Goal: Entertainment & Leisure: Consume media (video, audio)

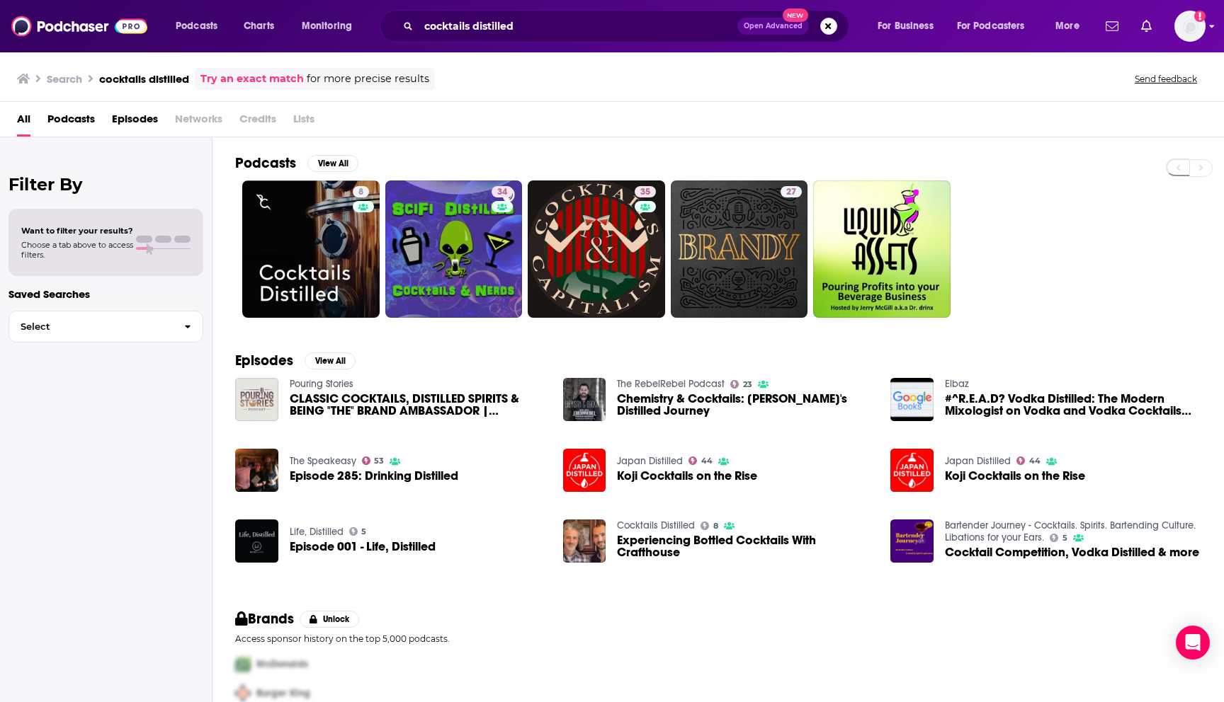
click at [1173, 25] on div "Add a profile image" at bounding box center [1152, 26] width 105 height 31
click at [1190, 28] on img "Logged in as BaltzandCompany" at bounding box center [1189, 26] width 31 height 31
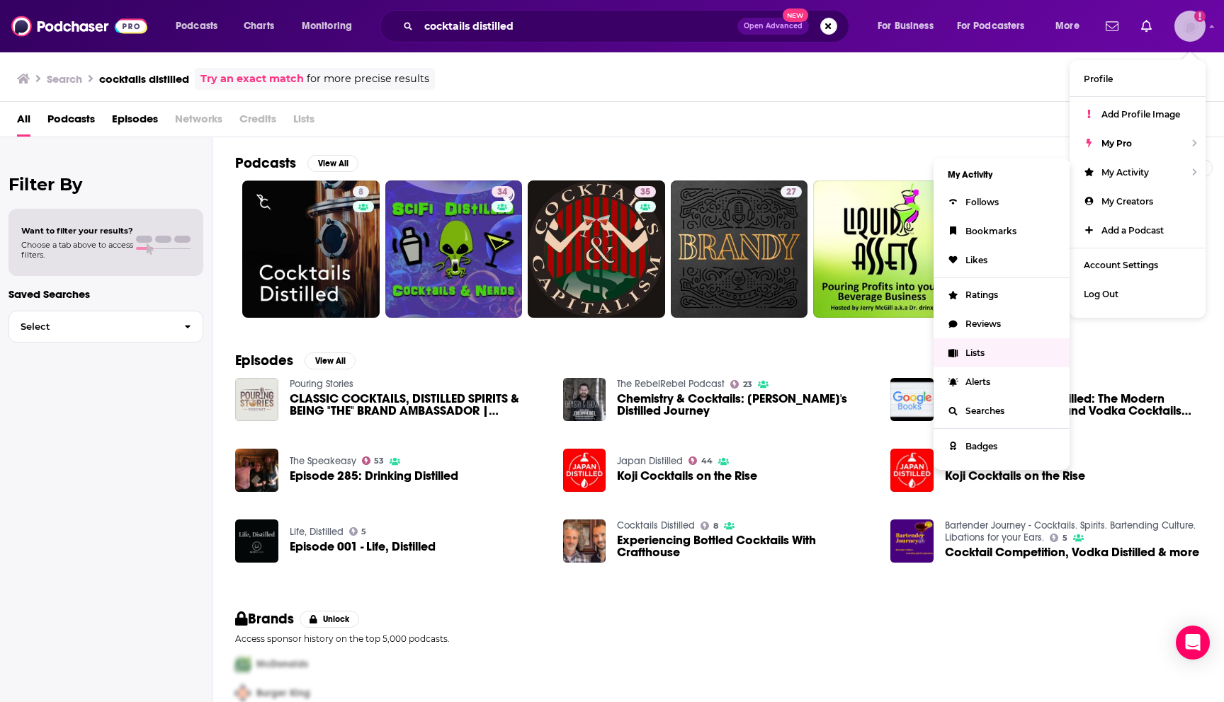
click at [984, 353] on span "Lists" at bounding box center [974, 353] width 19 height 11
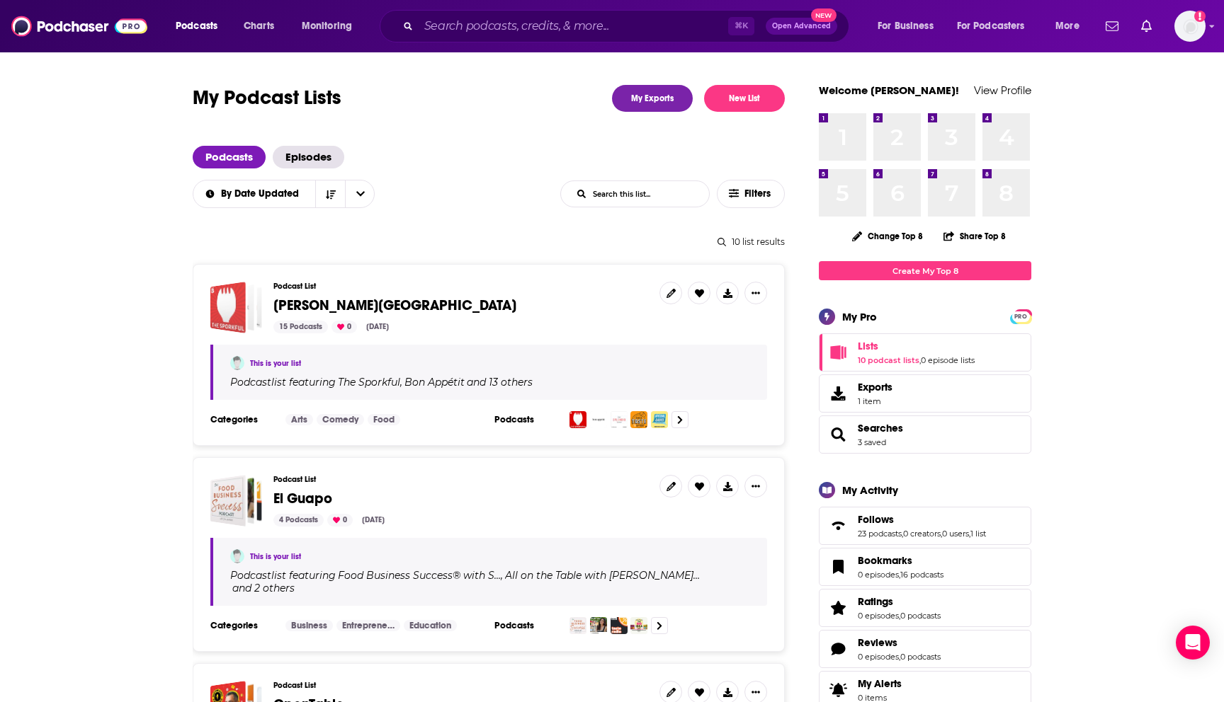
click at [241, 309] on div "Martone Street" at bounding box center [227, 308] width 35 height 52
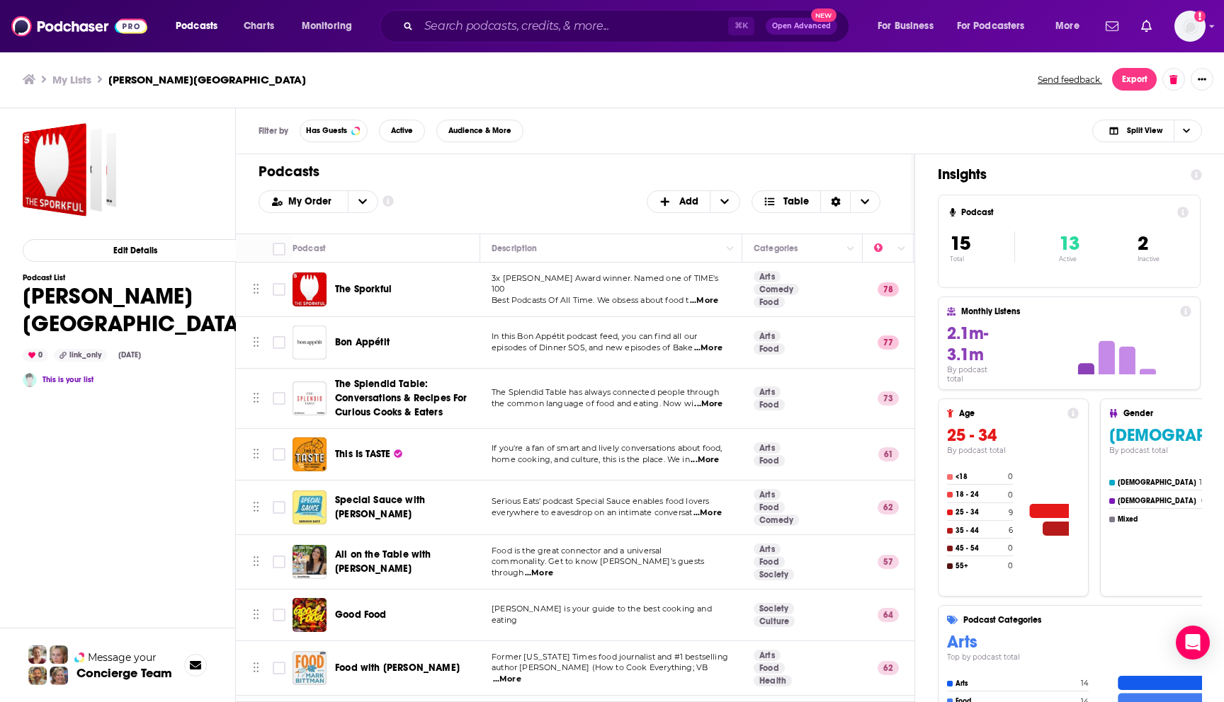
click at [360, 289] on span "The Sporkful" at bounding box center [363, 289] width 57 height 12
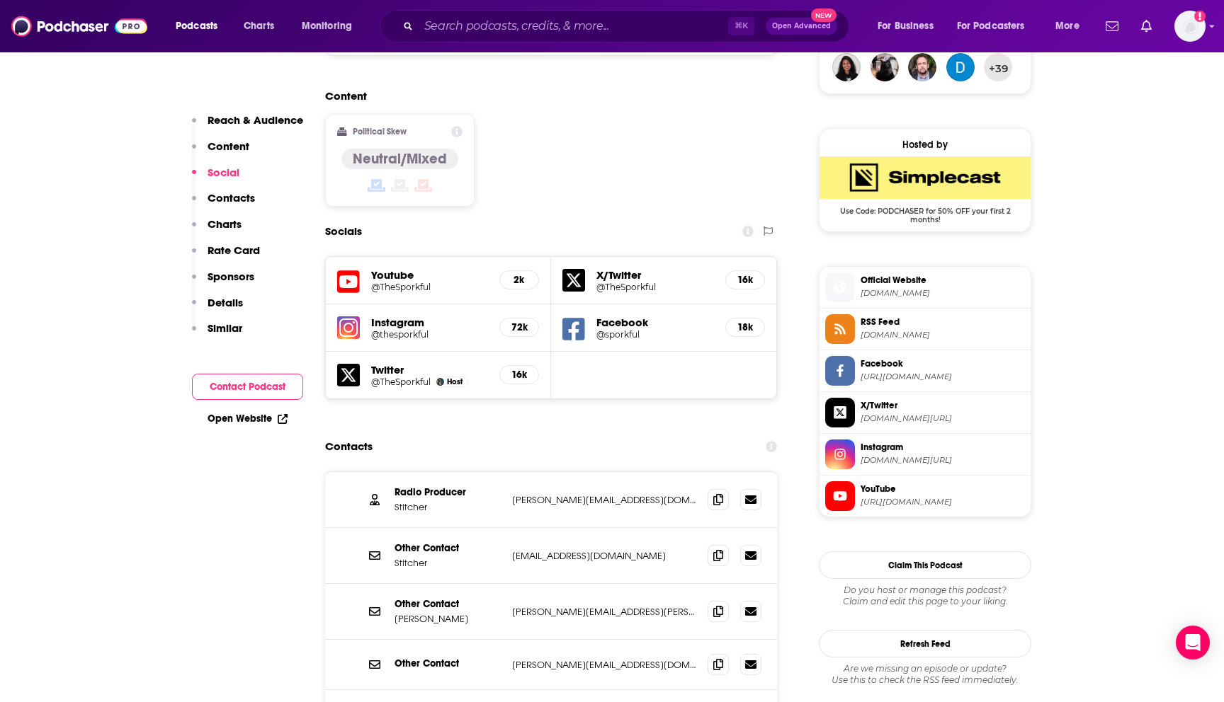
scroll to position [1064, 0]
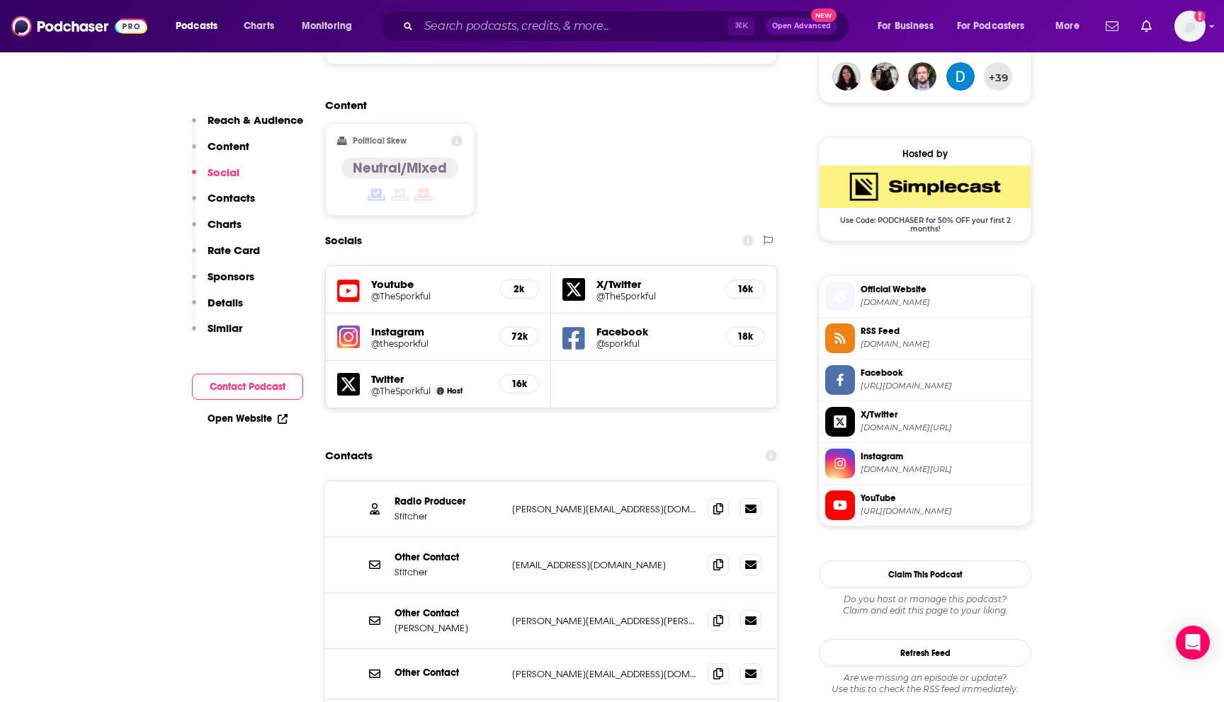
click at [411, 325] on h5 "Instagram" at bounding box center [429, 331] width 117 height 13
click at [416, 325] on h5 "Instagram" at bounding box center [429, 331] width 117 height 13
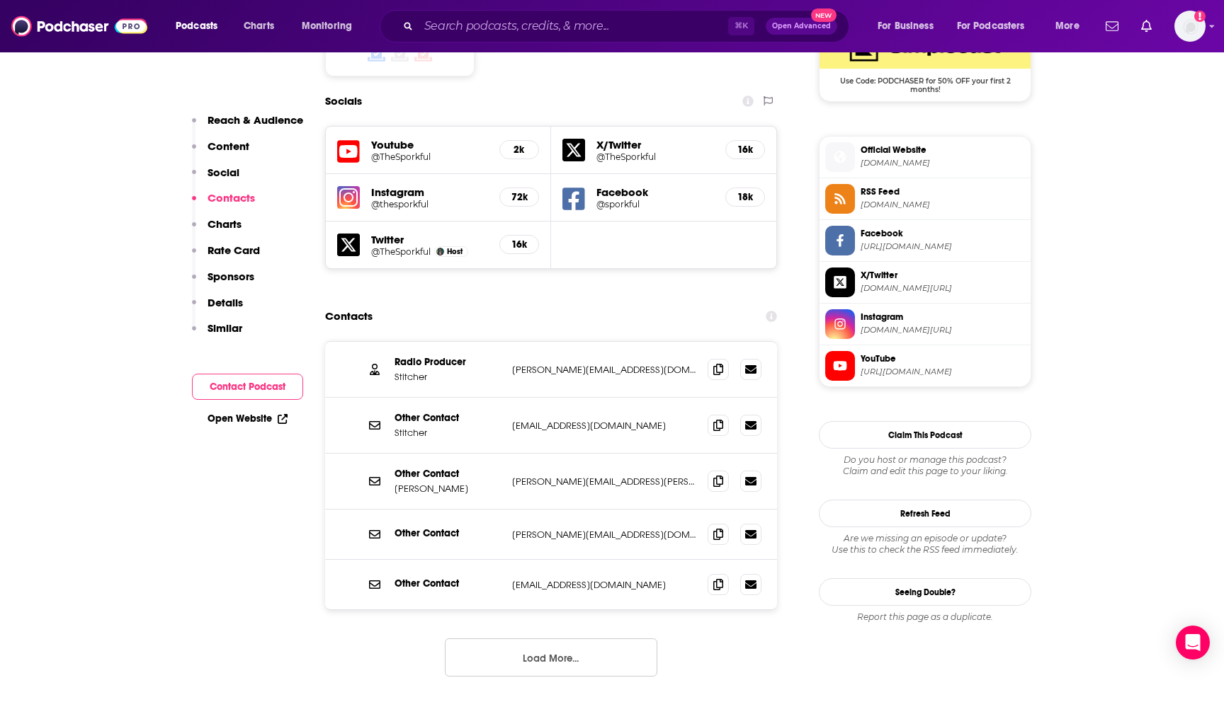
scroll to position [1201, 0]
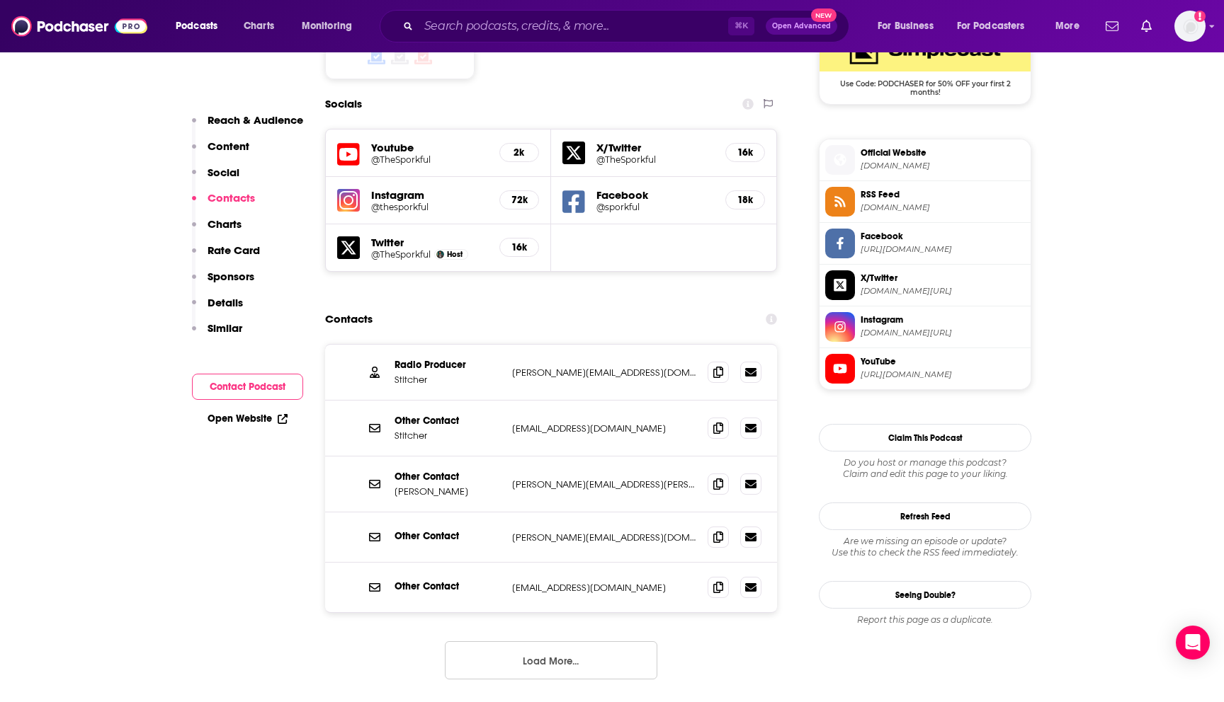
click at [549, 641] on button "Load More..." at bounding box center [551, 660] width 212 height 38
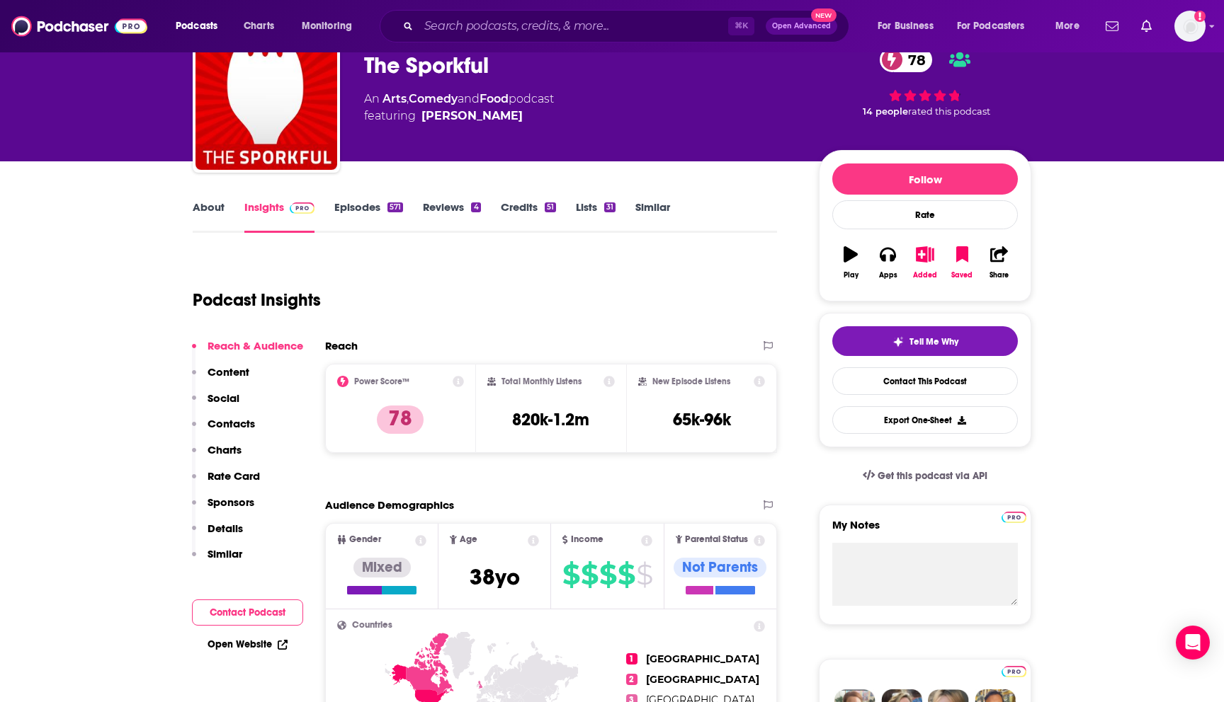
scroll to position [68, 0]
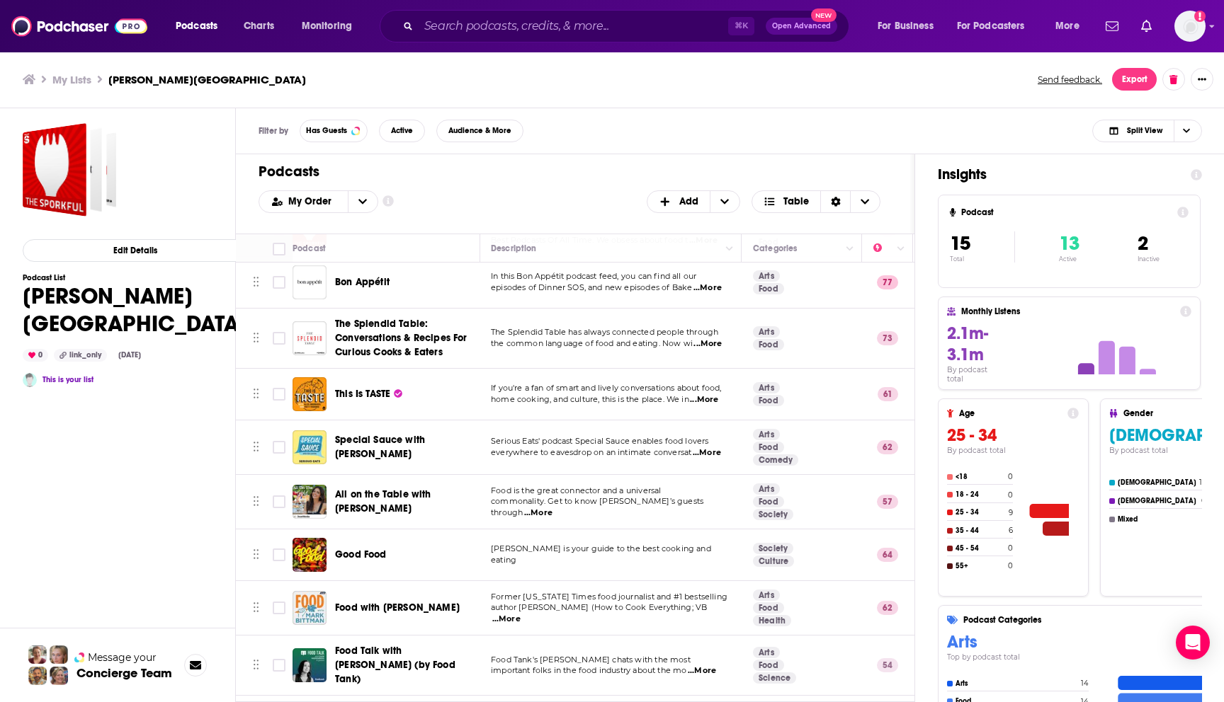
scroll to position [60, 1]
click at [710, 395] on span "...More" at bounding box center [703, 399] width 28 height 11
click at [371, 388] on span "This Is TASTE" at bounding box center [362, 394] width 55 height 12
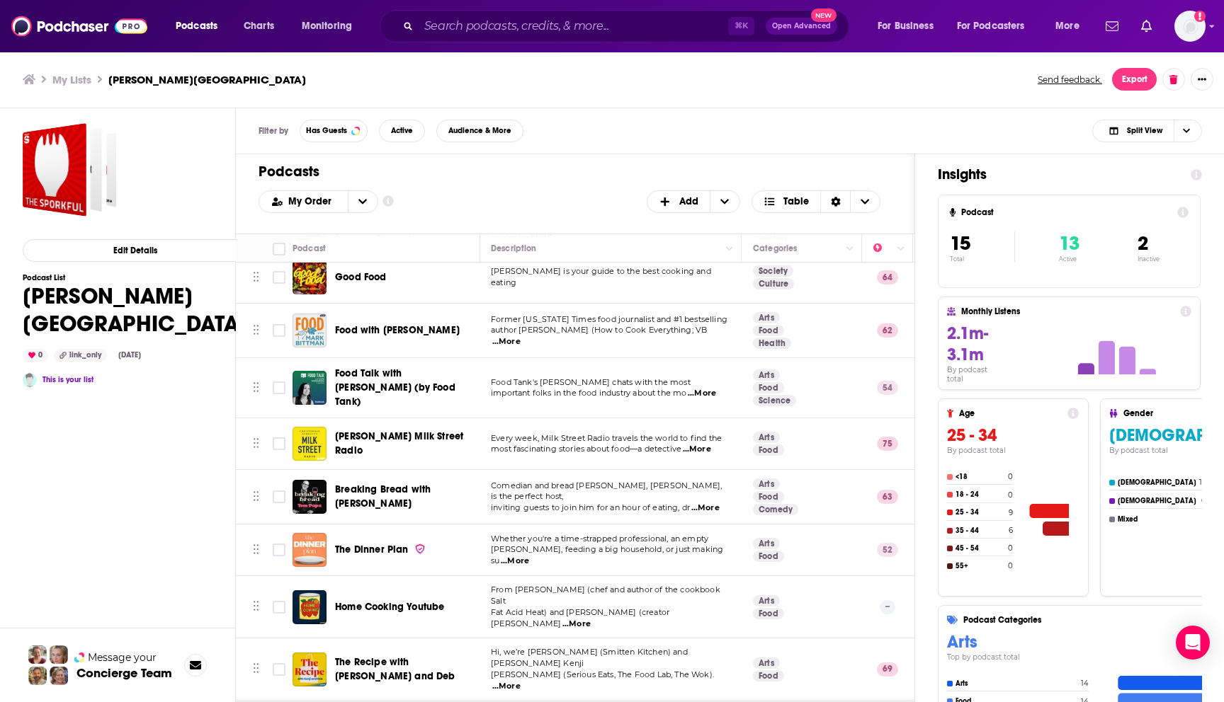
scroll to position [364, 1]
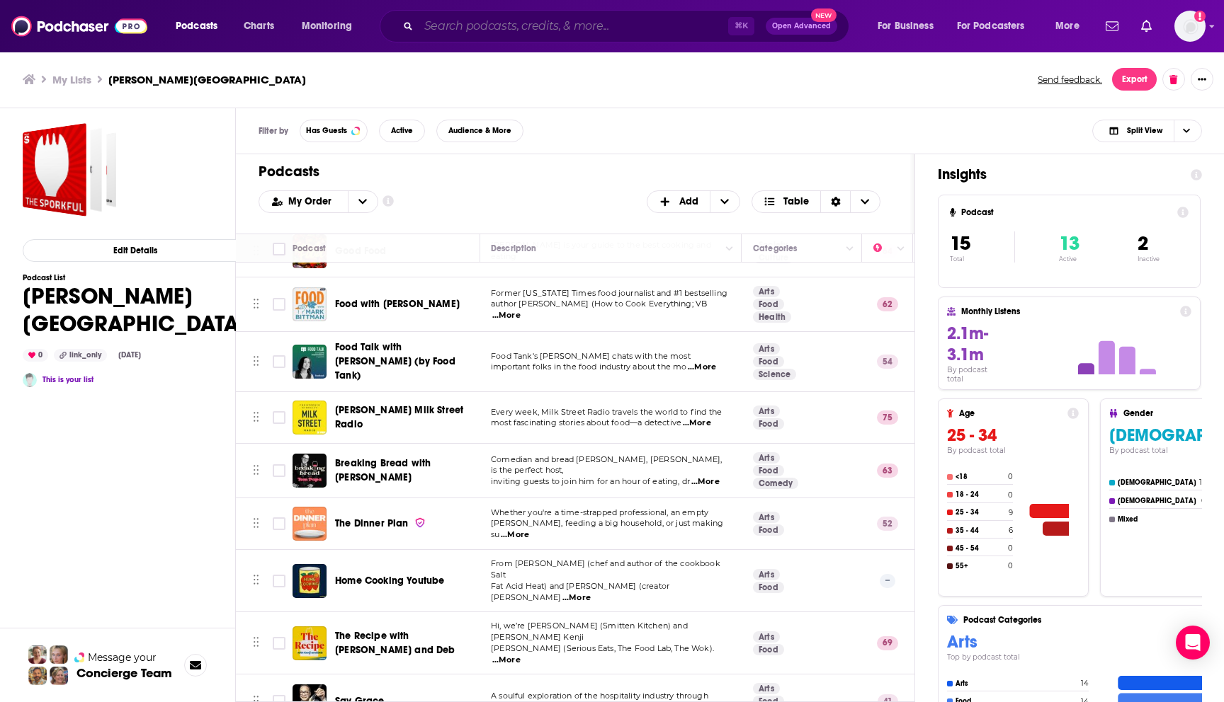
click at [709, 23] on input "Search podcasts, credits, & more..." at bounding box center [572, 26] width 309 height 23
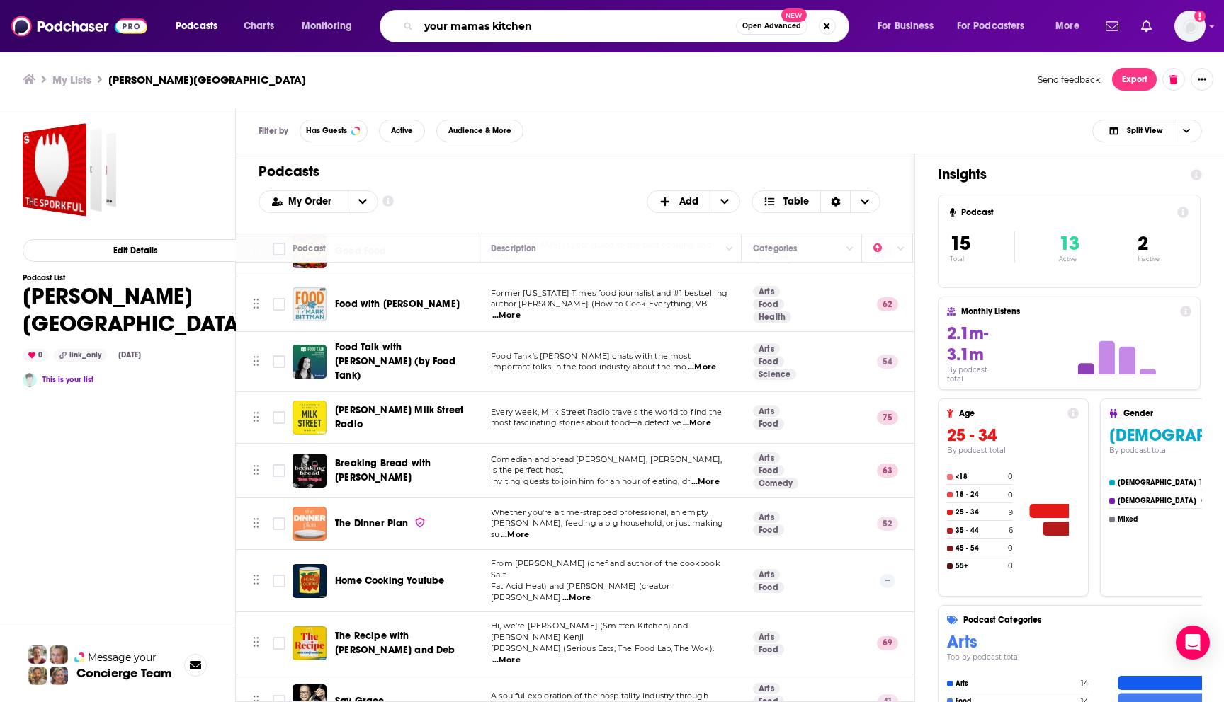
type input "your mamas kitchen"
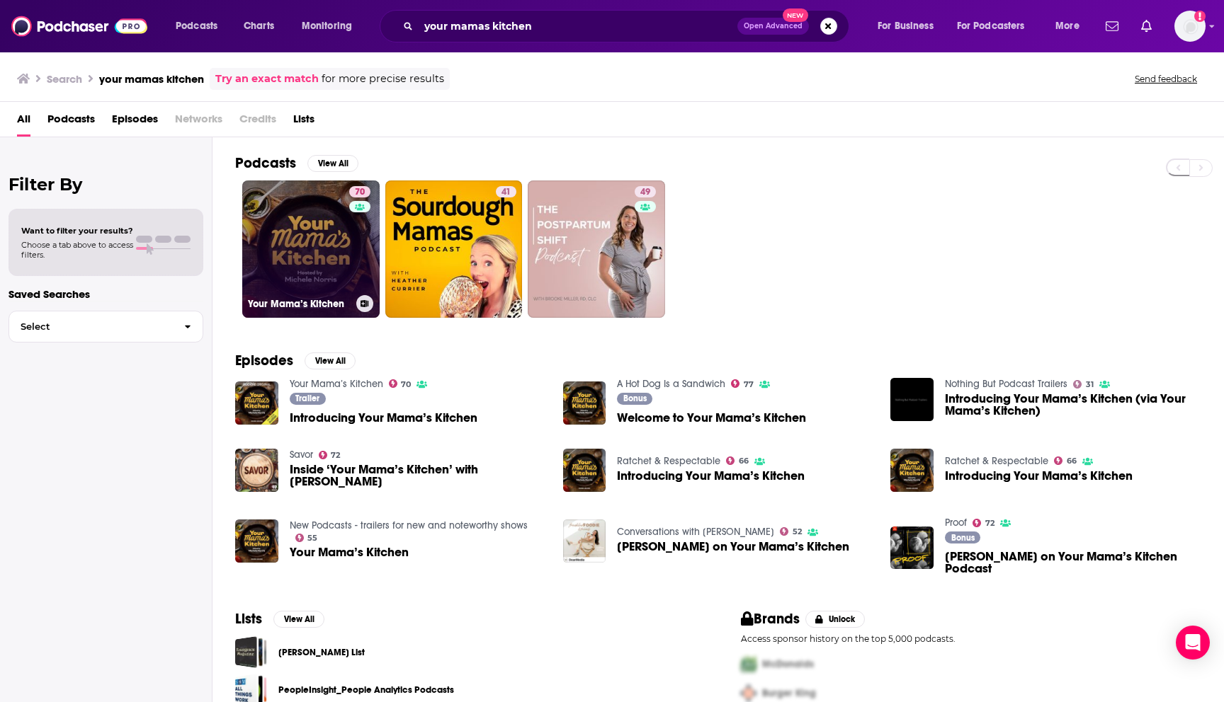
click at [319, 270] on link "70 Your Mama’s Kitchen" at bounding box center [310, 249] width 137 height 137
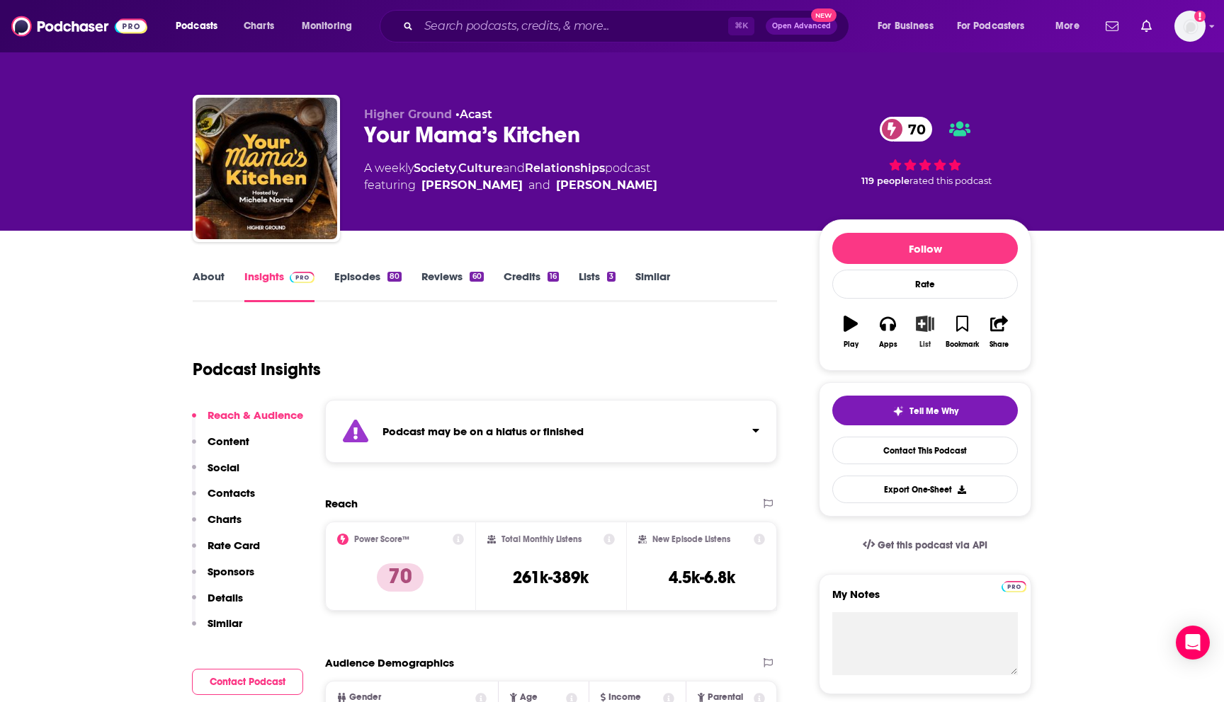
click at [925, 321] on icon "button" at bounding box center [925, 324] width 18 height 16
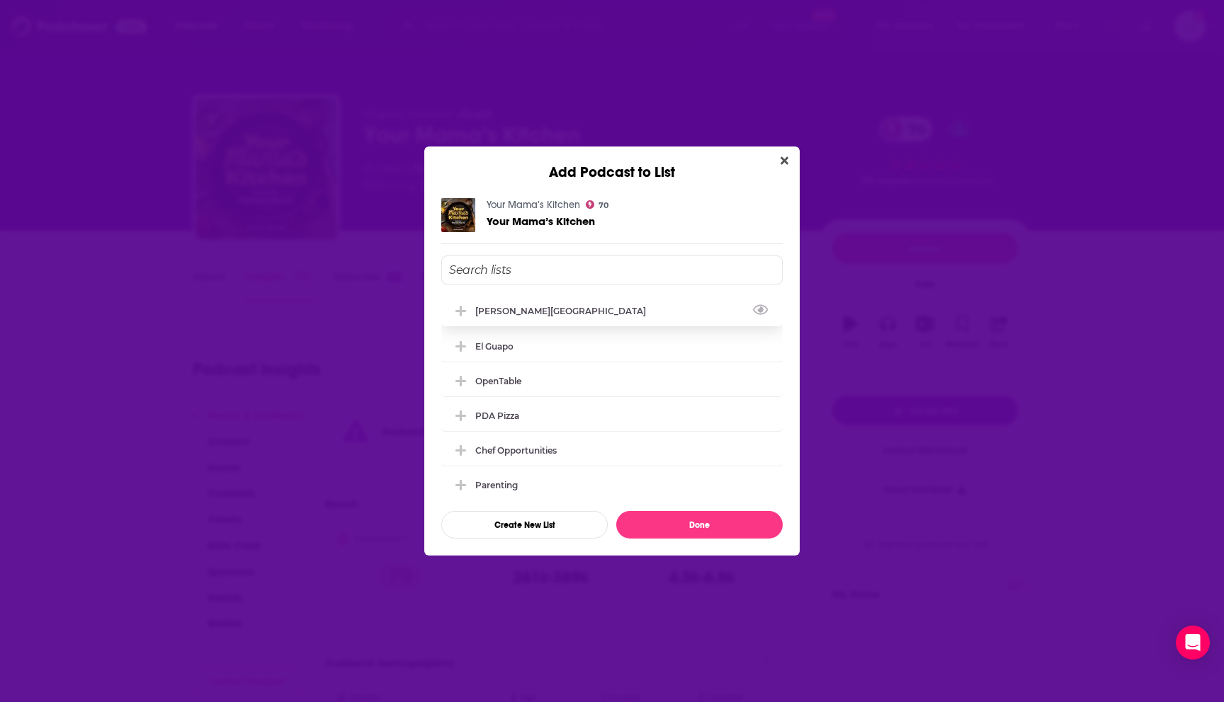
click at [631, 304] on div "[PERSON_NAME][GEOGRAPHIC_DATA]" at bounding box center [611, 310] width 341 height 31
click at [691, 530] on button "Done" at bounding box center [699, 525] width 166 height 28
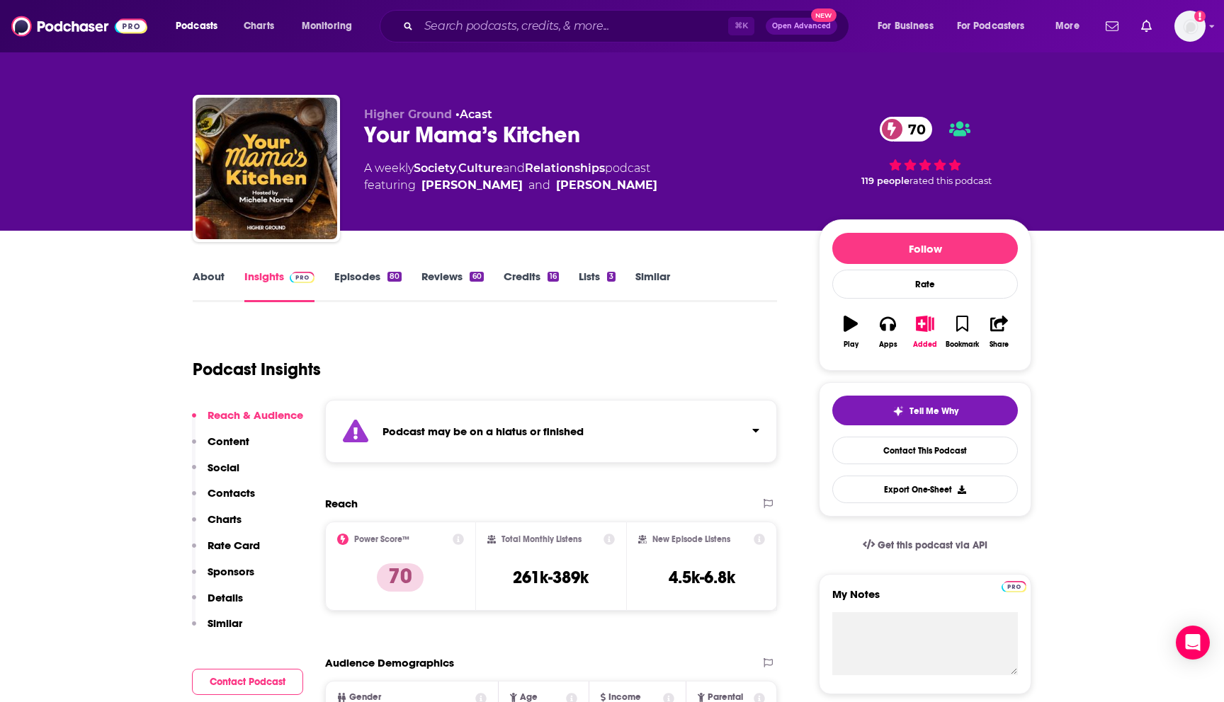
click at [382, 279] on link "Episodes 80" at bounding box center [367, 286] width 67 height 33
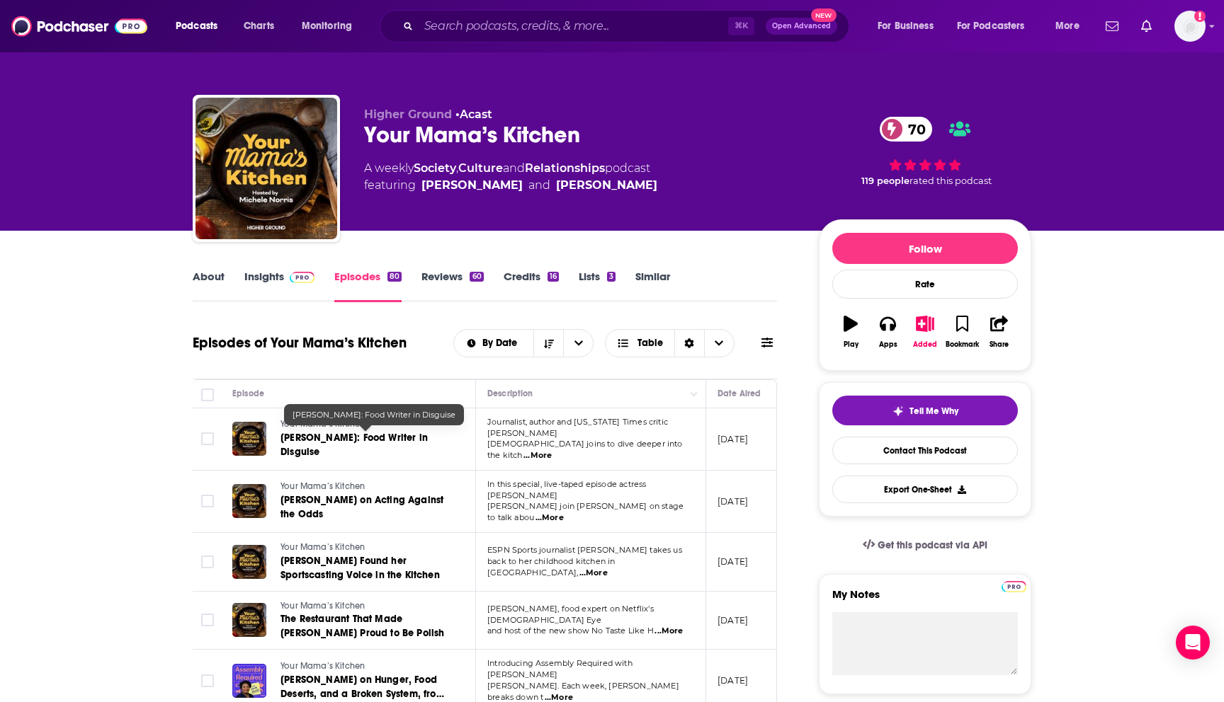
click at [357, 442] on span "[PERSON_NAME]: Food Writer in Disguise" at bounding box center [353, 445] width 147 height 26
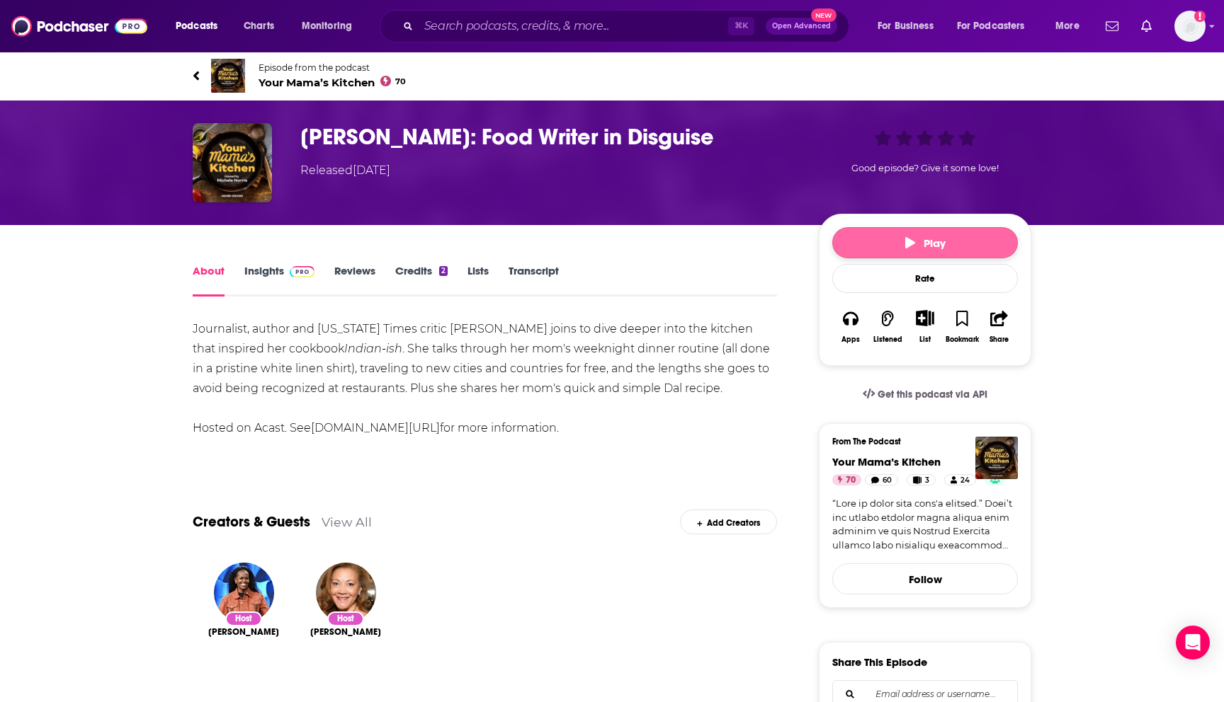
click at [983, 239] on button "Play" at bounding box center [925, 242] width 186 height 31
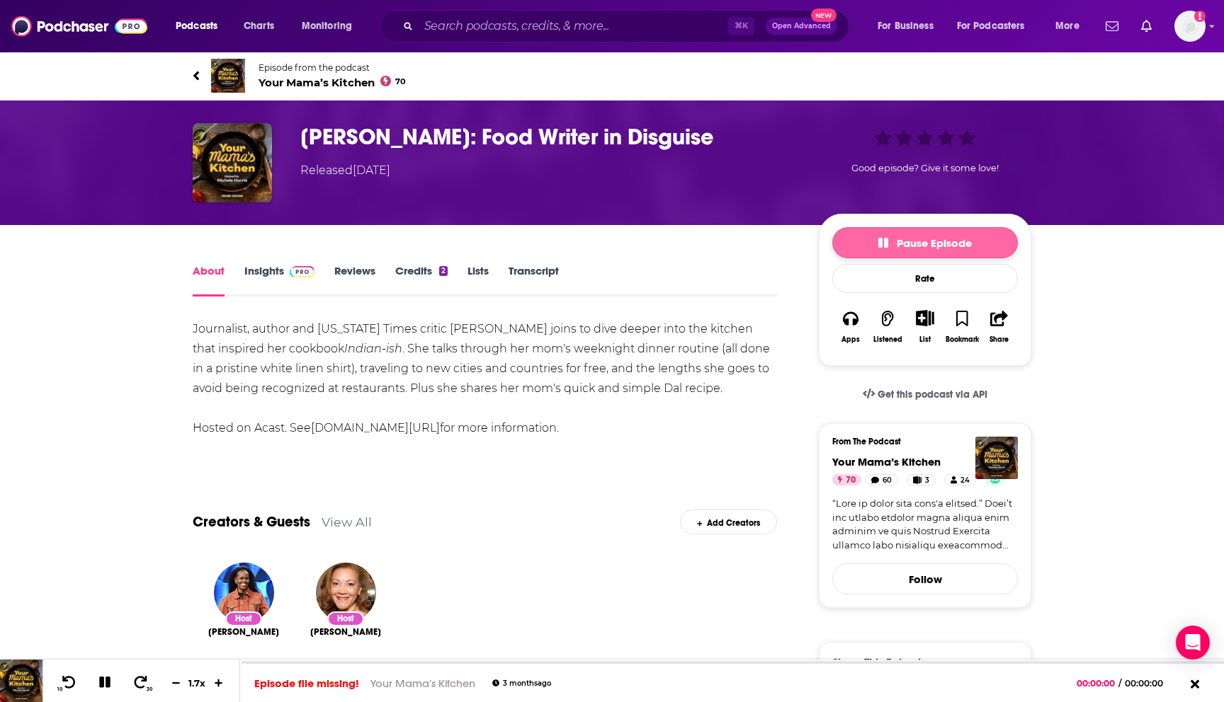
click at [947, 241] on span "Pause Episode" at bounding box center [924, 242] width 93 height 13
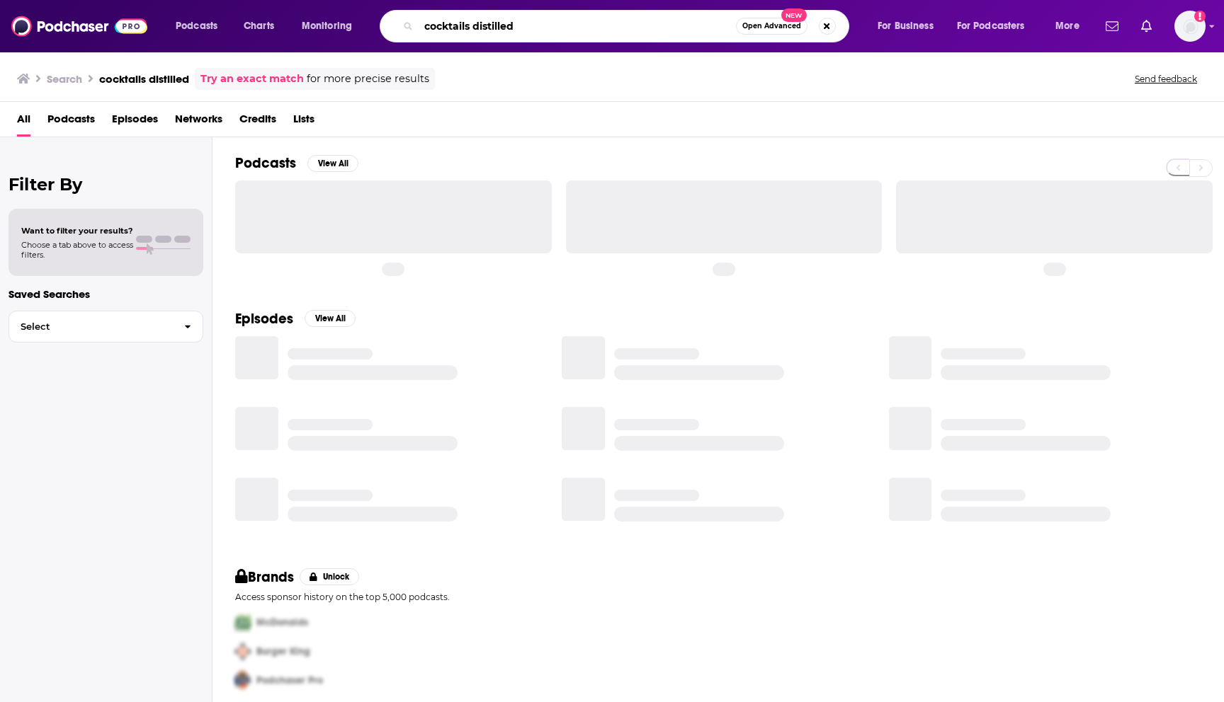
click at [494, 35] on input "cocktails distilled" at bounding box center [576, 26] width 317 height 23
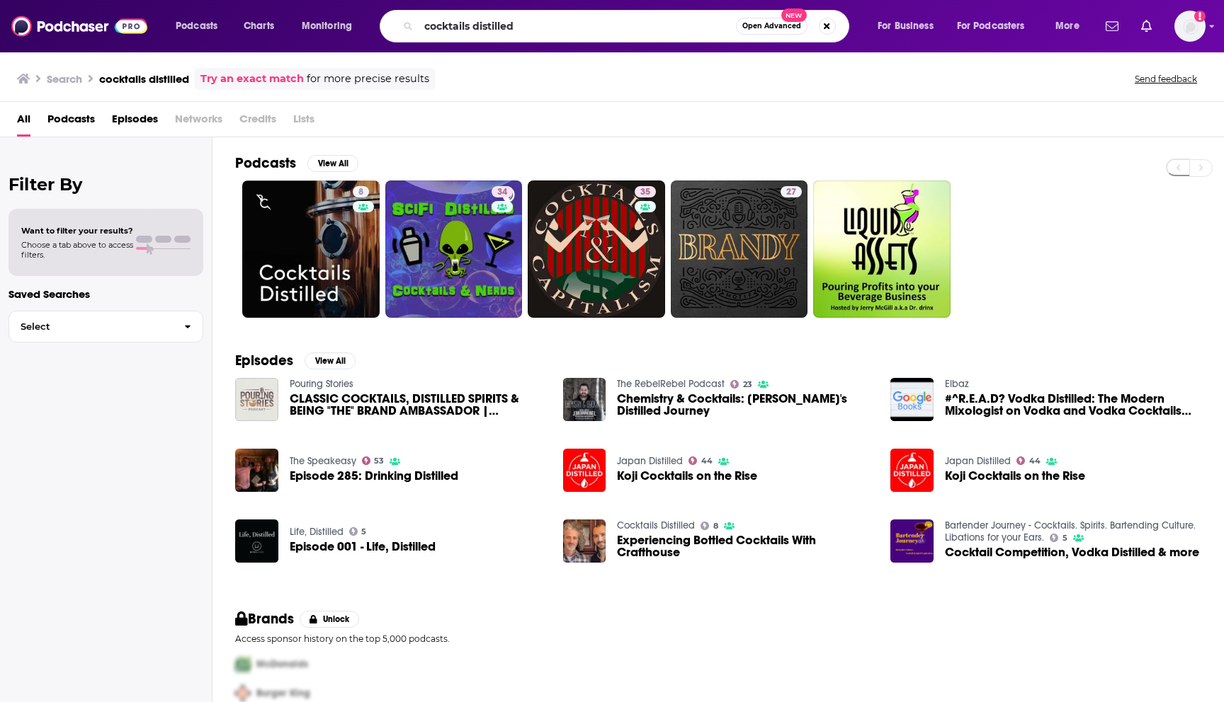
click at [307, 394] on span "CLASSIC COCKTAILS, DISTILLED SPIRITS & BEING "THE" BRAND AMBASSADOR | [PERSON_N…" at bounding box center [418, 405] width 256 height 24
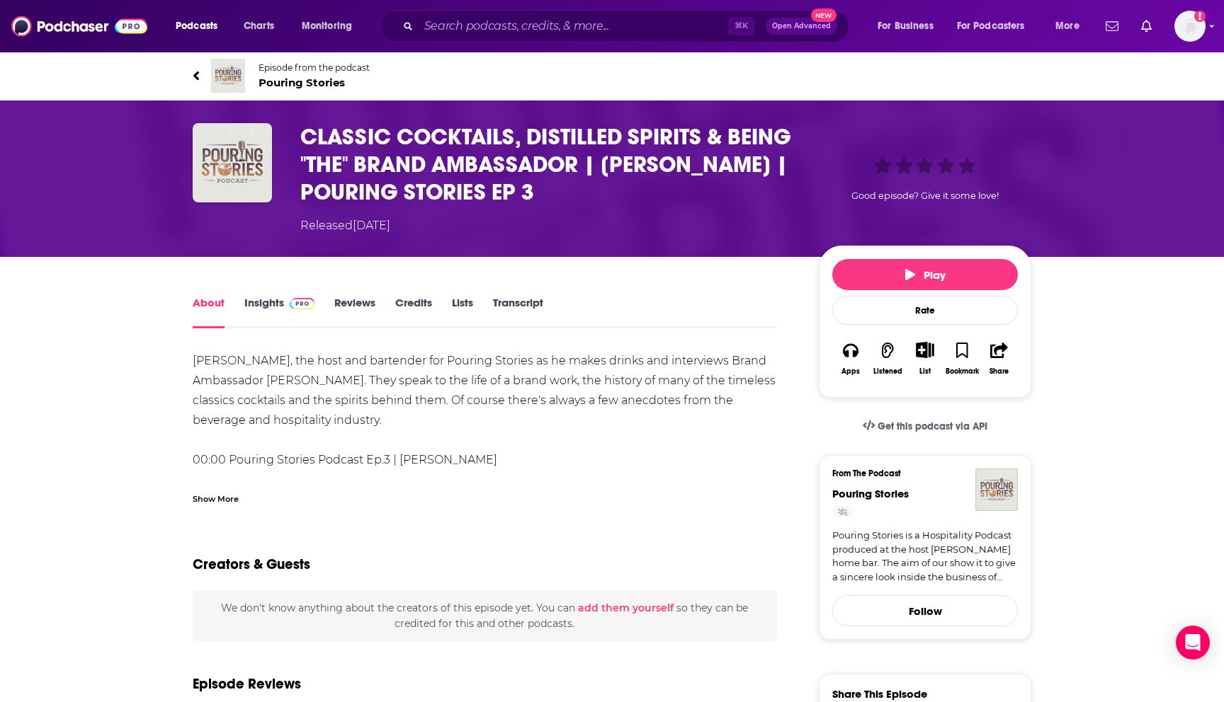
click at [281, 302] on link "Insights" at bounding box center [279, 312] width 70 height 33
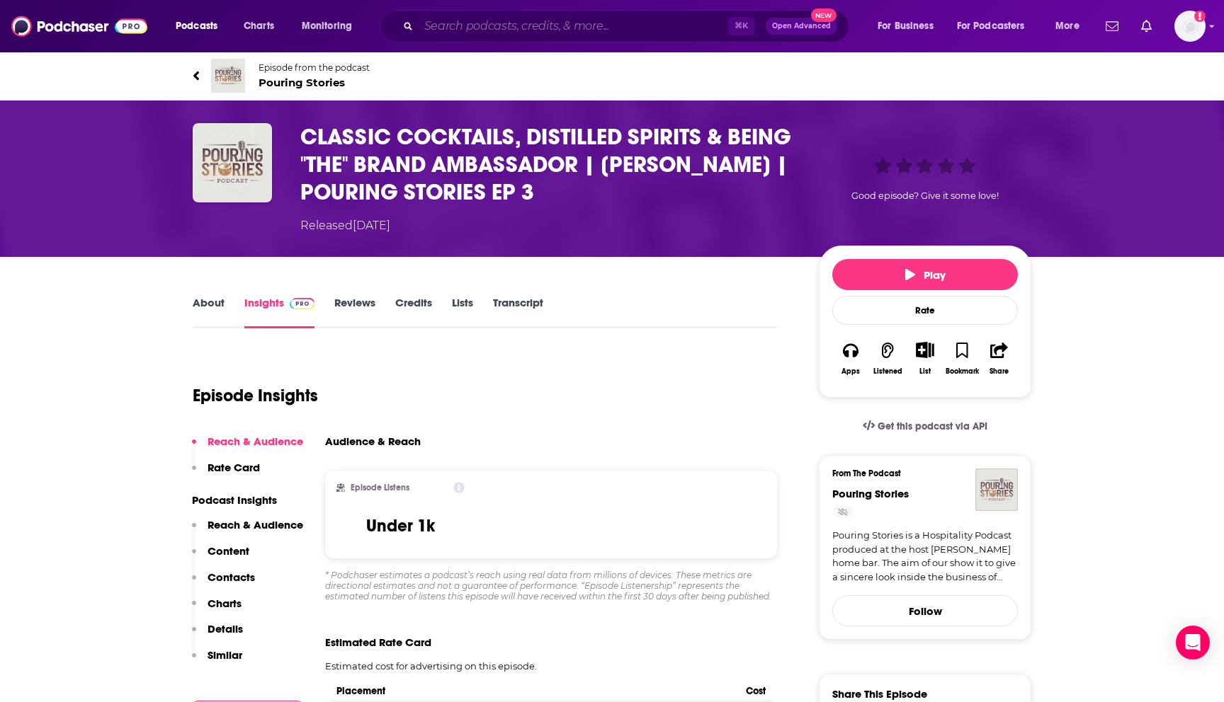
click at [532, 20] on input "Search podcasts, credits, & more..." at bounding box center [572, 26] width 309 height 23
click at [1182, 24] on img "Logged in as BaltzandCompany" at bounding box center [1189, 26] width 31 height 31
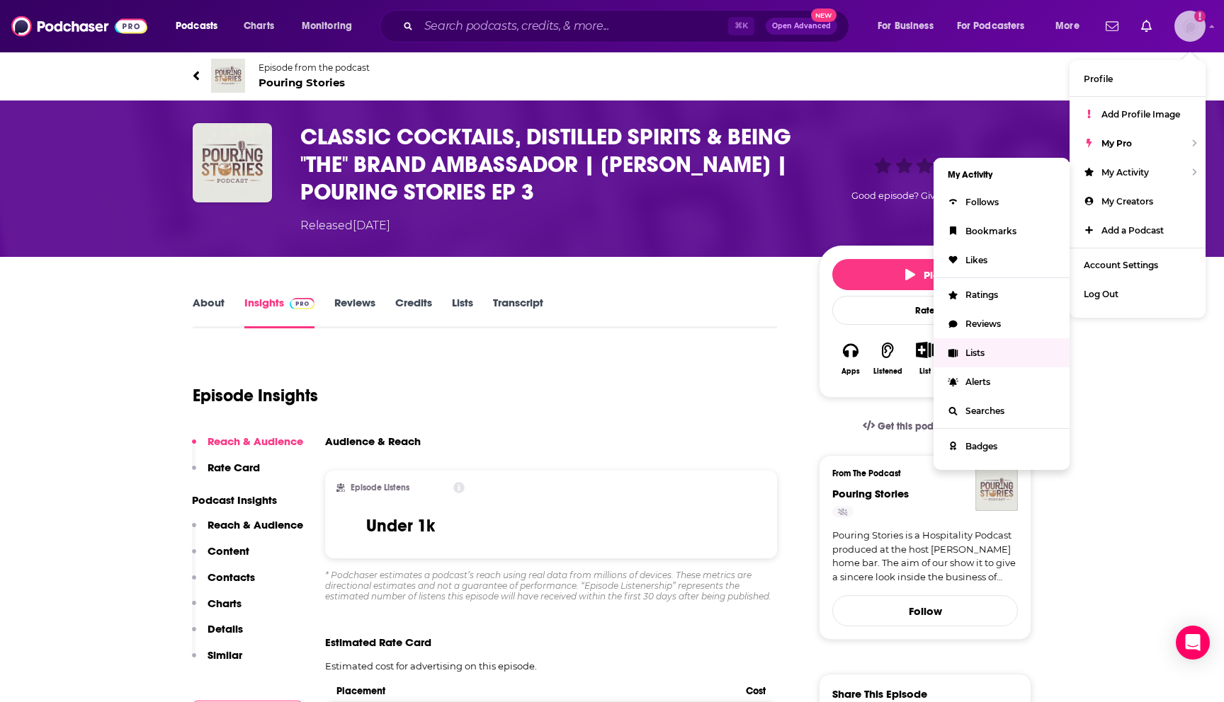
click at [977, 349] on span "Lists" at bounding box center [974, 353] width 19 height 11
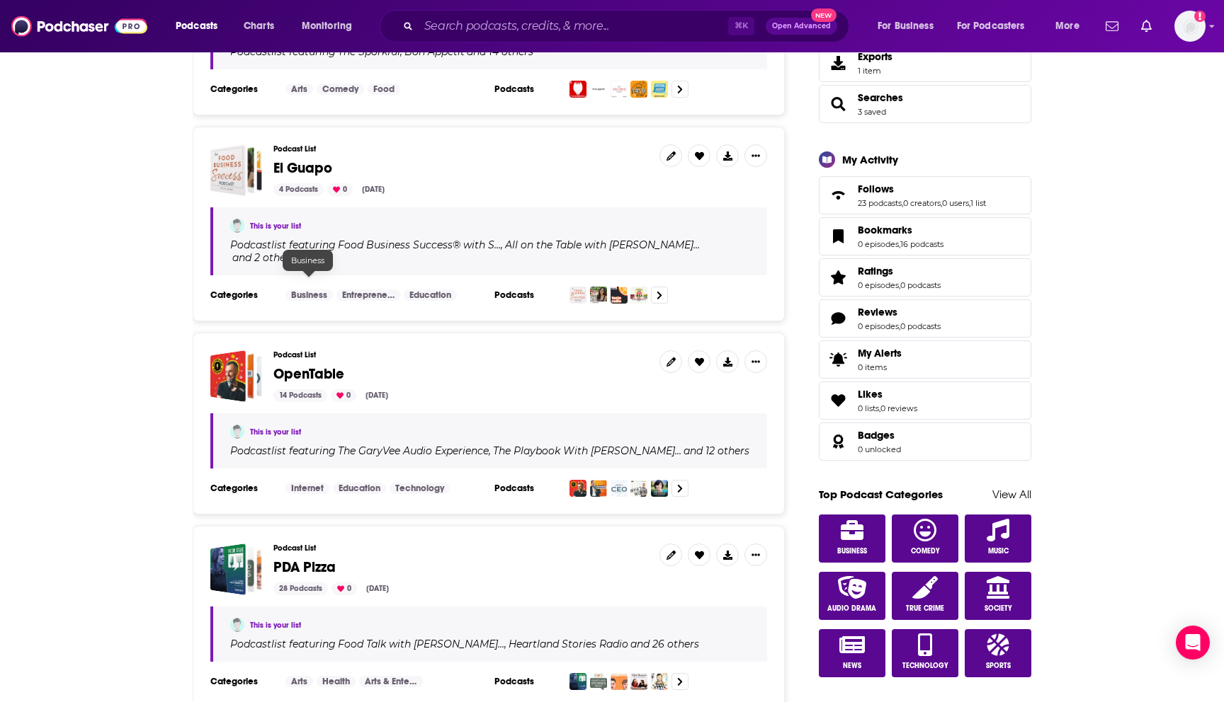
scroll to position [335, 0]
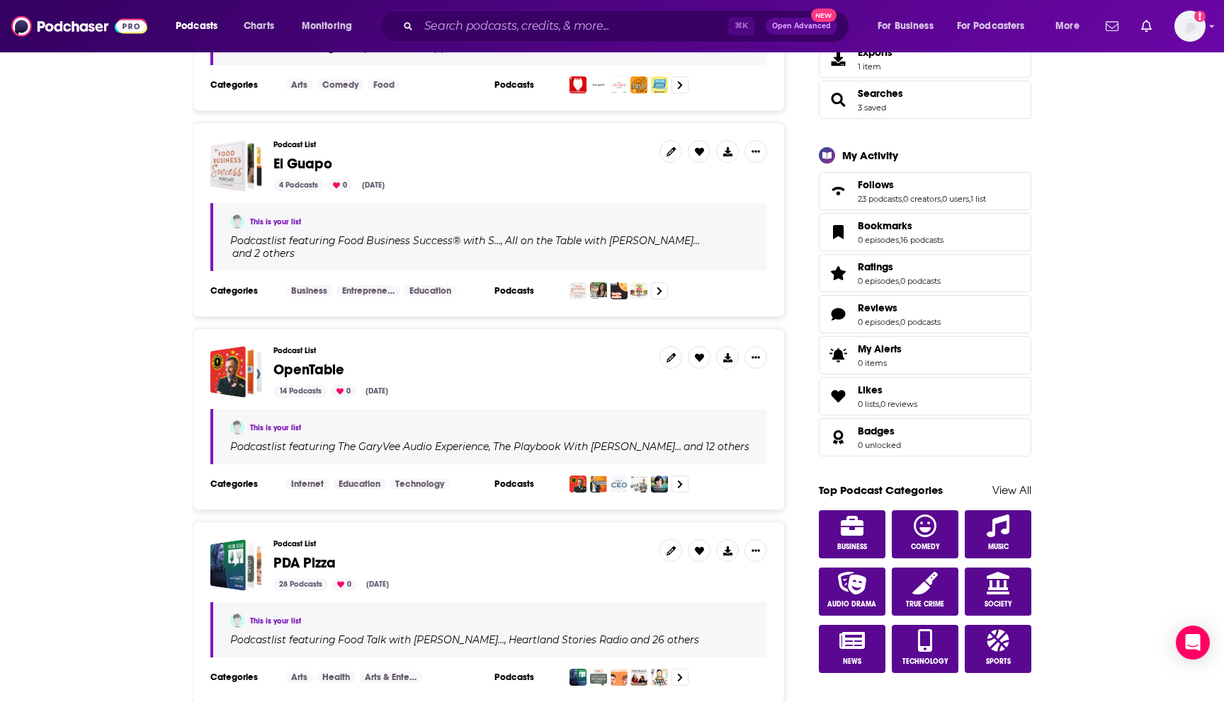
click at [276, 361] on span "OpenTable" at bounding box center [308, 370] width 71 height 18
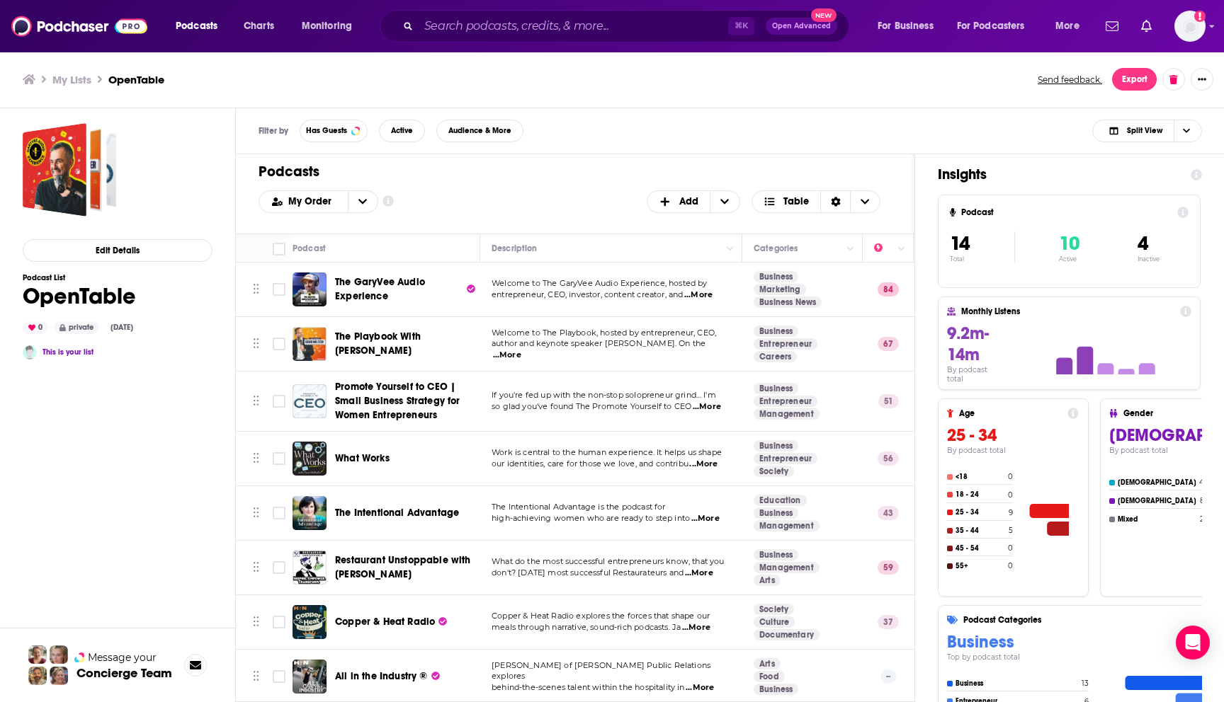
click at [521, 350] on span "...More" at bounding box center [507, 355] width 28 height 11
click at [418, 469] on div "What Works" at bounding box center [408, 459] width 147 height 34
click at [714, 406] on span "...More" at bounding box center [706, 406] width 28 height 11
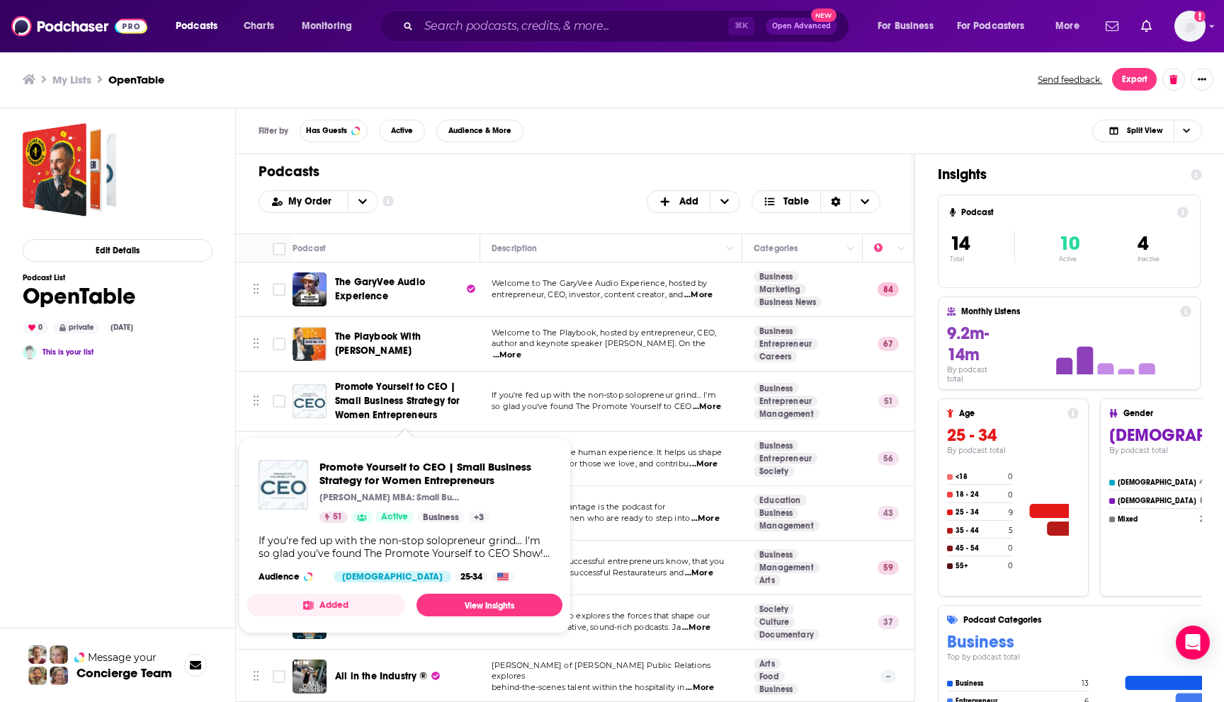
click at [373, 398] on span "Promote Yourself to CEO | Small Business Strategy for Women Entrepreneurs" at bounding box center [397, 401] width 125 height 40
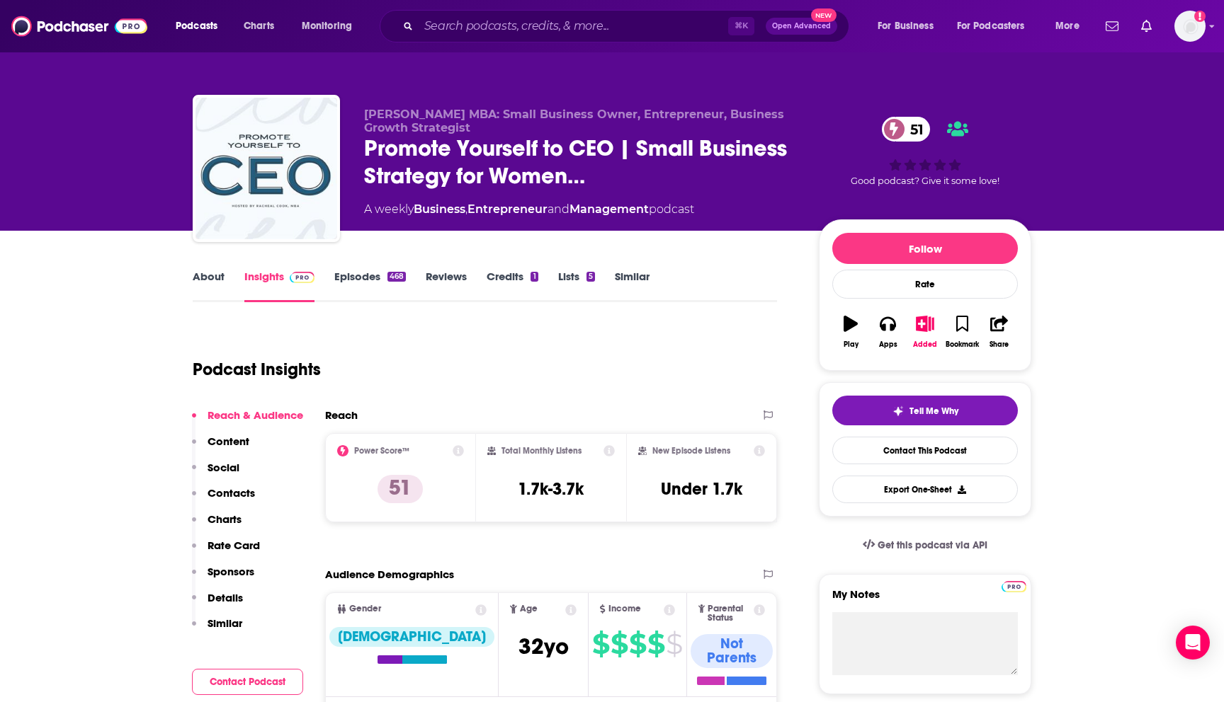
click at [384, 275] on link "Episodes 468" at bounding box center [370, 286] width 72 height 33
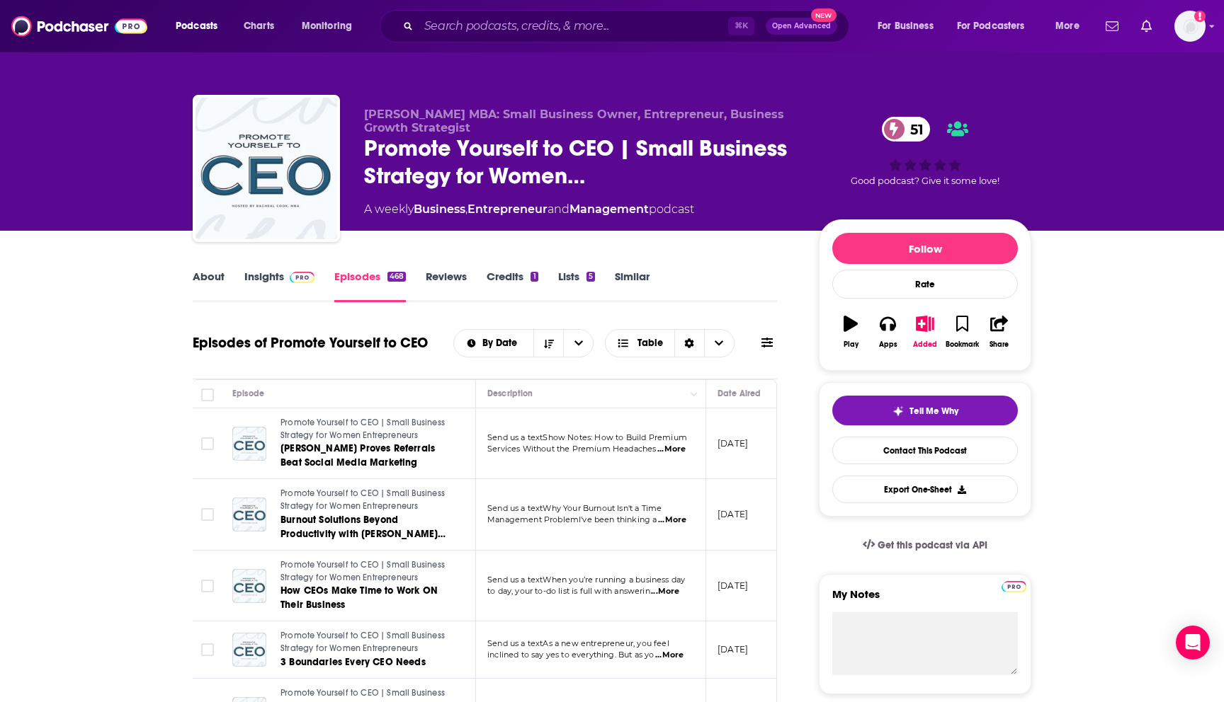
click at [290, 275] on span at bounding box center [302, 276] width 25 height 13
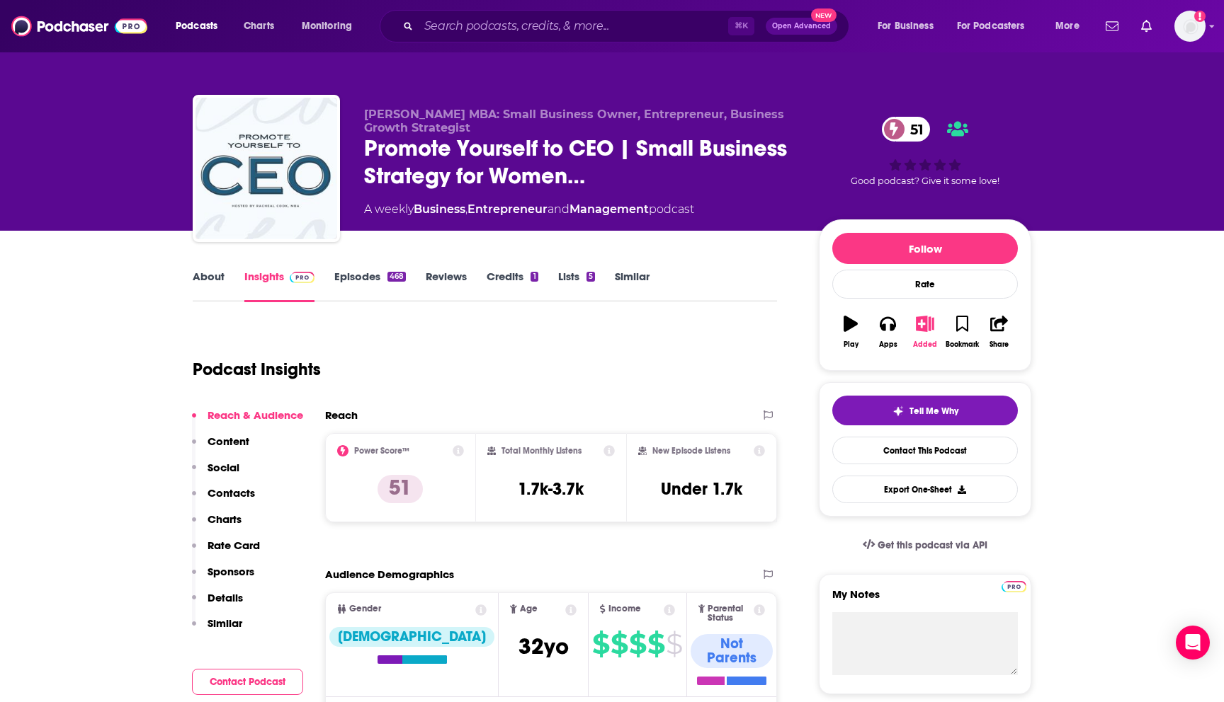
click at [928, 320] on icon "button" at bounding box center [925, 324] width 18 height 16
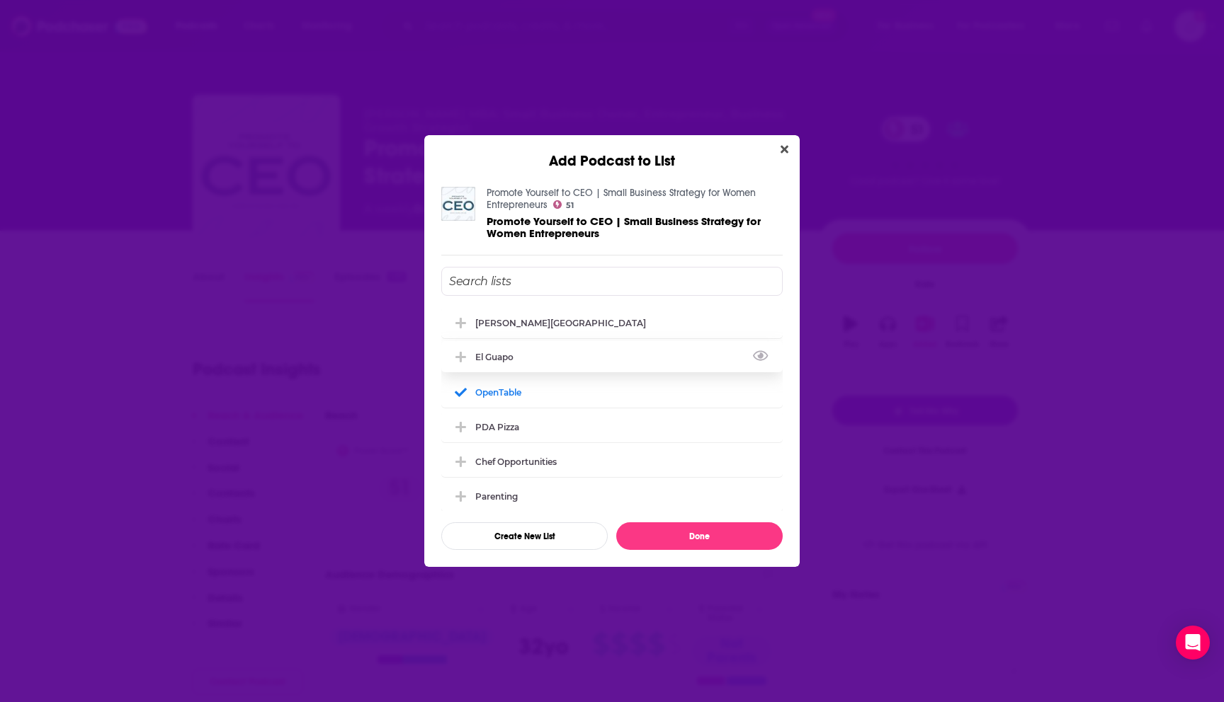
click at [598, 359] on div "El Guapo" at bounding box center [611, 356] width 341 height 31
click at [672, 542] on button "Done" at bounding box center [699, 537] width 166 height 28
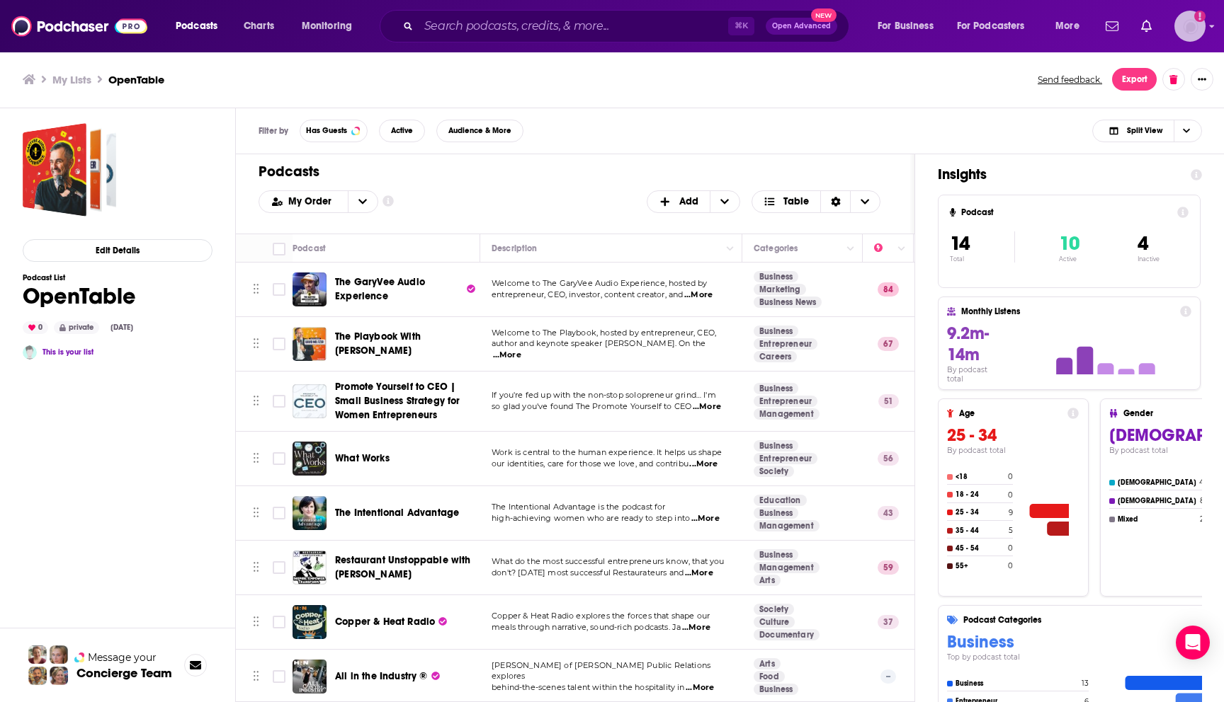
click at [1183, 37] on img "Logged in as BaltzandCompany" at bounding box center [1189, 26] width 31 height 31
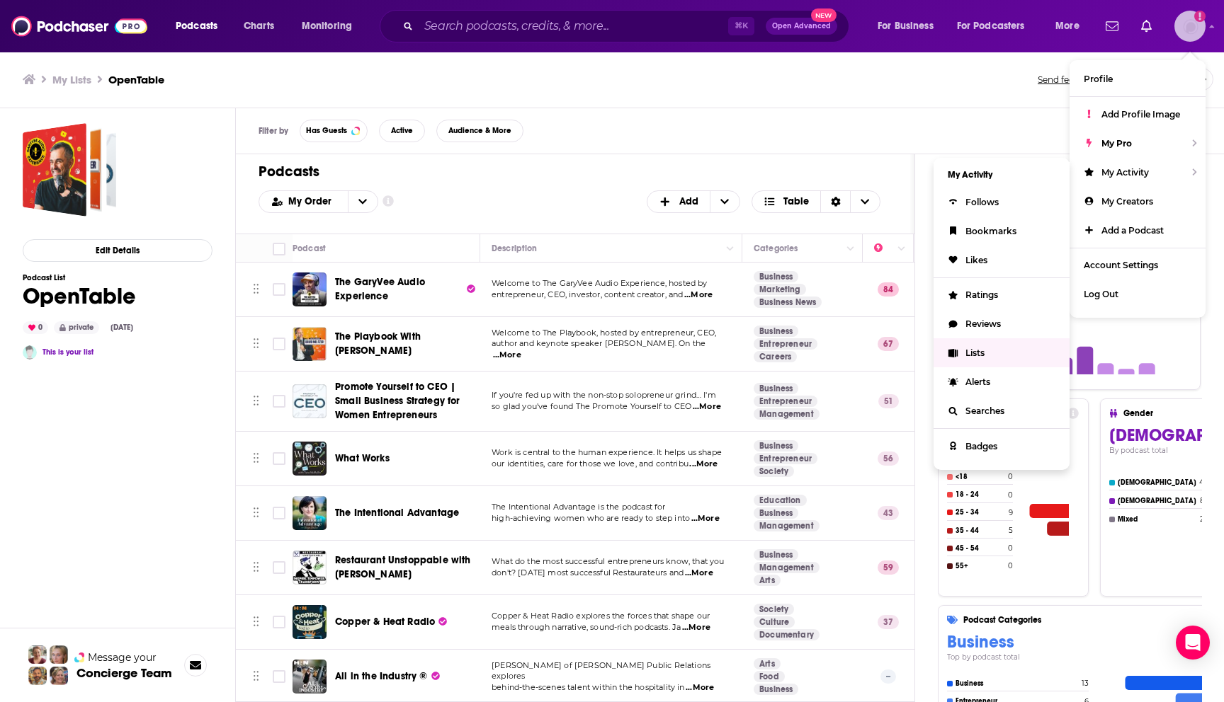
click at [969, 348] on span "Lists" at bounding box center [974, 353] width 19 height 11
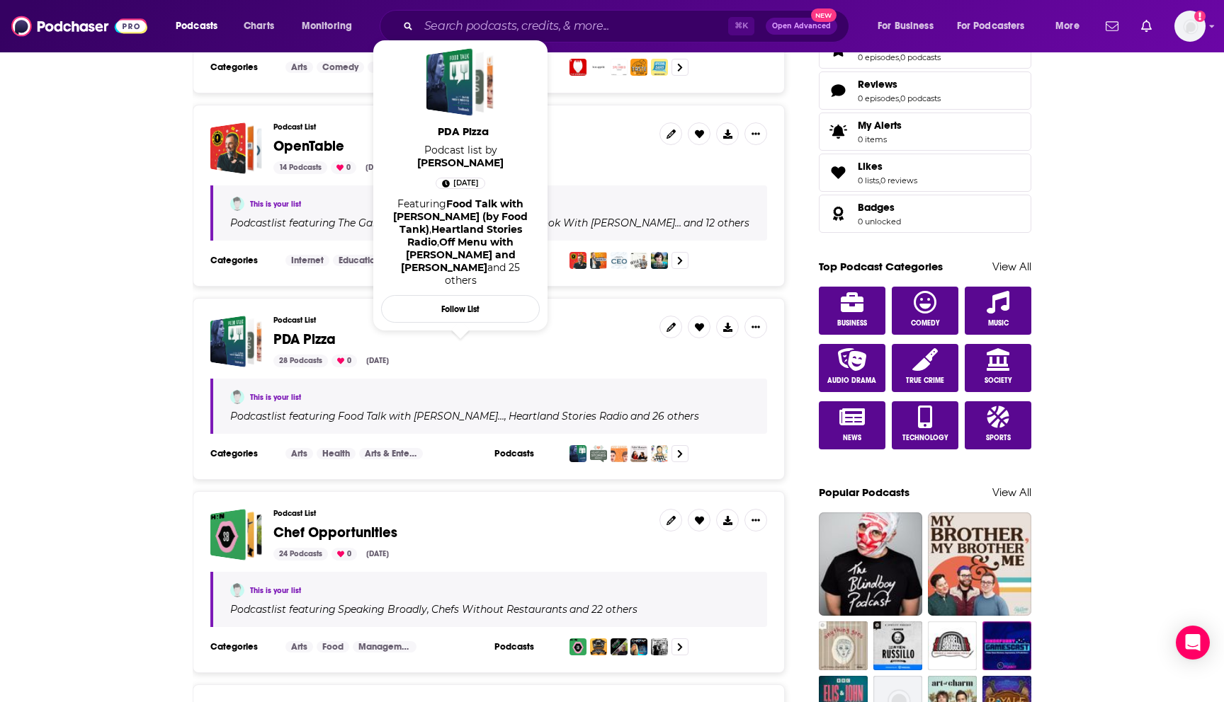
scroll to position [577, 0]
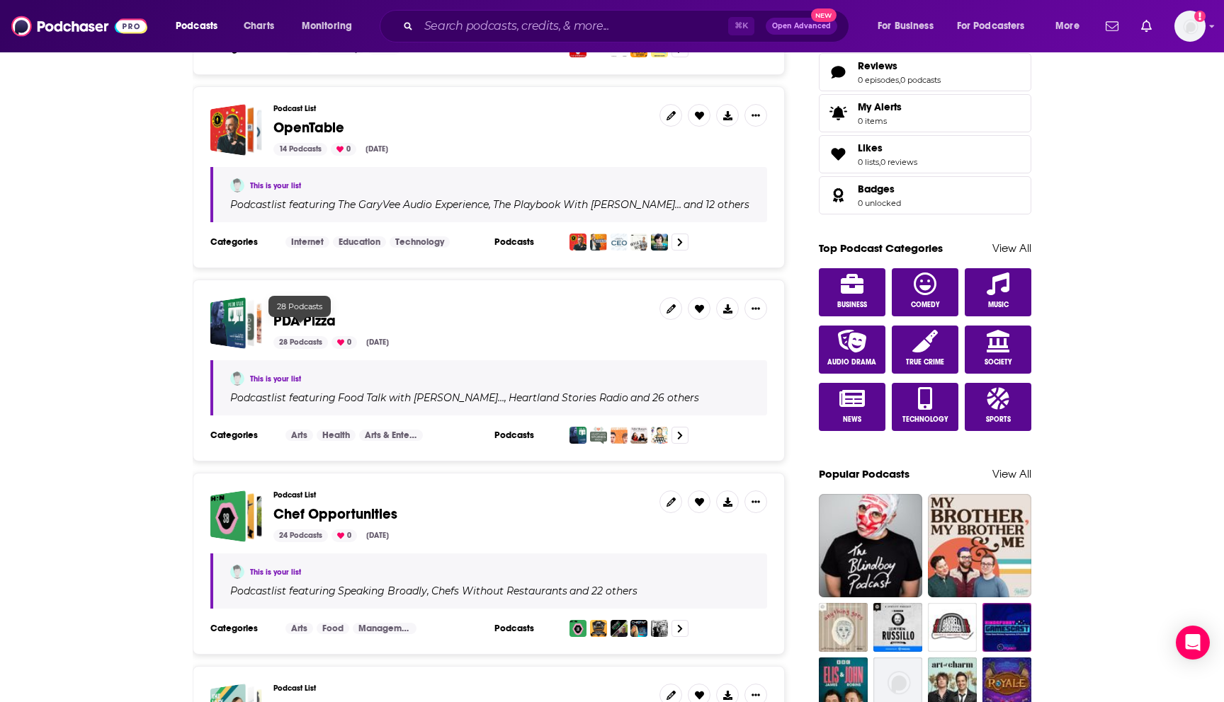
click at [311, 312] on span "PDA Pizza" at bounding box center [304, 321] width 62 height 18
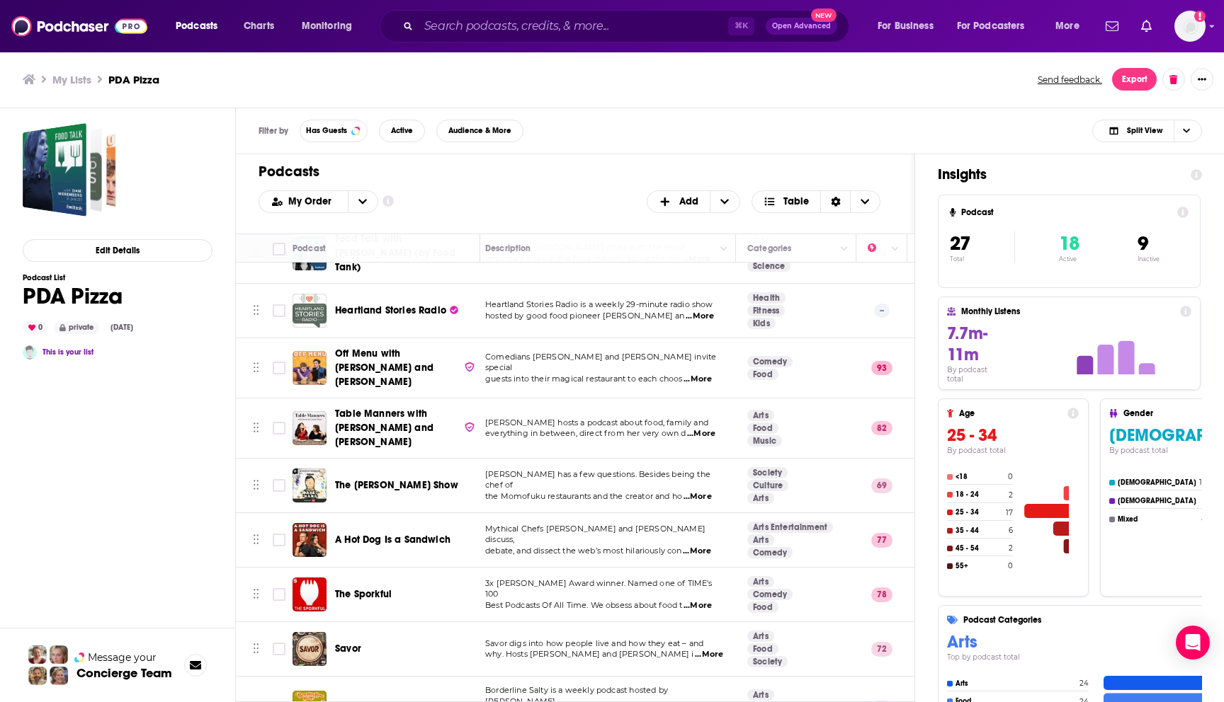
scroll to position [39, 8]
click at [377, 408] on span "Table Manners with Jessie and Lennie Ware" at bounding box center [384, 428] width 98 height 40
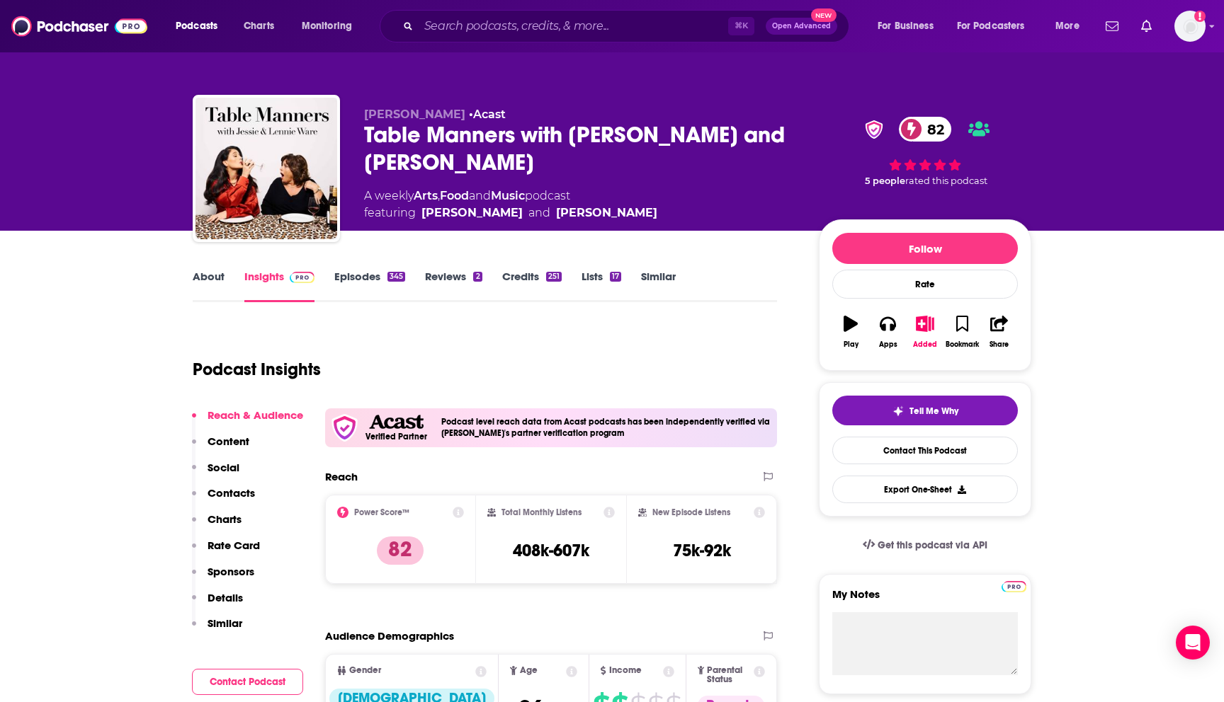
click at [382, 276] on link "Episodes 345" at bounding box center [369, 286] width 71 height 33
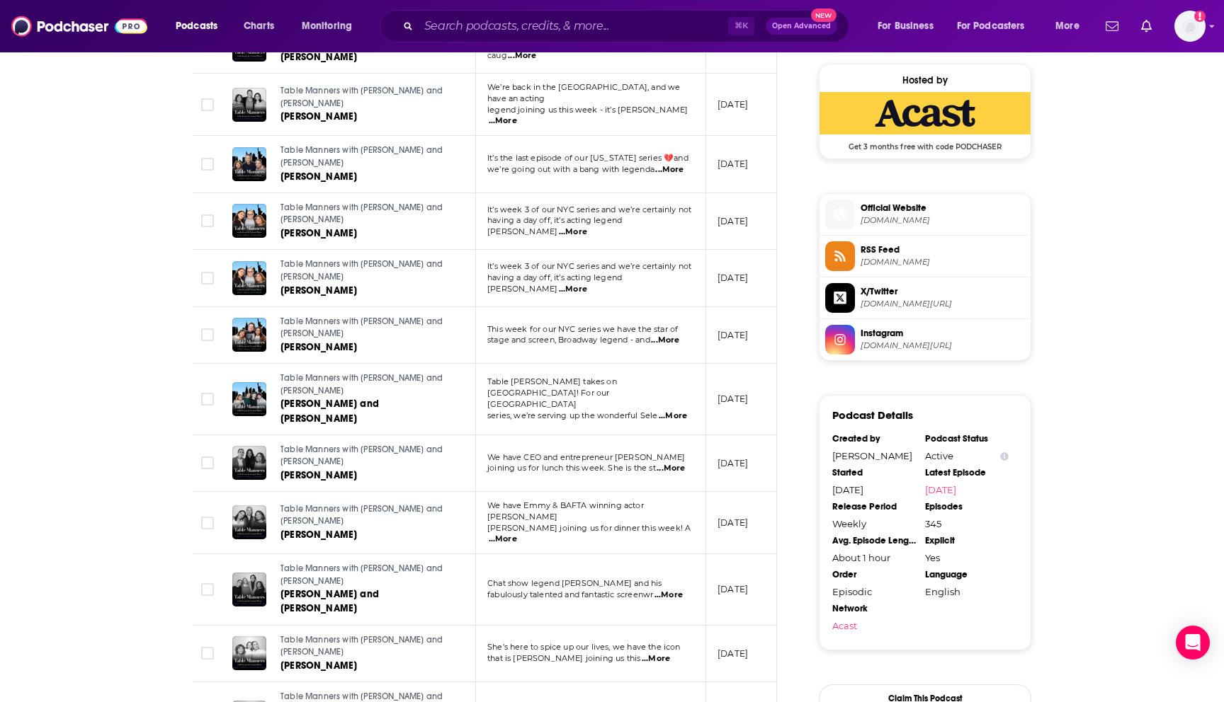
scroll to position [1142, 0]
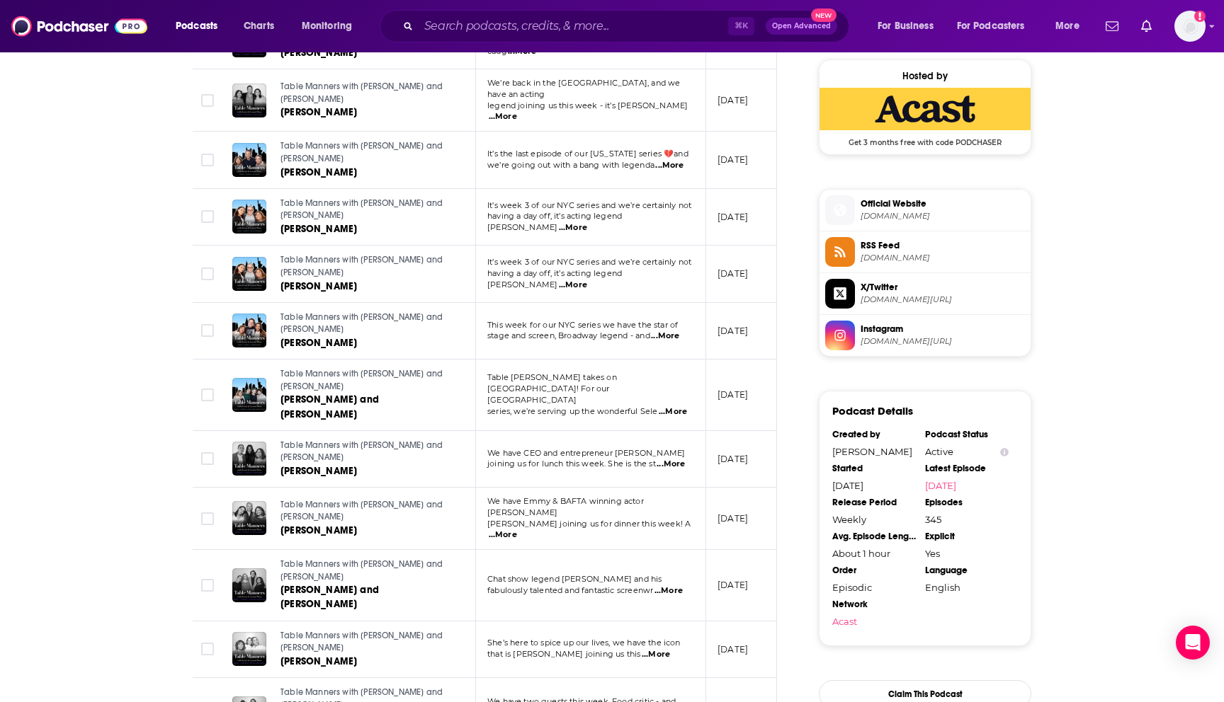
click at [899, 338] on span "instagram.com/tablemannerspodcast" at bounding box center [942, 341] width 164 height 11
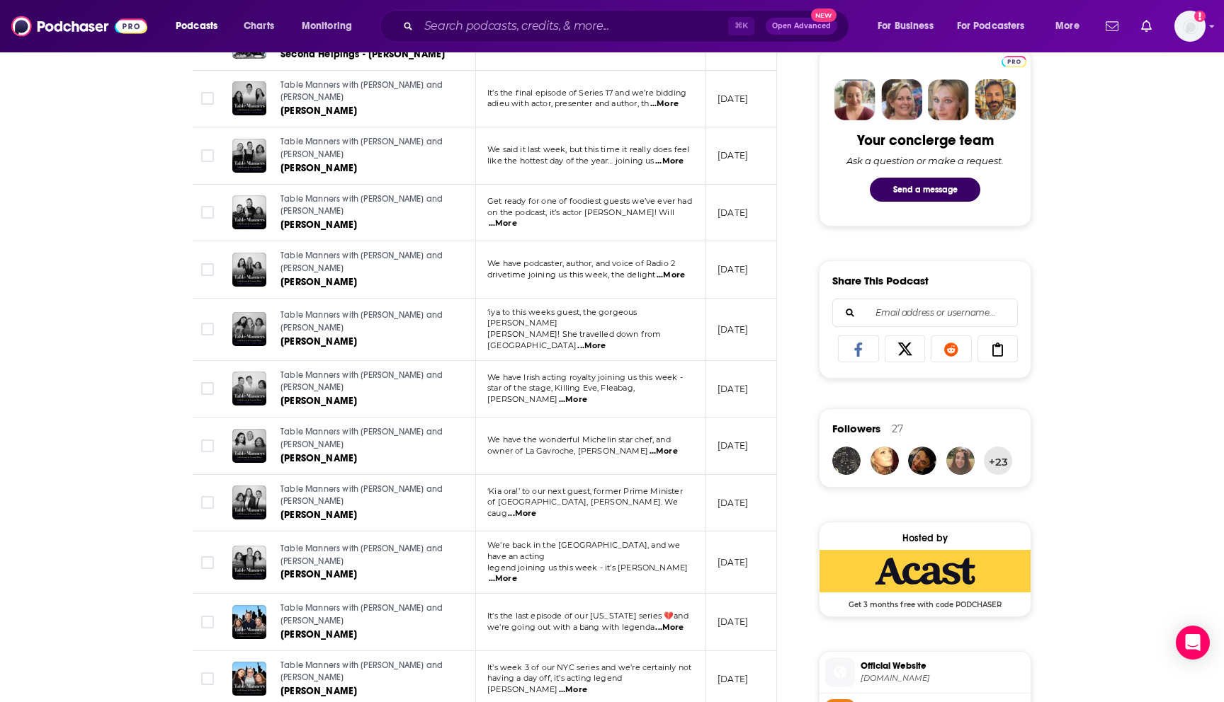
scroll to position [762, 0]
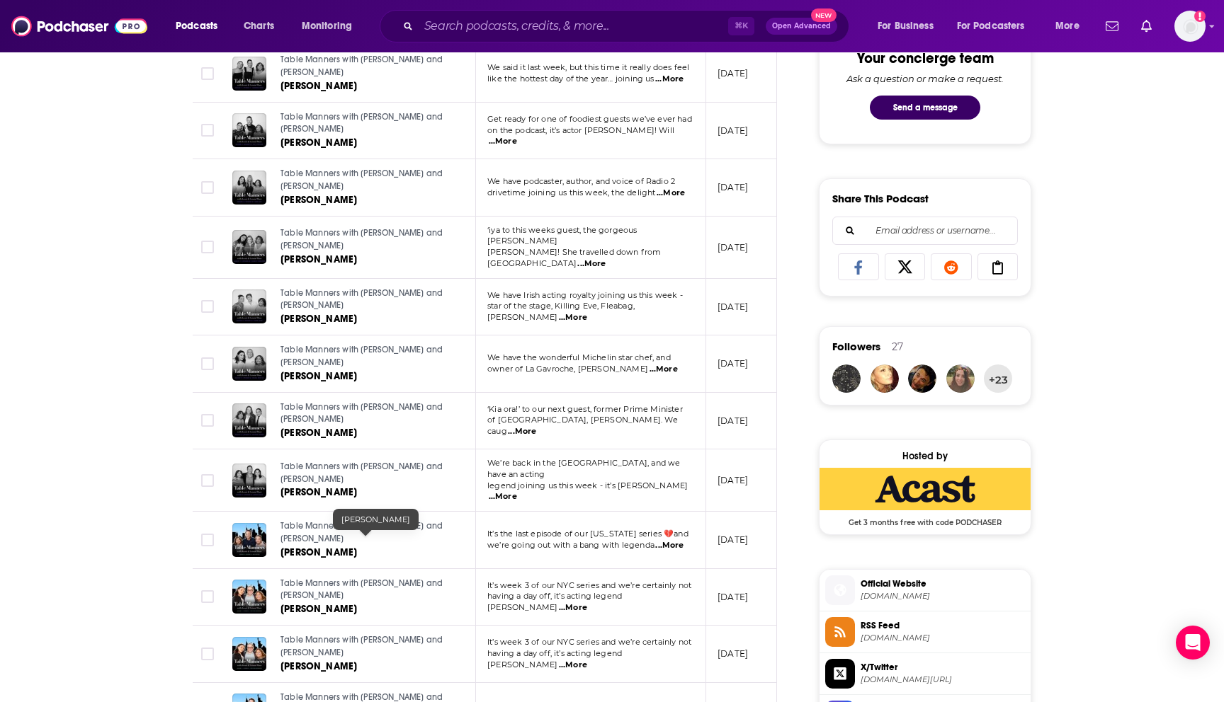
click at [411, 546] on link "Seth Meyers" at bounding box center [365, 553] width 170 height 14
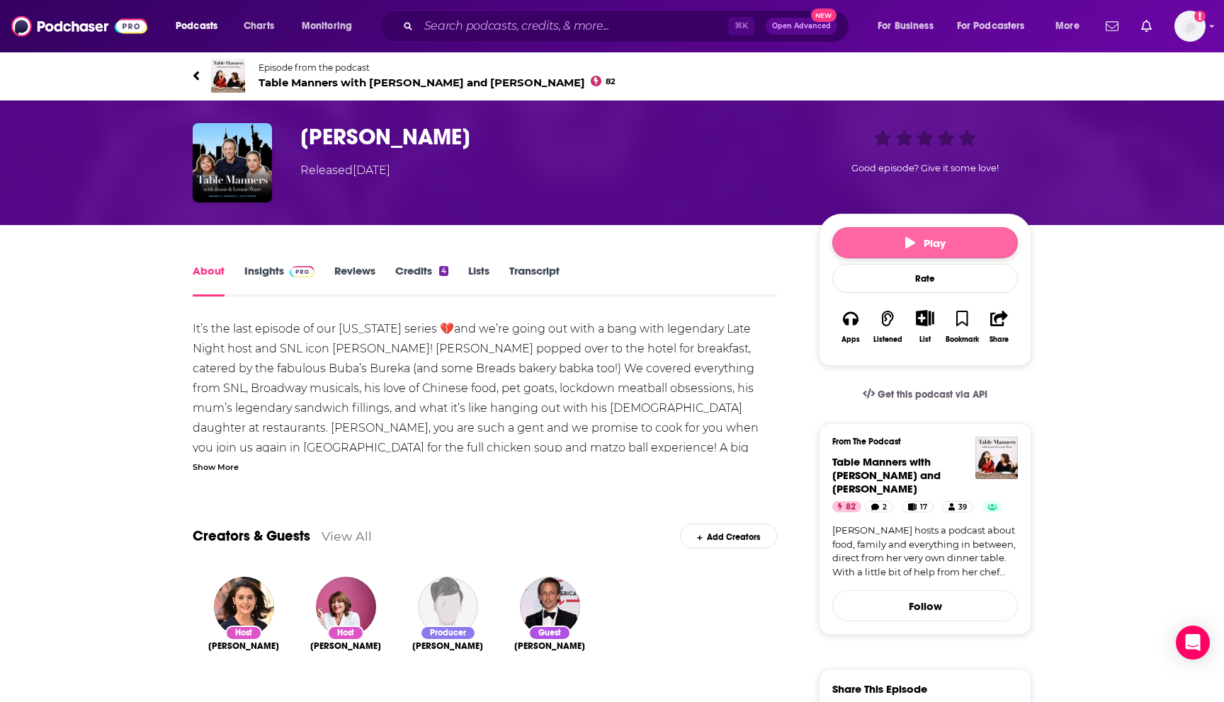
click at [866, 246] on button "Play" at bounding box center [925, 242] width 186 height 31
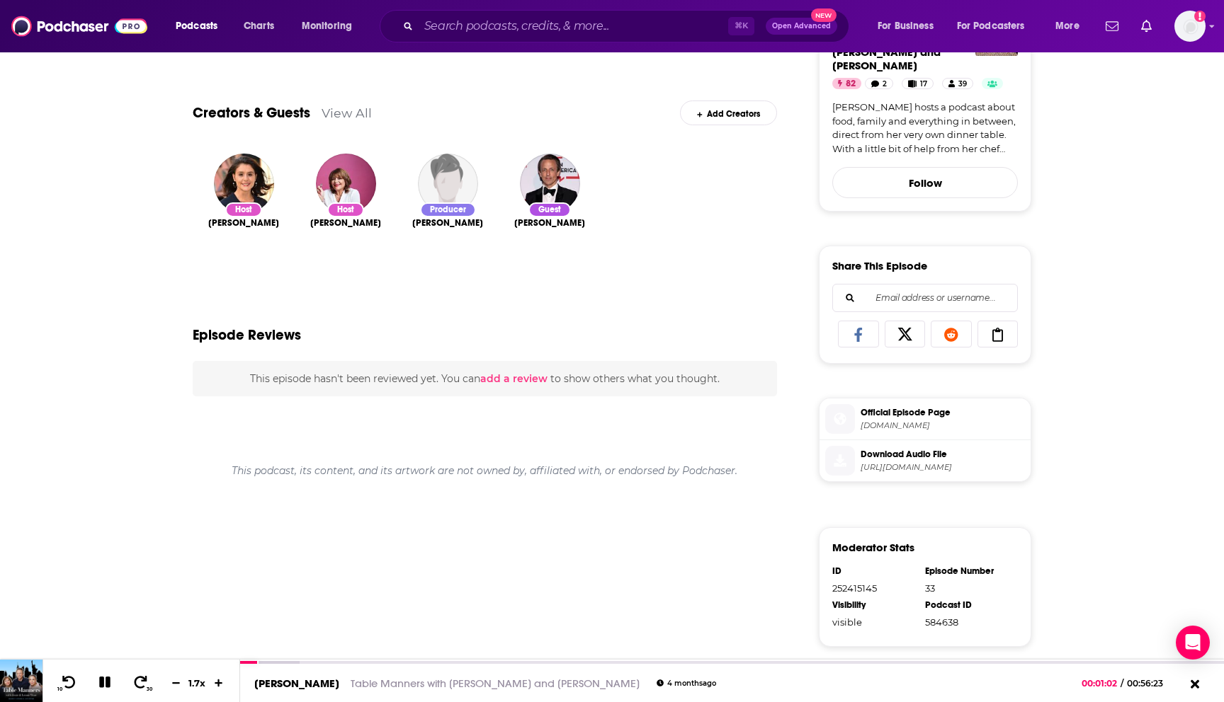
scroll to position [424, 0]
click at [911, 420] on span "[DOMAIN_NAME]" at bounding box center [942, 425] width 164 height 11
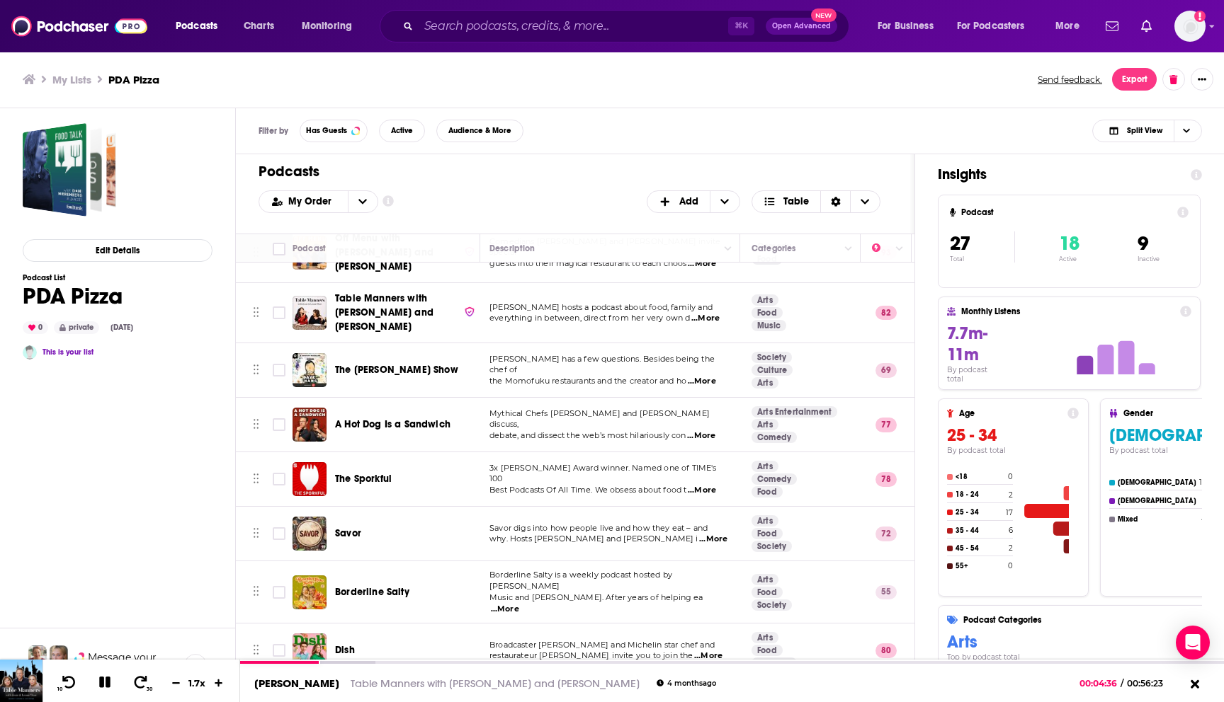
scroll to position [164, 2]
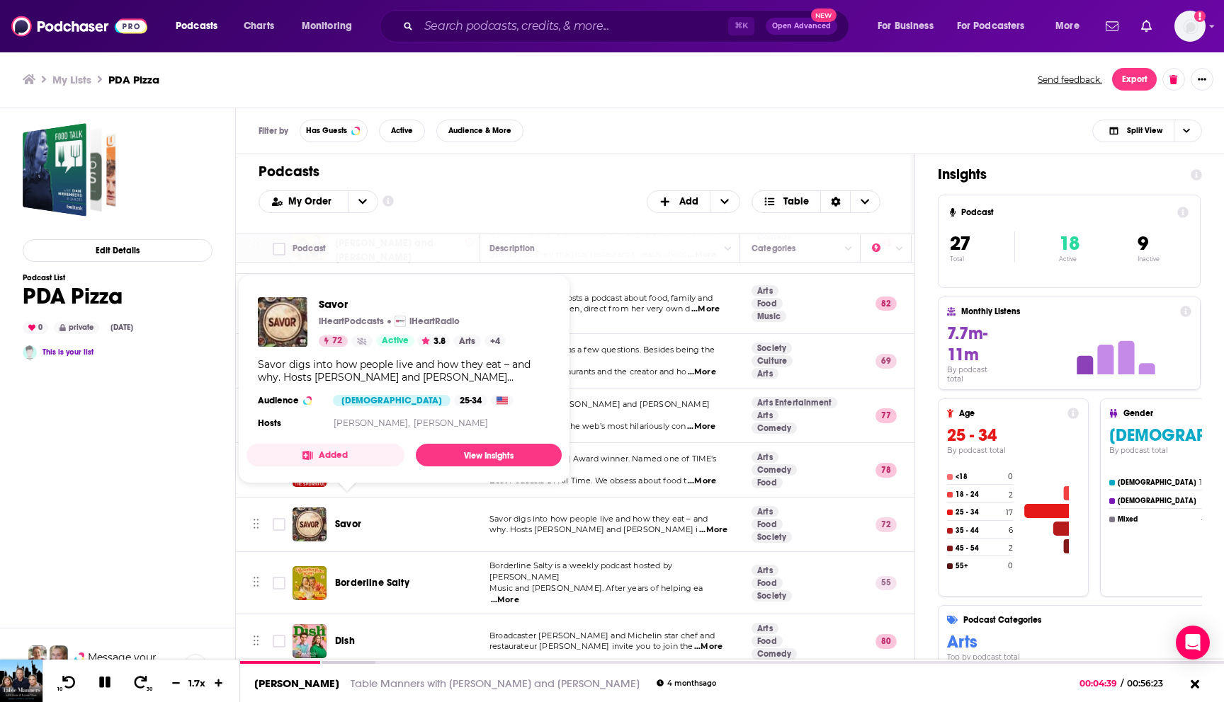
click at [355, 518] on span "Savor" at bounding box center [348, 524] width 26 height 12
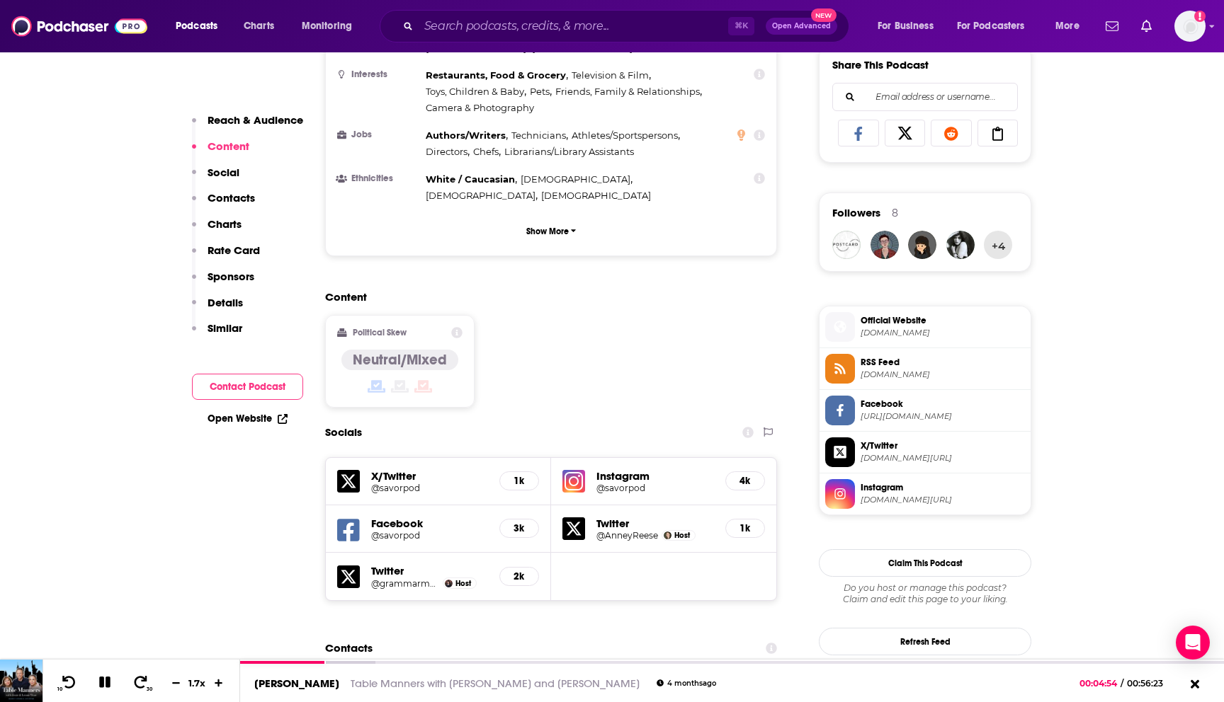
scroll to position [1021, 0]
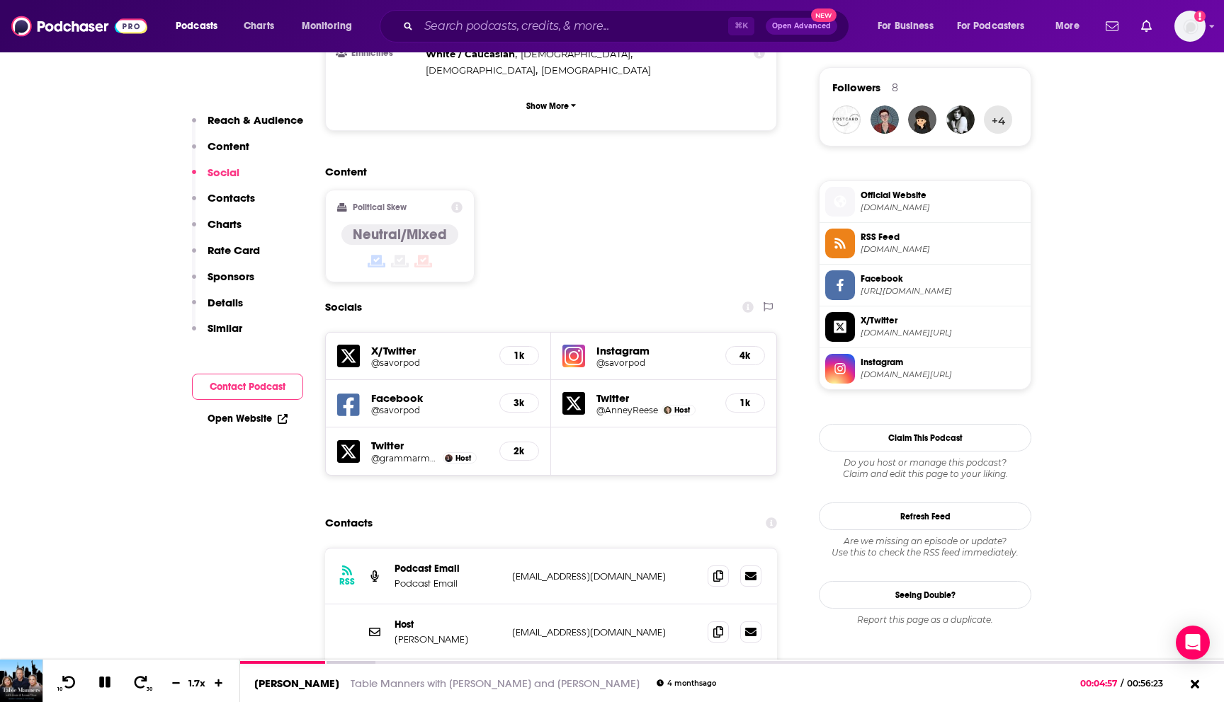
click at [580, 345] on img at bounding box center [573, 356] width 23 height 23
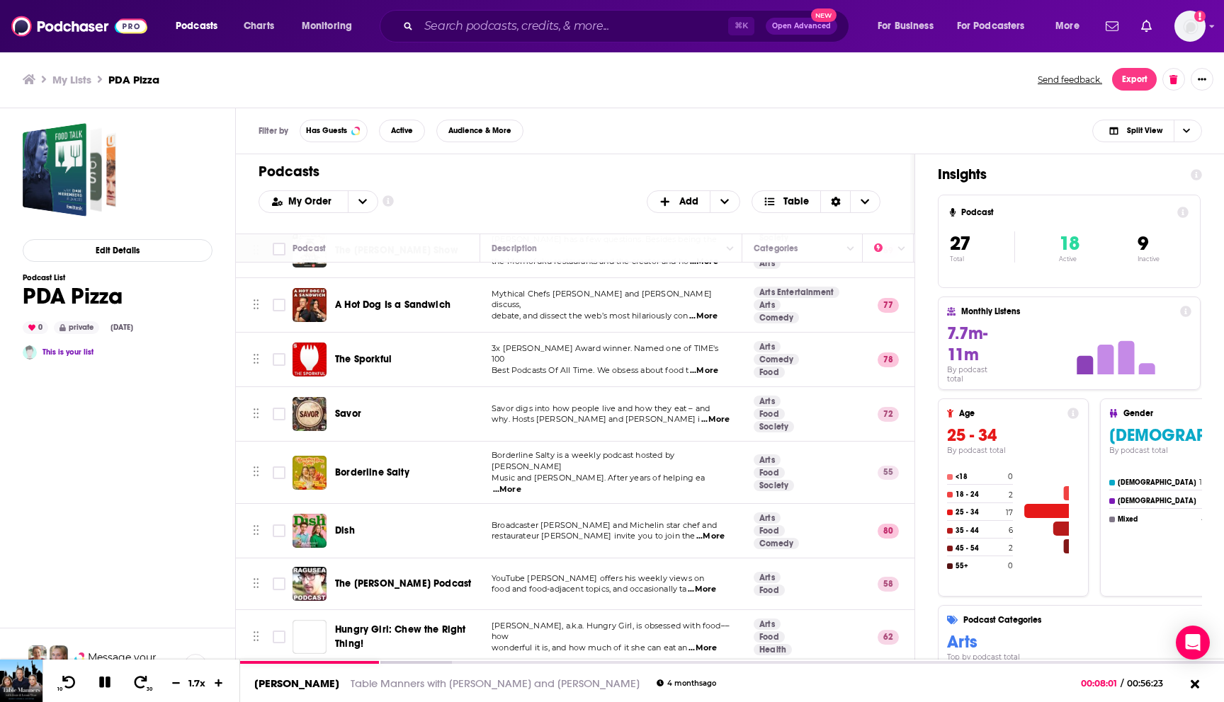
scroll to position [275, 0]
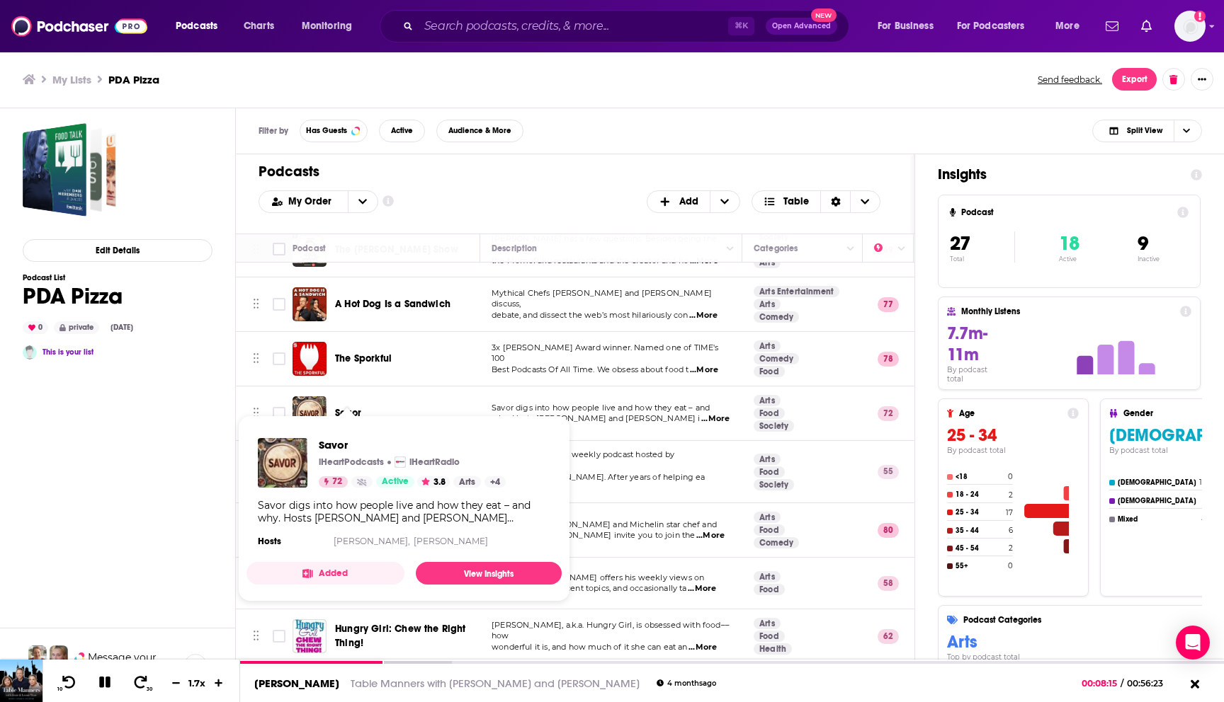
click at [343, 407] on span "Savor" at bounding box center [348, 413] width 26 height 12
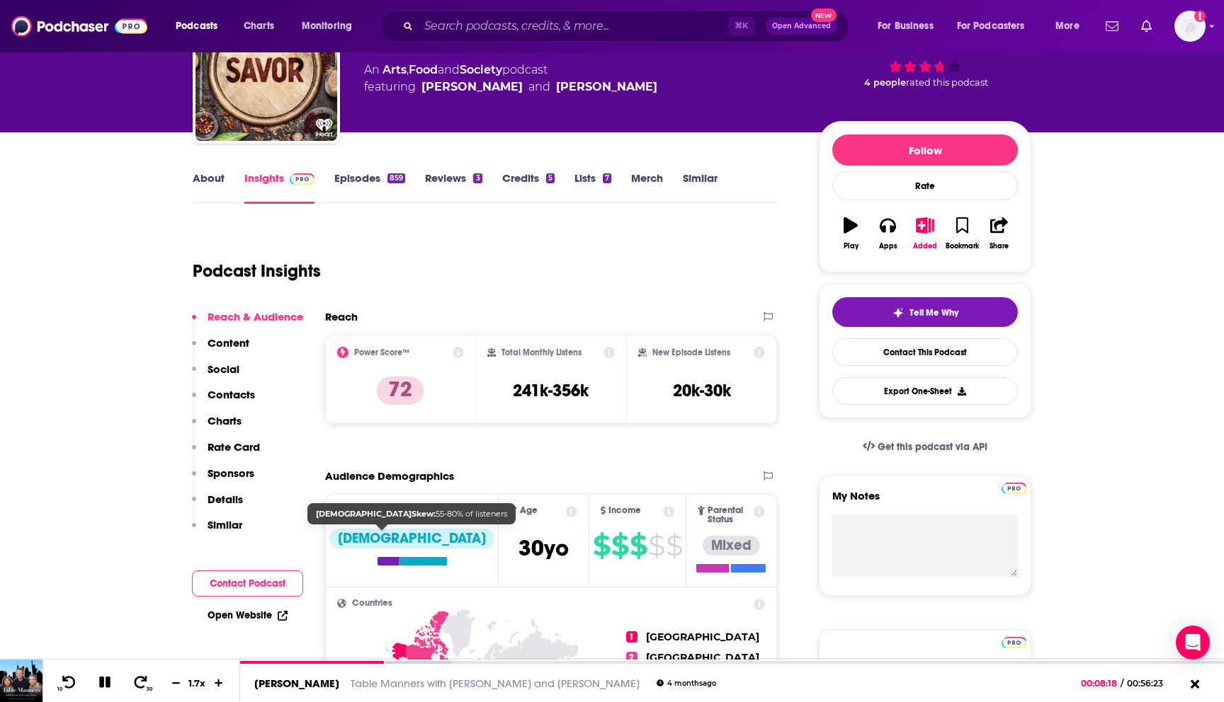
scroll to position [109, 0]
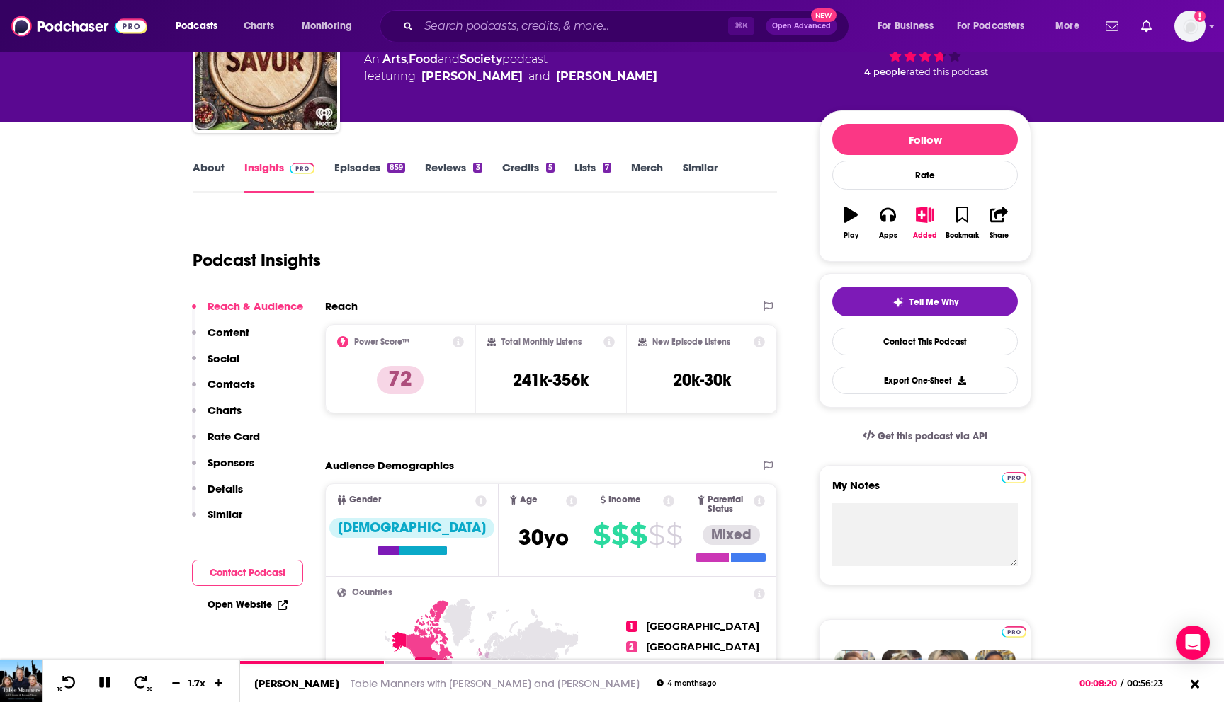
click at [382, 166] on link "Episodes 859" at bounding box center [369, 177] width 71 height 33
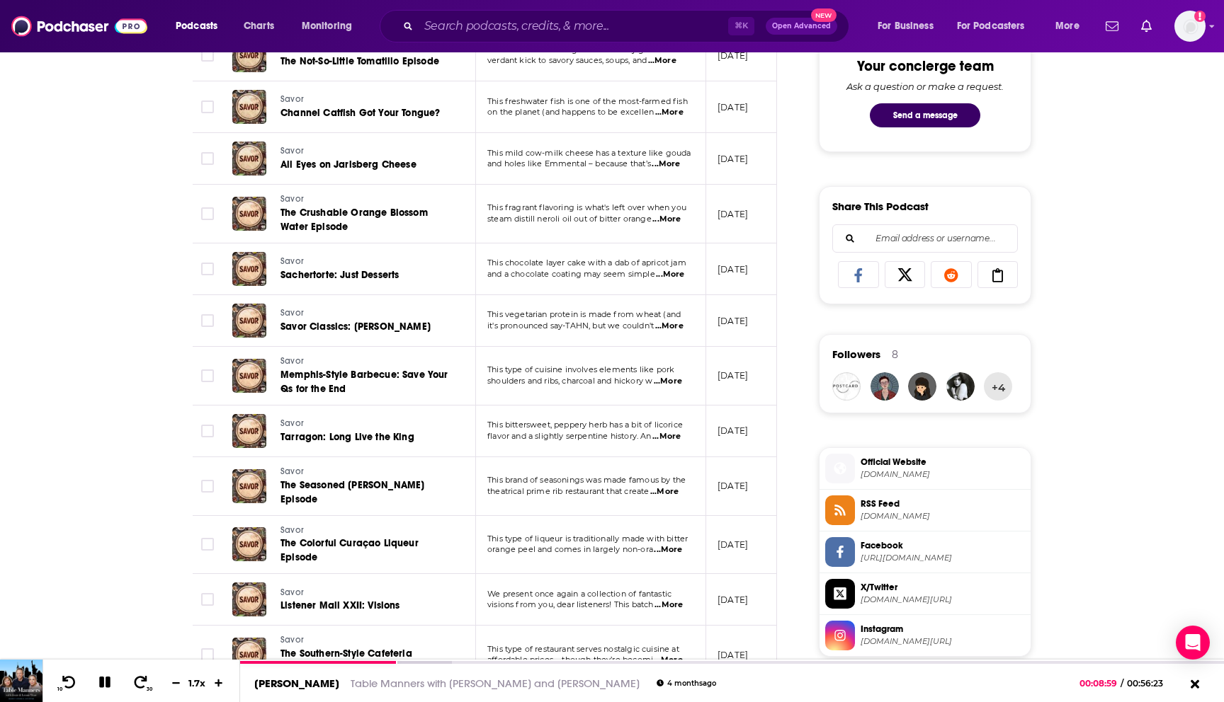
scroll to position [801, 0]
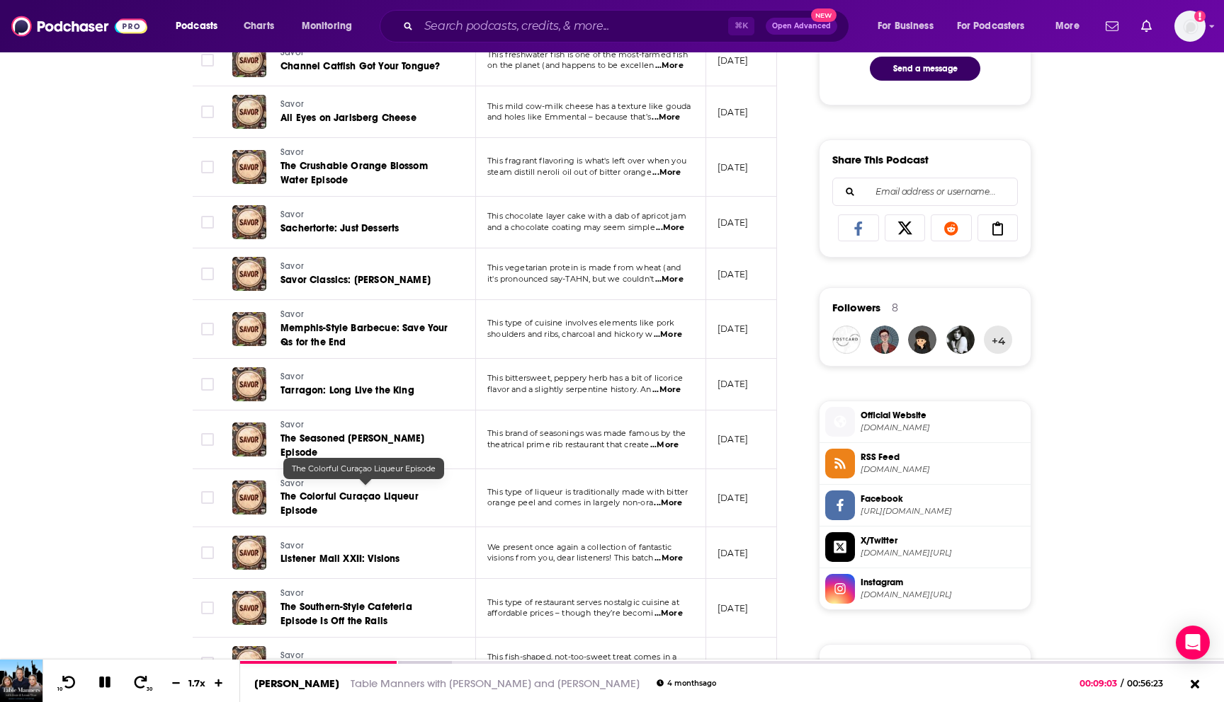
click at [383, 497] on link "The Colorful Curaçao Liqueur Episode" at bounding box center [365, 504] width 170 height 28
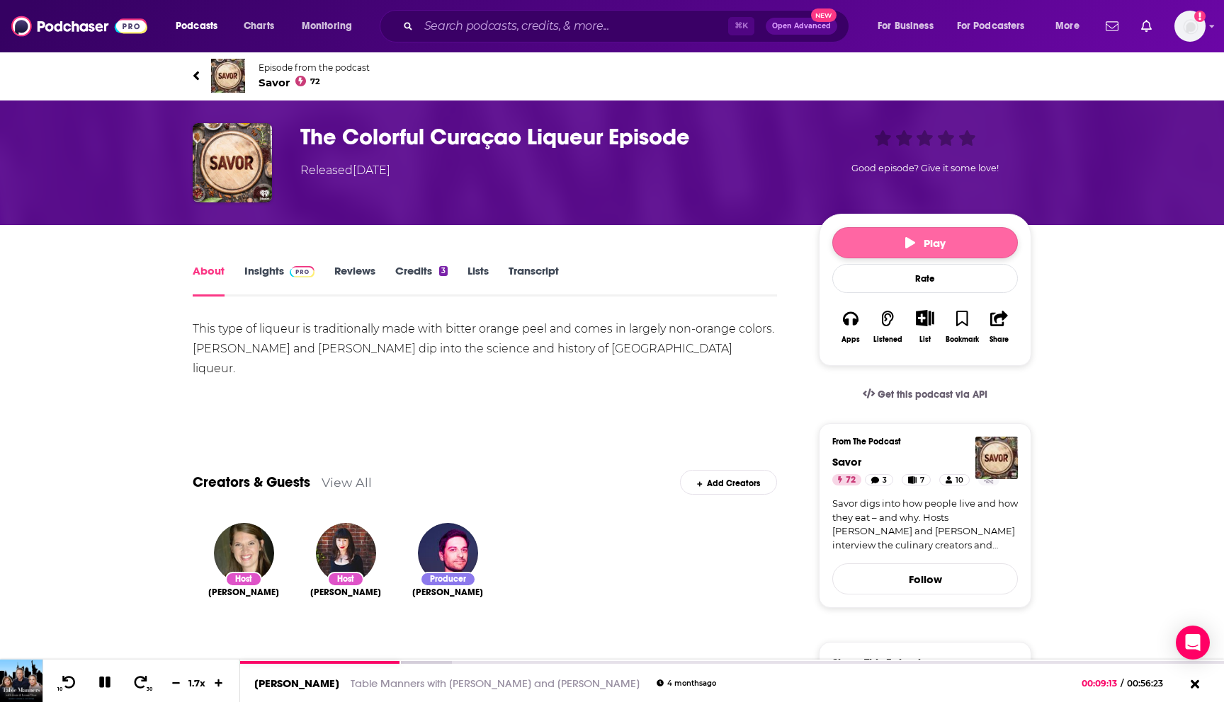
click at [887, 243] on button "Play" at bounding box center [925, 242] width 186 height 31
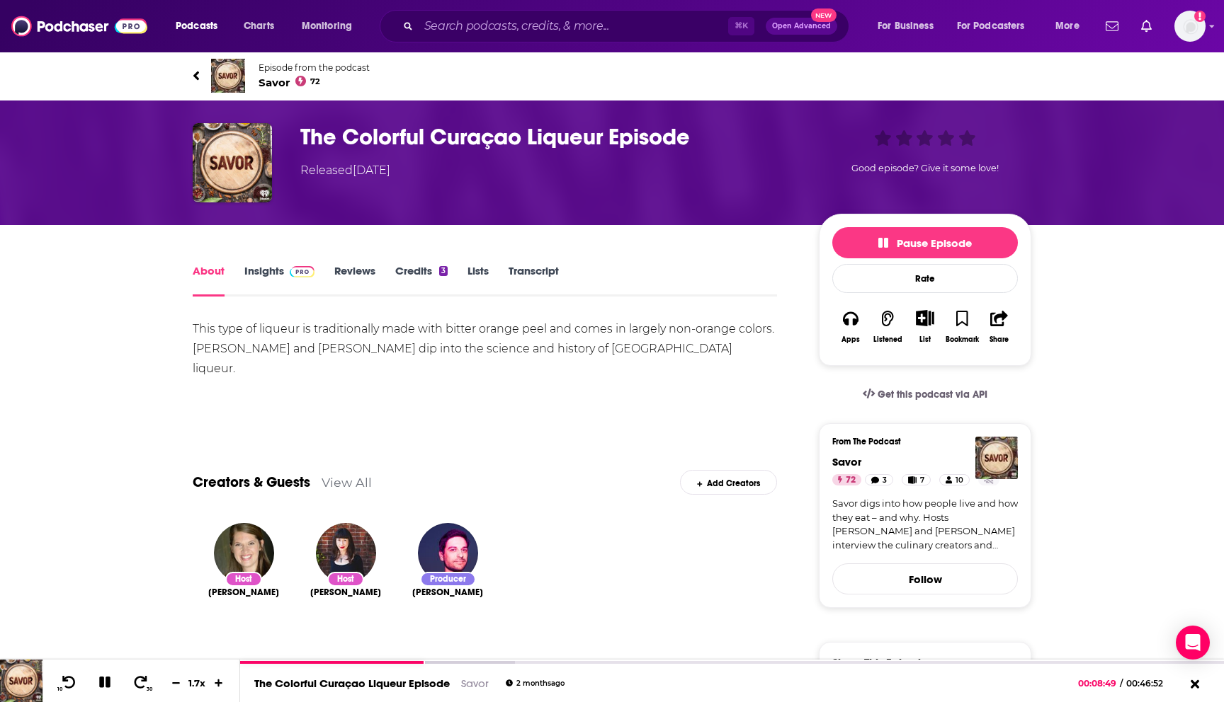
click at [266, 275] on link "Insights" at bounding box center [279, 280] width 70 height 33
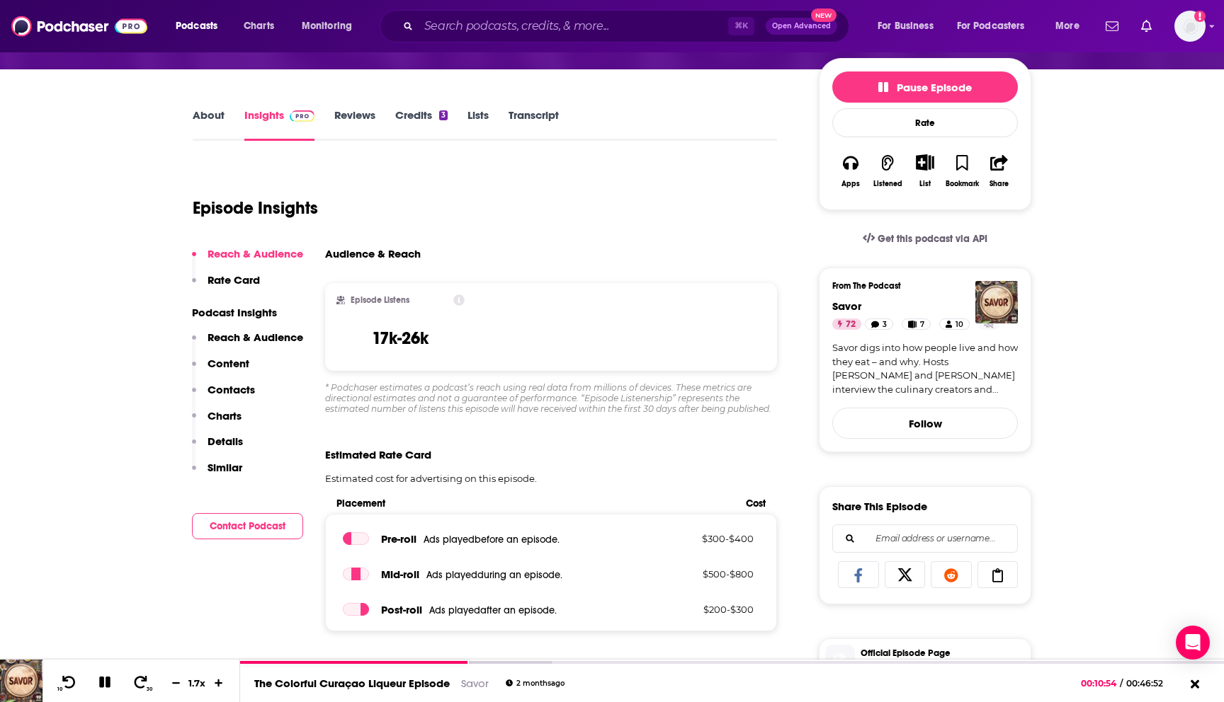
scroll to position [155, 0]
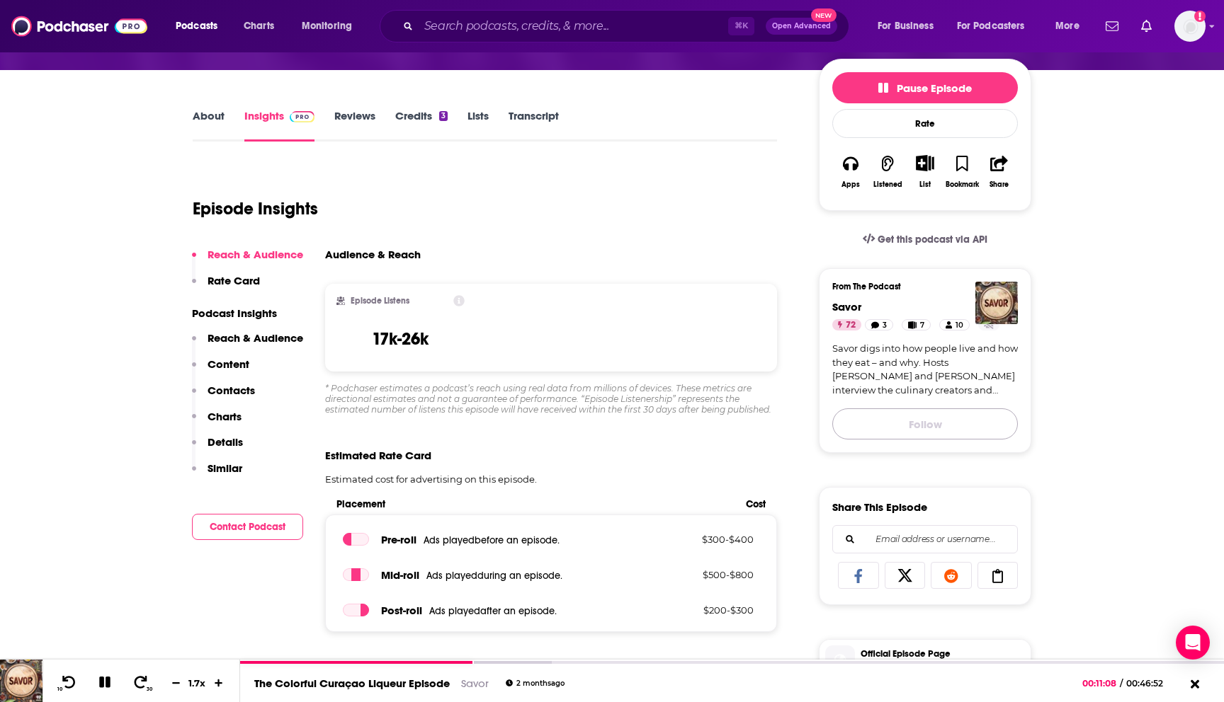
click at [951, 422] on button "Follow" at bounding box center [925, 424] width 186 height 31
click at [635, 35] on input "Search podcasts, credits, & more..." at bounding box center [572, 26] width 309 height 23
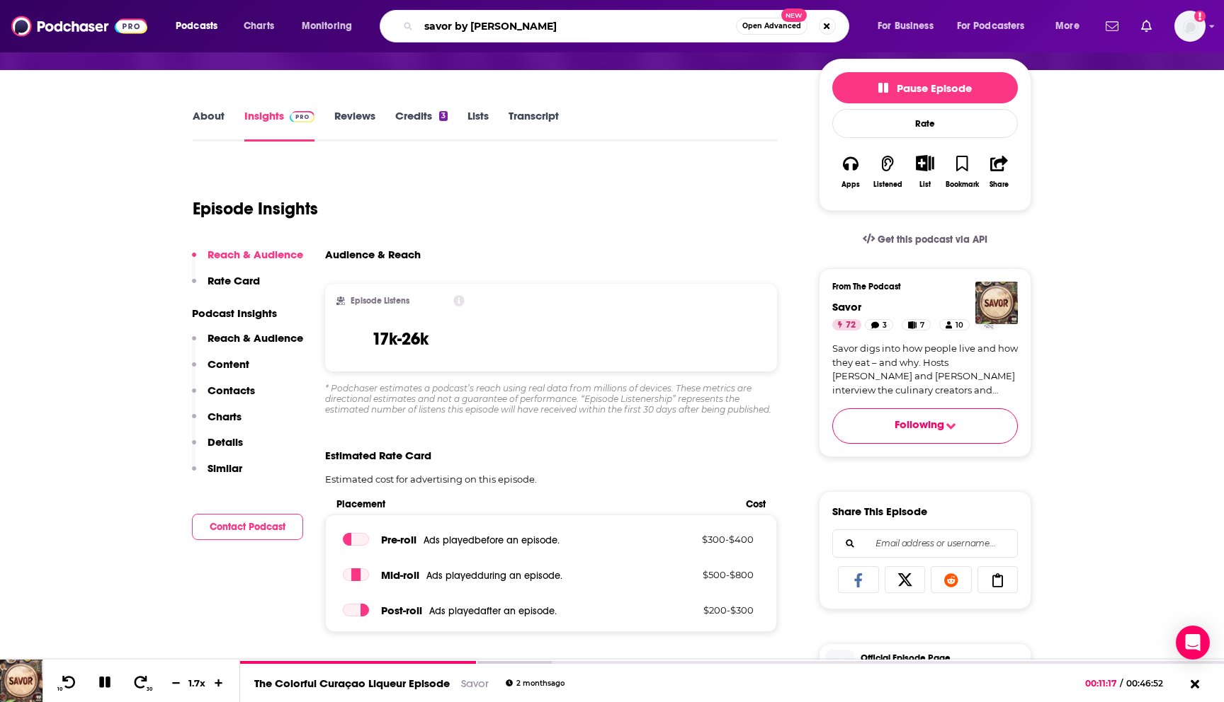
type input "savor by will smith"
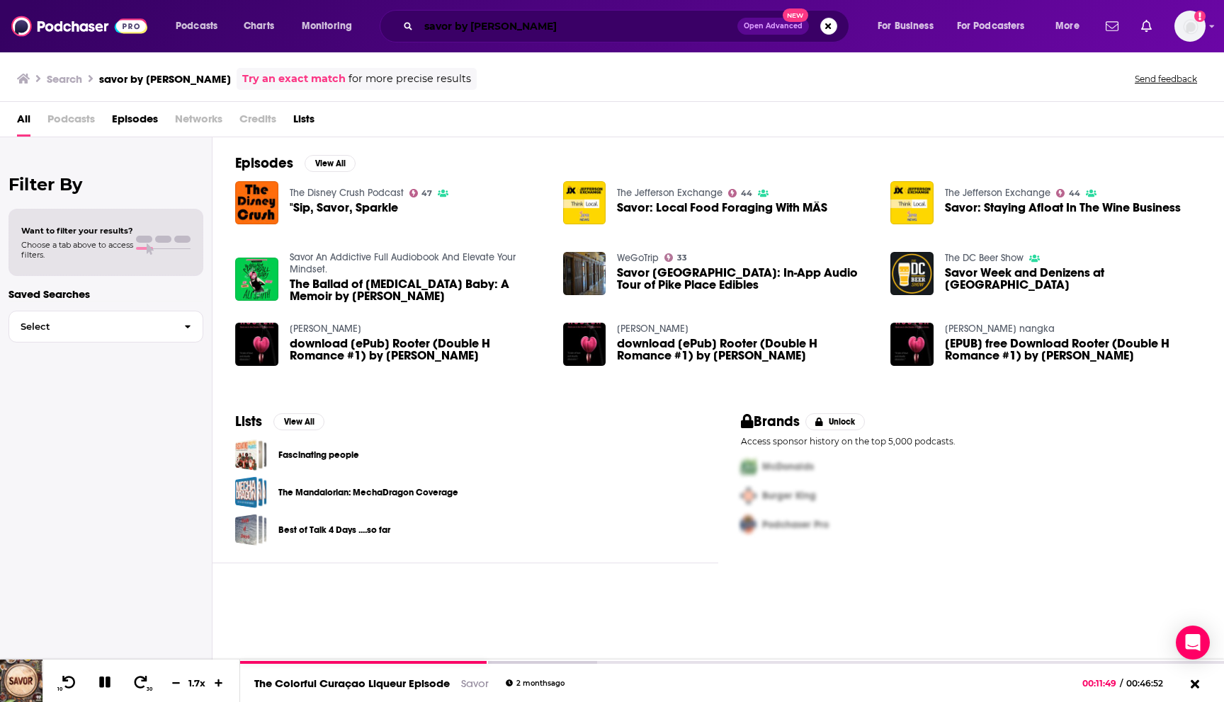
click at [546, 30] on input "savor by will smith" at bounding box center [577, 26] width 319 height 23
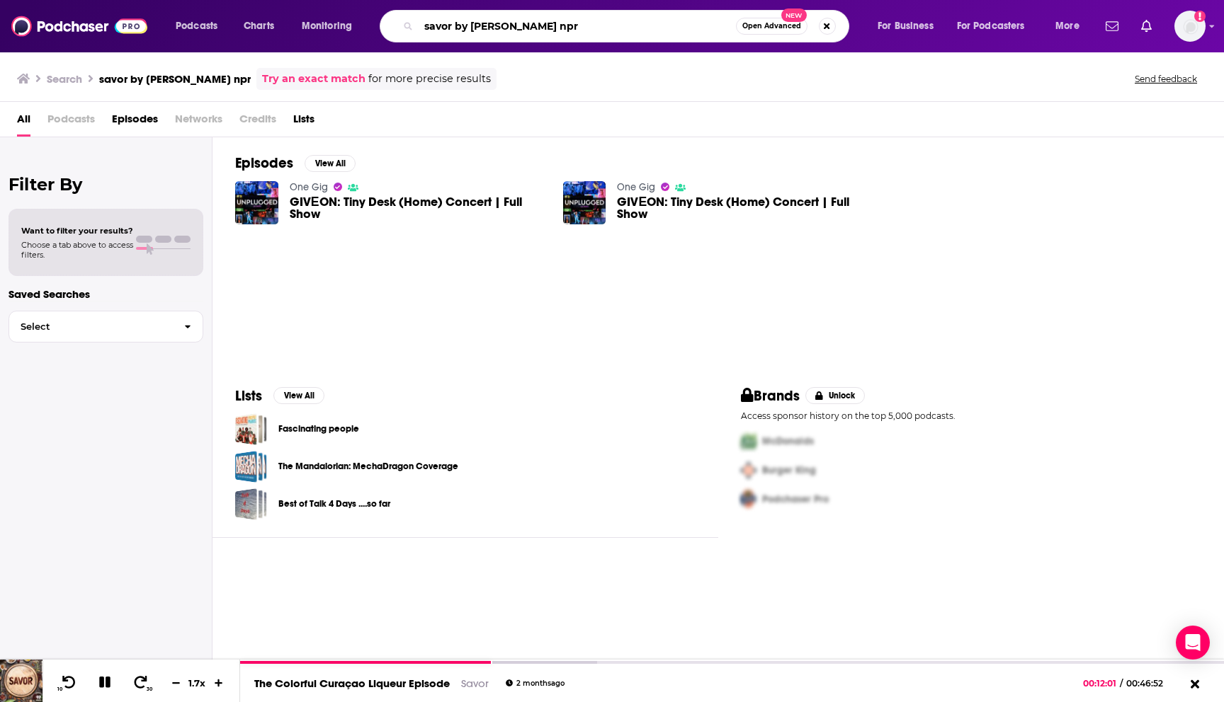
click at [549, 21] on input "savor by will smith npr" at bounding box center [576, 26] width 317 height 23
click at [424, 26] on input "savor by will smith" at bounding box center [576, 26] width 317 height 23
drag, startPoint x: 444, startPoint y: 28, endPoint x: 419, endPoint y: 25, distance: 25.0
click at [419, 25] on input "Npr savor by will smith" at bounding box center [576, 26] width 317 height 23
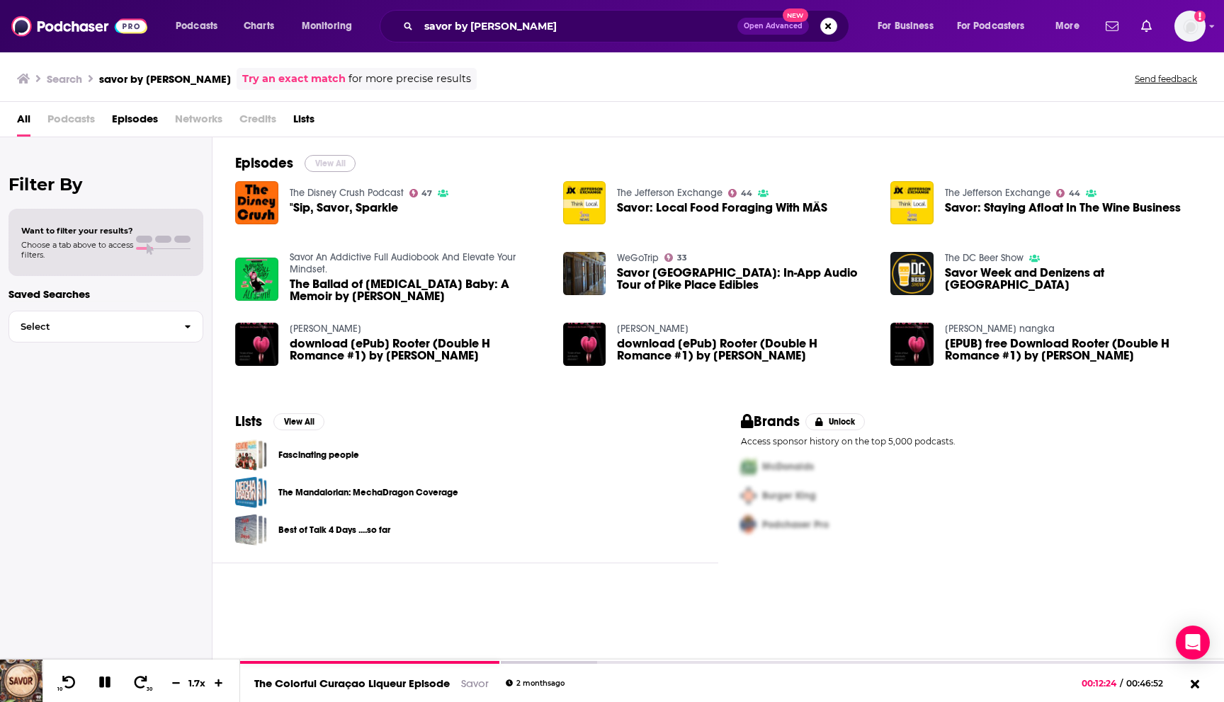
click at [333, 160] on button "View All" at bounding box center [329, 163] width 51 height 17
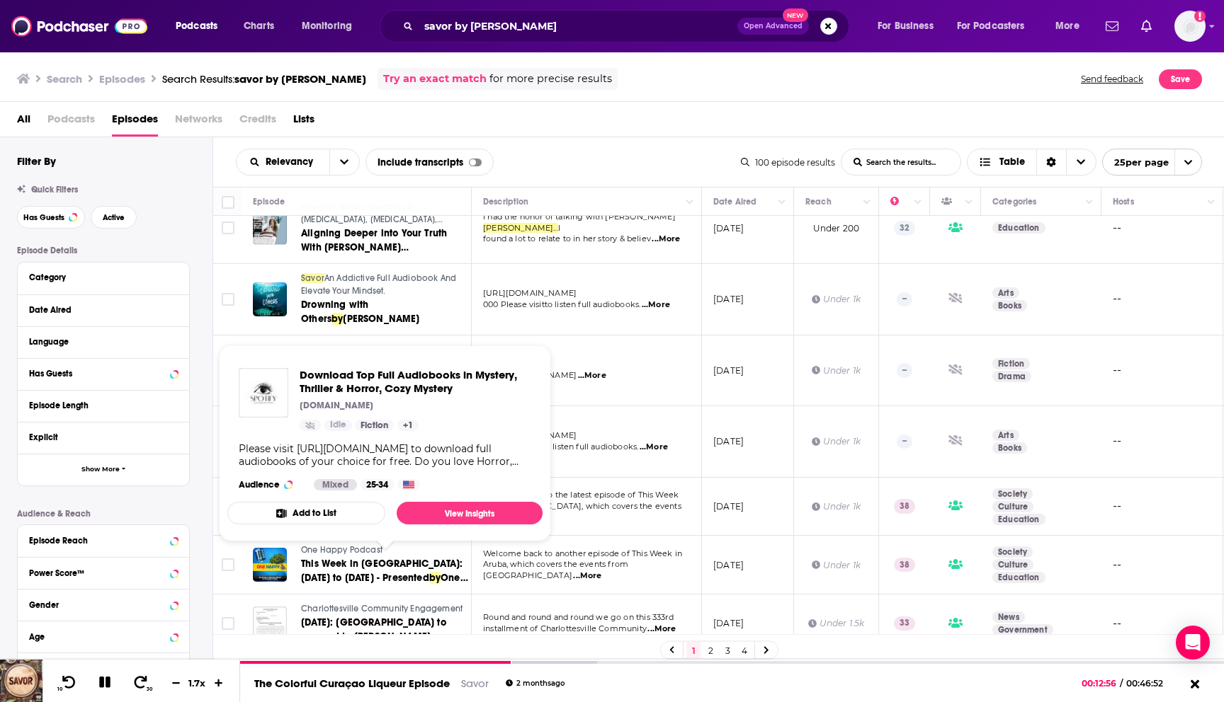
scroll to position [1053, 0]
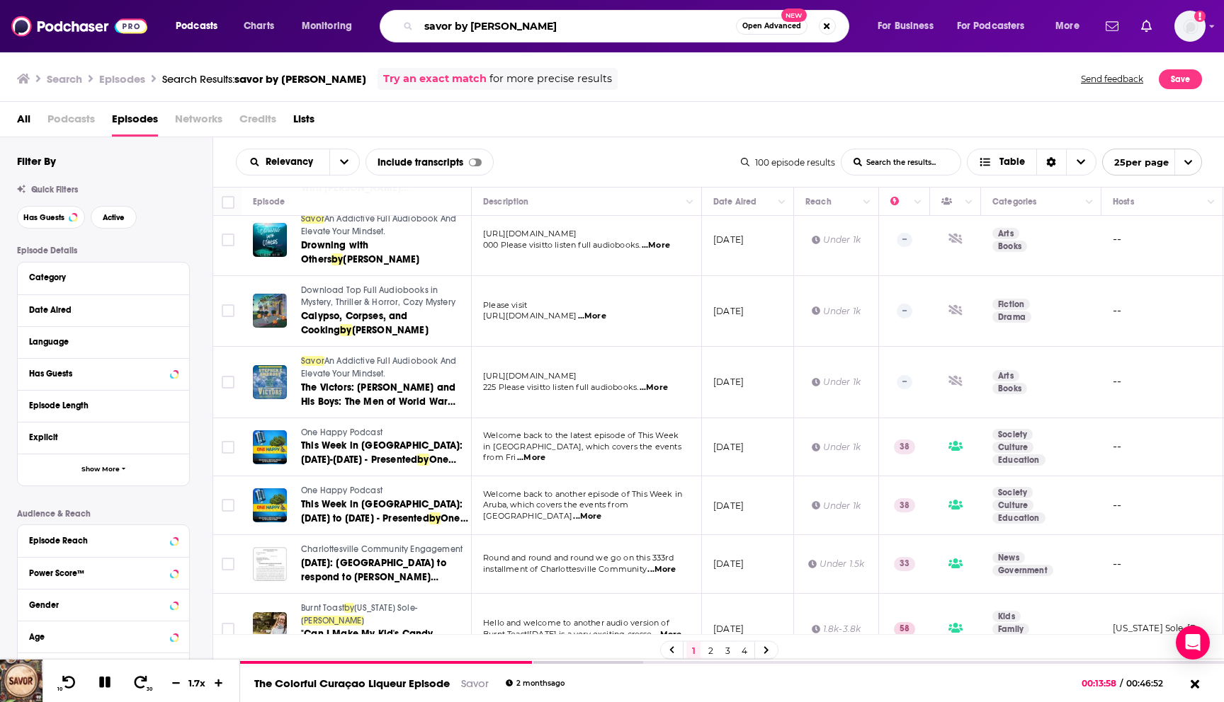
drag, startPoint x: 534, startPoint y: 32, endPoint x: 426, endPoint y: 25, distance: 108.6
click at [426, 26] on input "savor by will smith" at bounding box center [576, 26] width 317 height 23
paste input "Savor From Jefferson Public Radio"
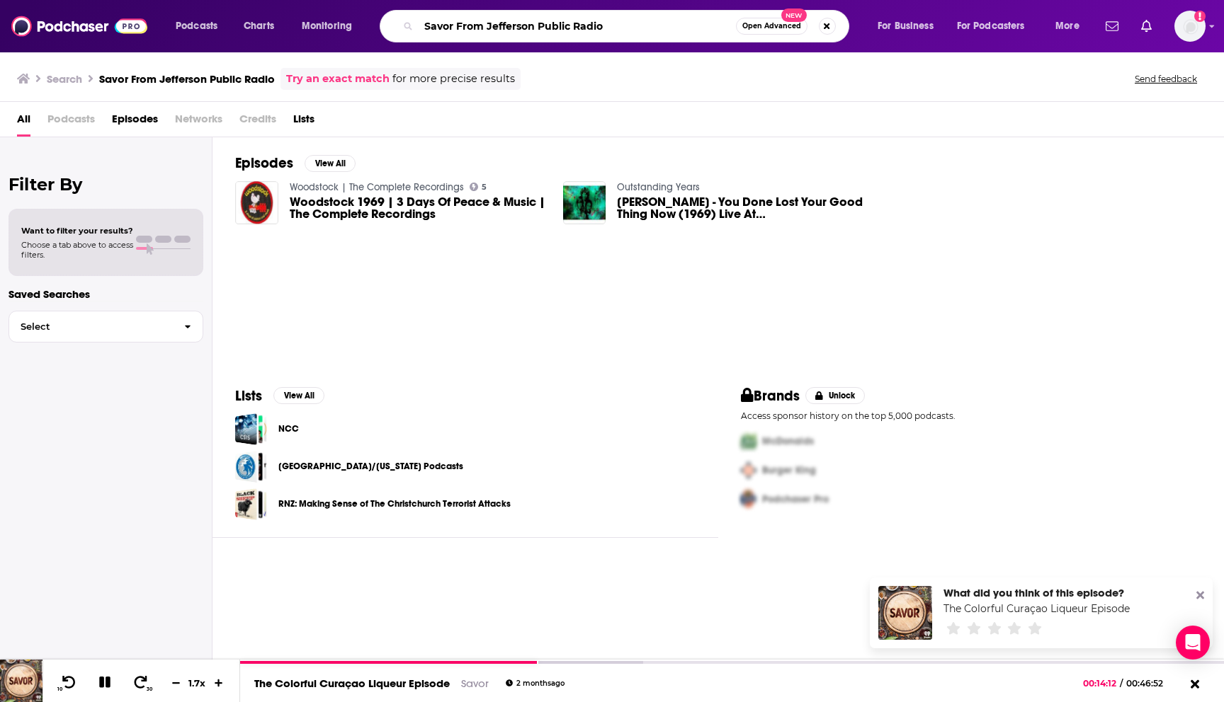
drag, startPoint x: 628, startPoint y: 30, endPoint x: 477, endPoint y: 32, distance: 150.8
click at [477, 32] on input "Savor From Jefferson Public Radio" at bounding box center [576, 26] width 317 height 23
type input "Savor"
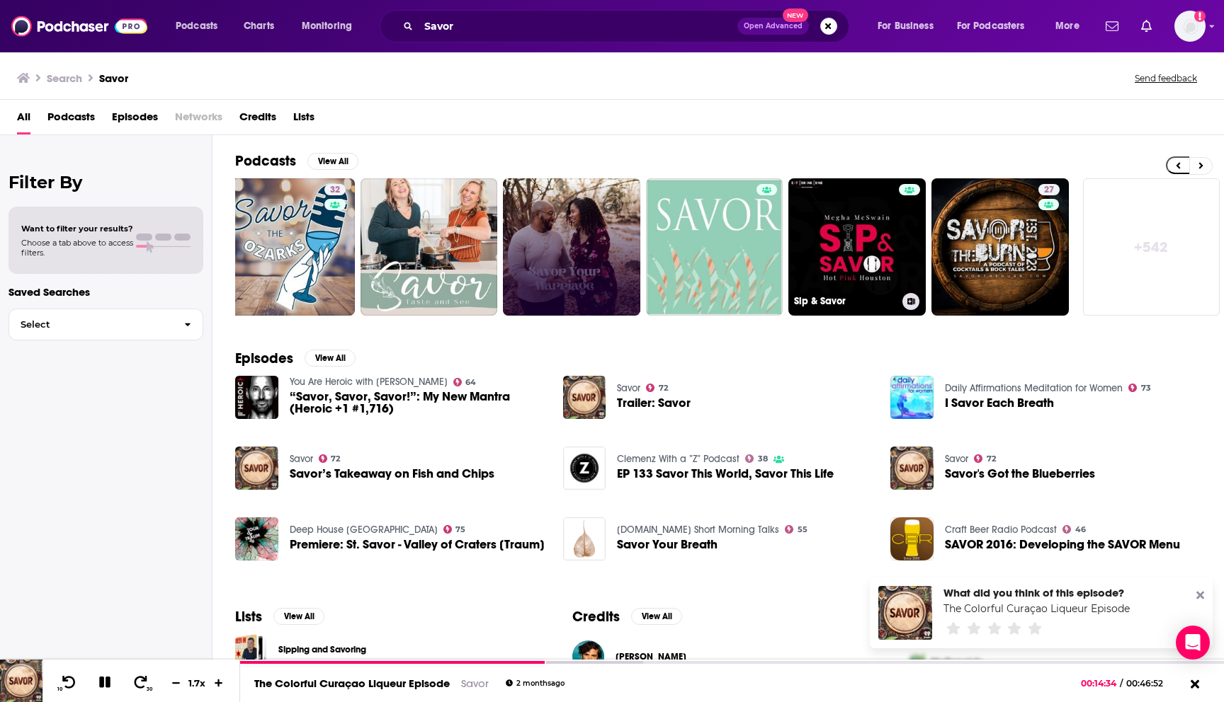
scroll to position [0, 312]
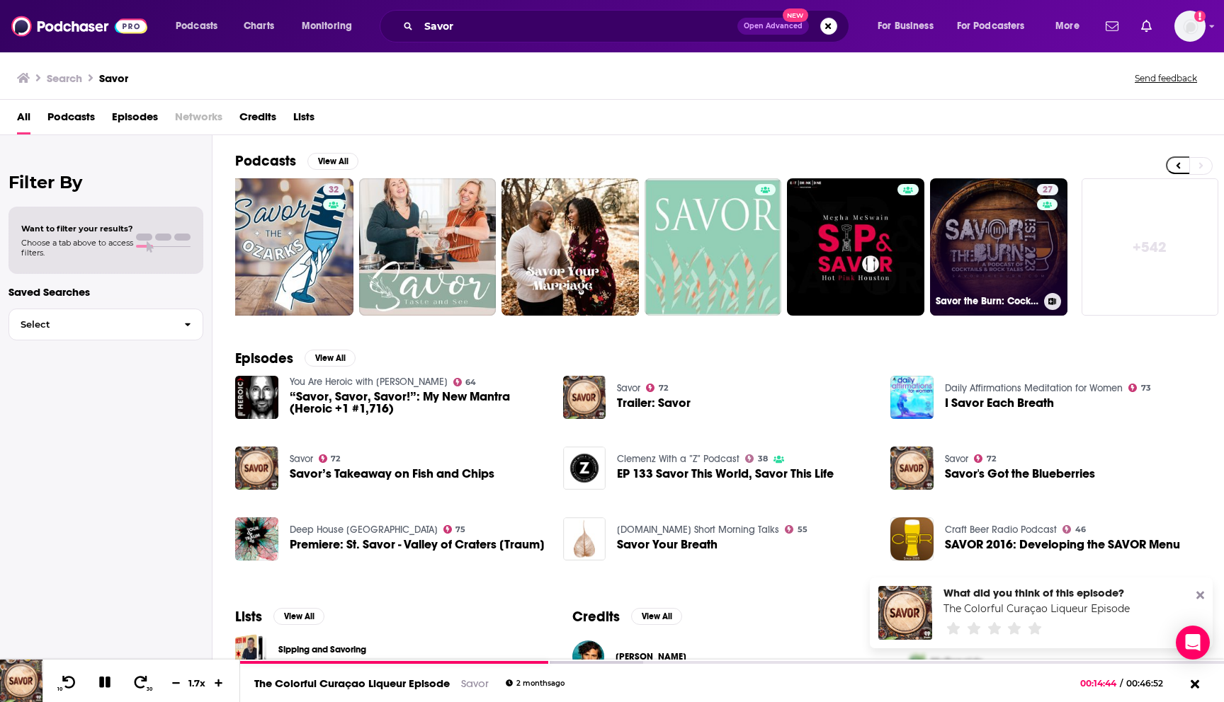
click at [980, 269] on link "27 Savor the Burn: Cocktails & Rock Tales" at bounding box center [998, 246] width 137 height 137
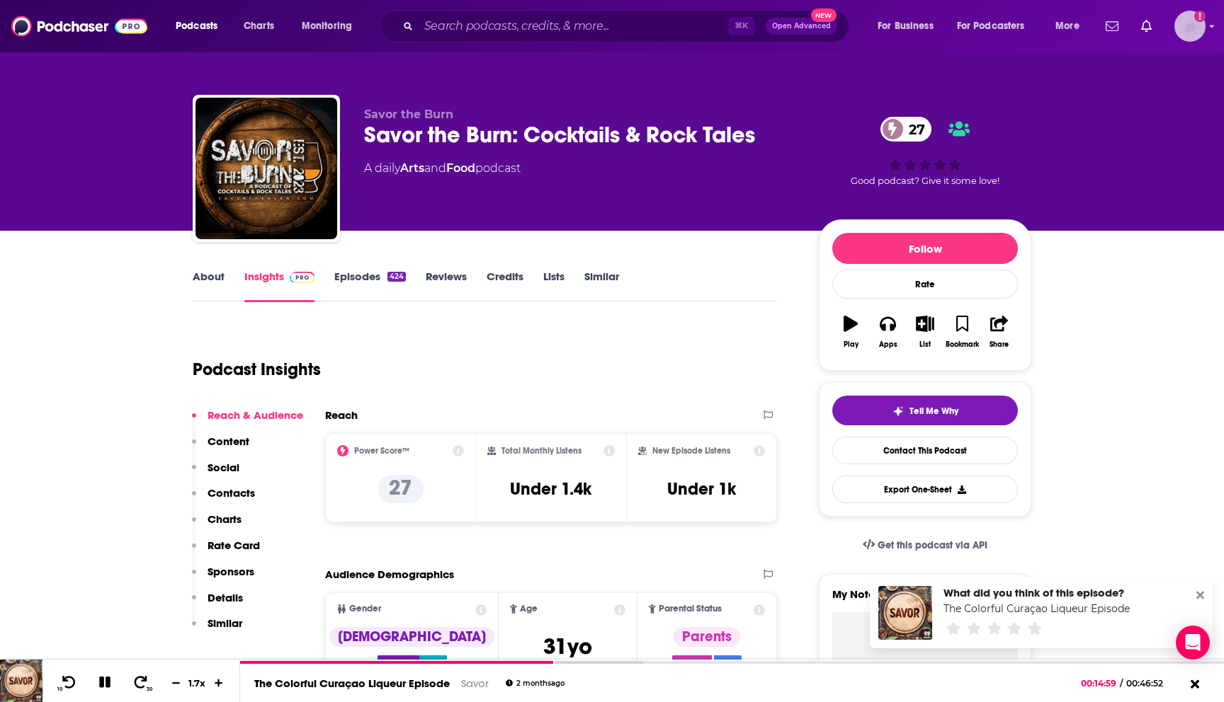
click at [1185, 30] on img "Logged in as BaltzandCompany" at bounding box center [1189, 26] width 31 height 31
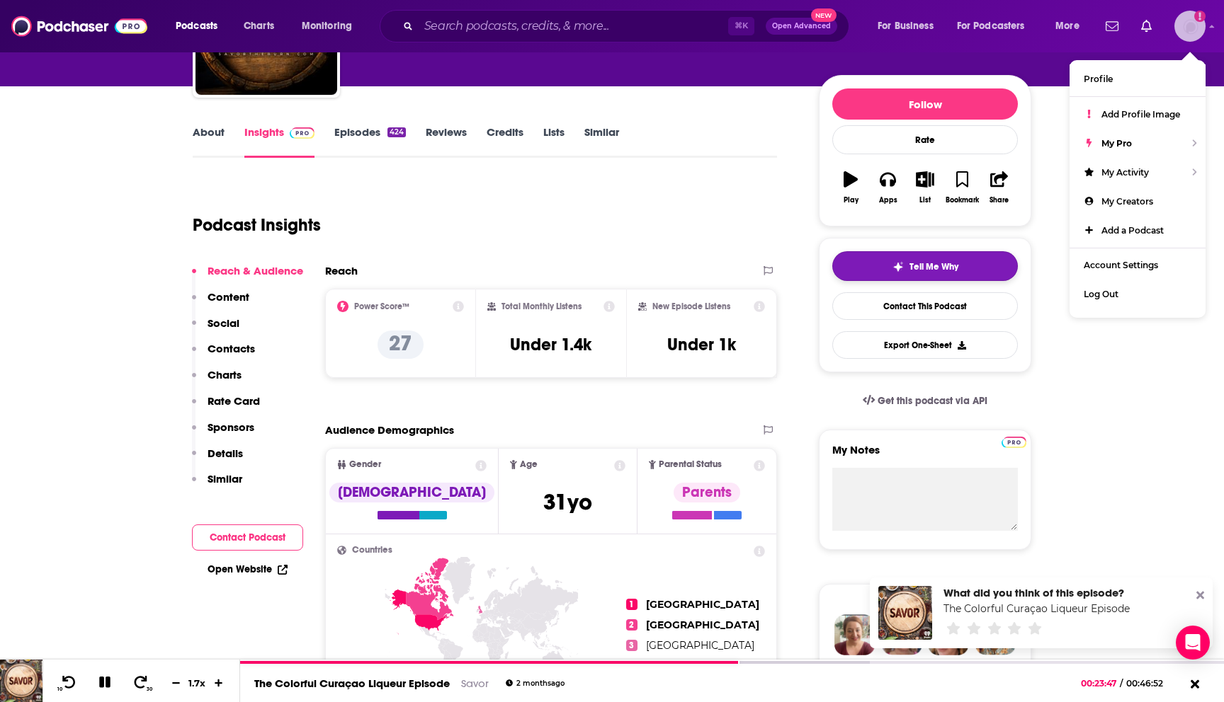
scroll to position [143, 0]
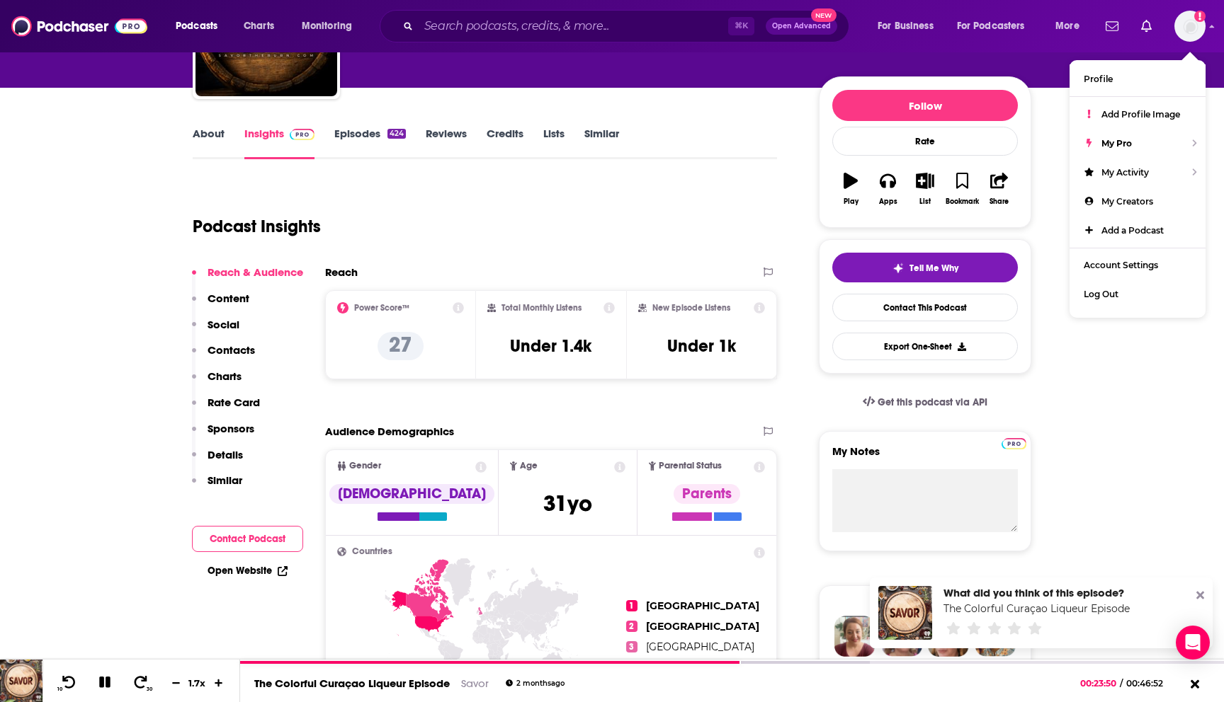
click at [1199, 593] on icon at bounding box center [1200, 596] width 8 height 8
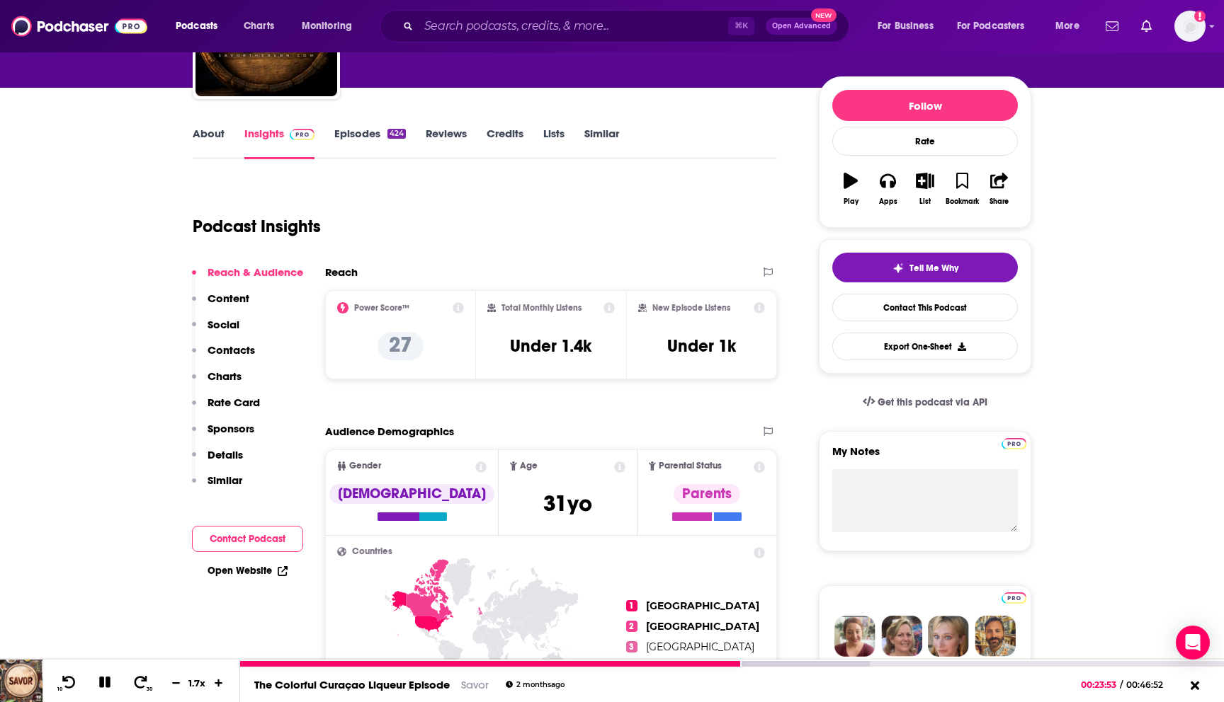
click at [105, 677] on icon at bounding box center [105, 682] width 16 height 13
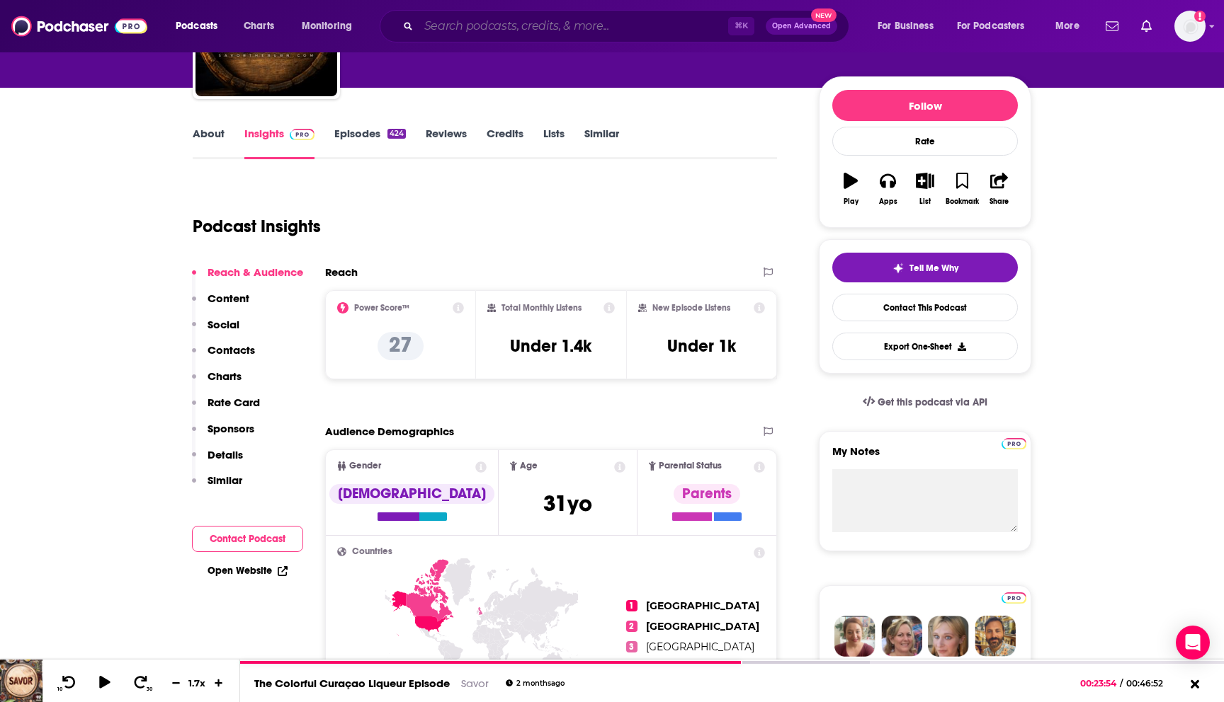
click at [477, 23] on input "Search podcasts, credits, & more..." at bounding box center [572, 26] width 309 height 23
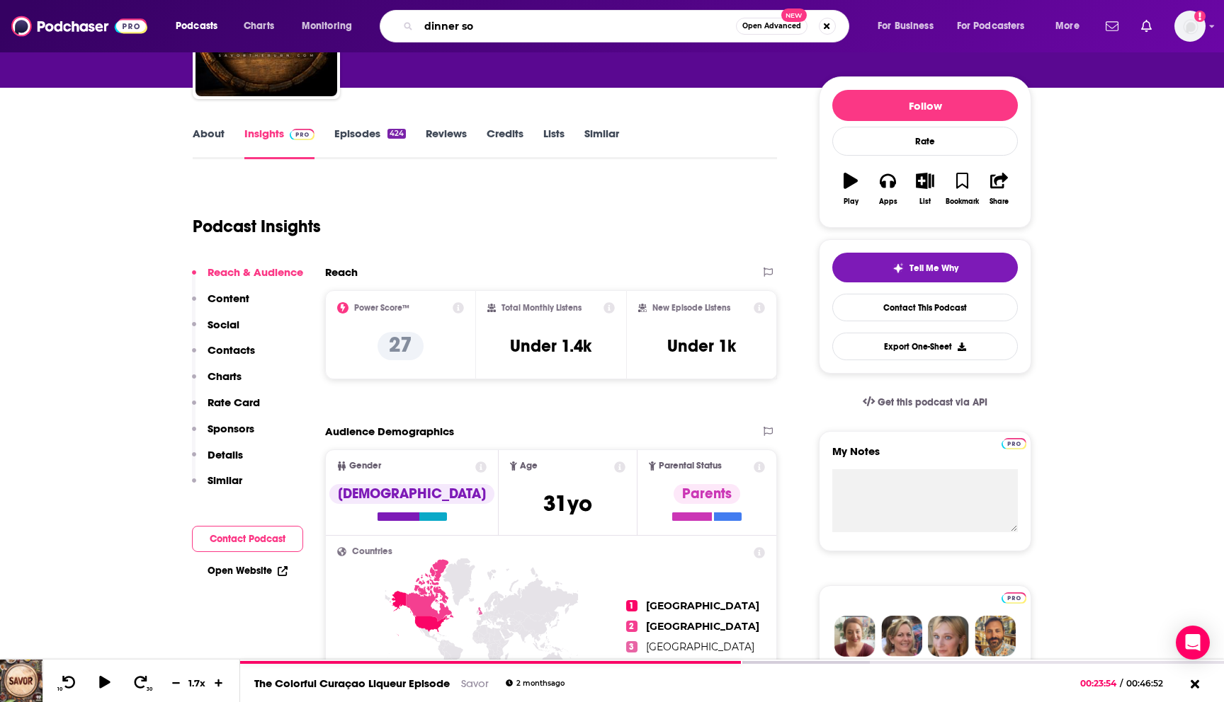
type input "dinner sos"
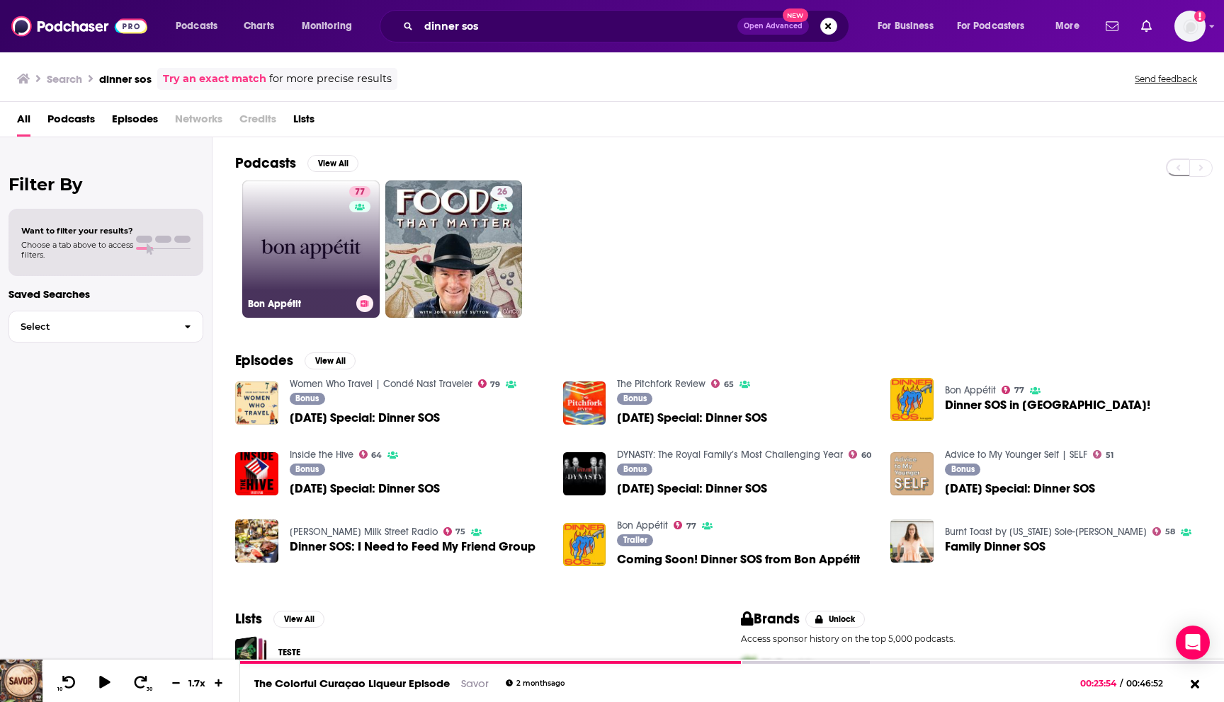
click at [290, 241] on link "77 Bon Appétit" at bounding box center [310, 249] width 137 height 137
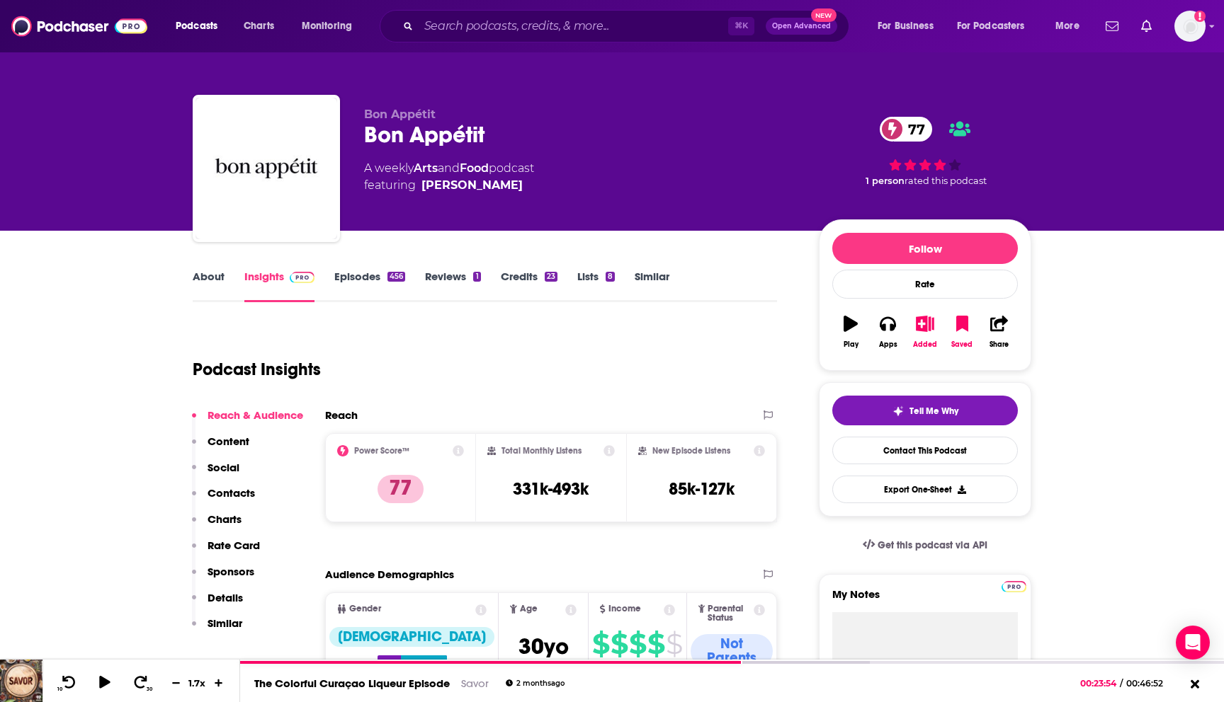
click at [370, 278] on link "Episodes 456" at bounding box center [369, 286] width 71 height 33
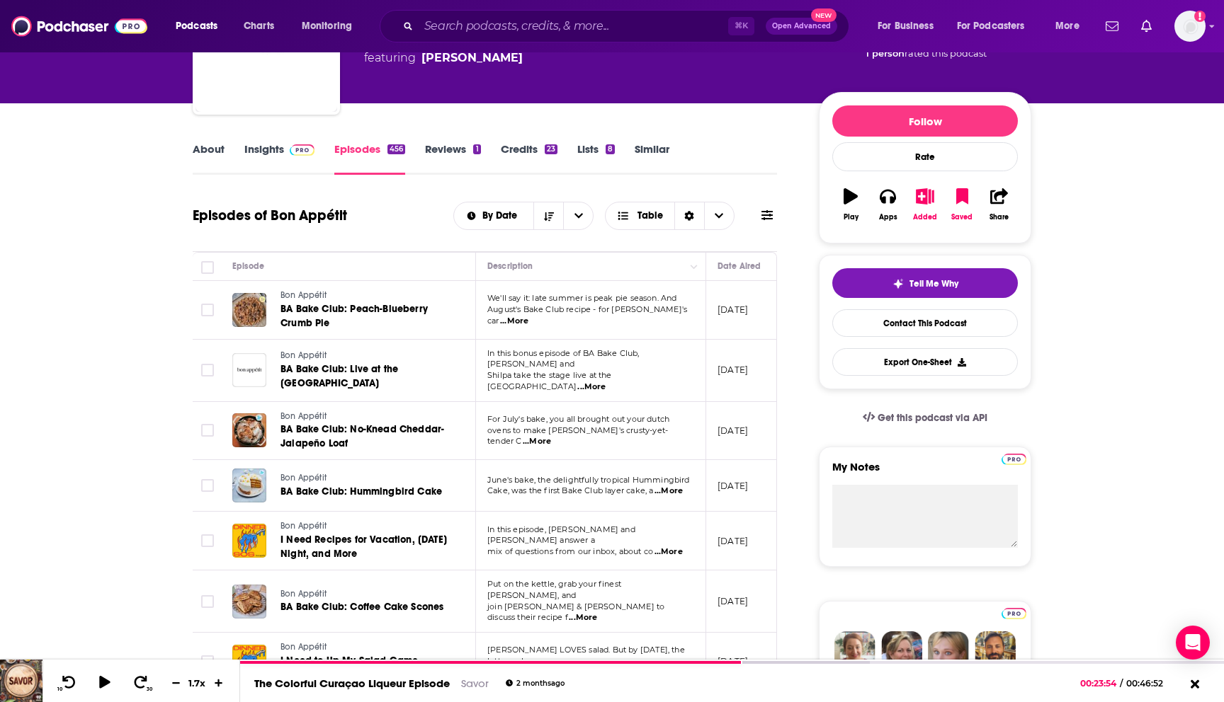
scroll to position [129, 0]
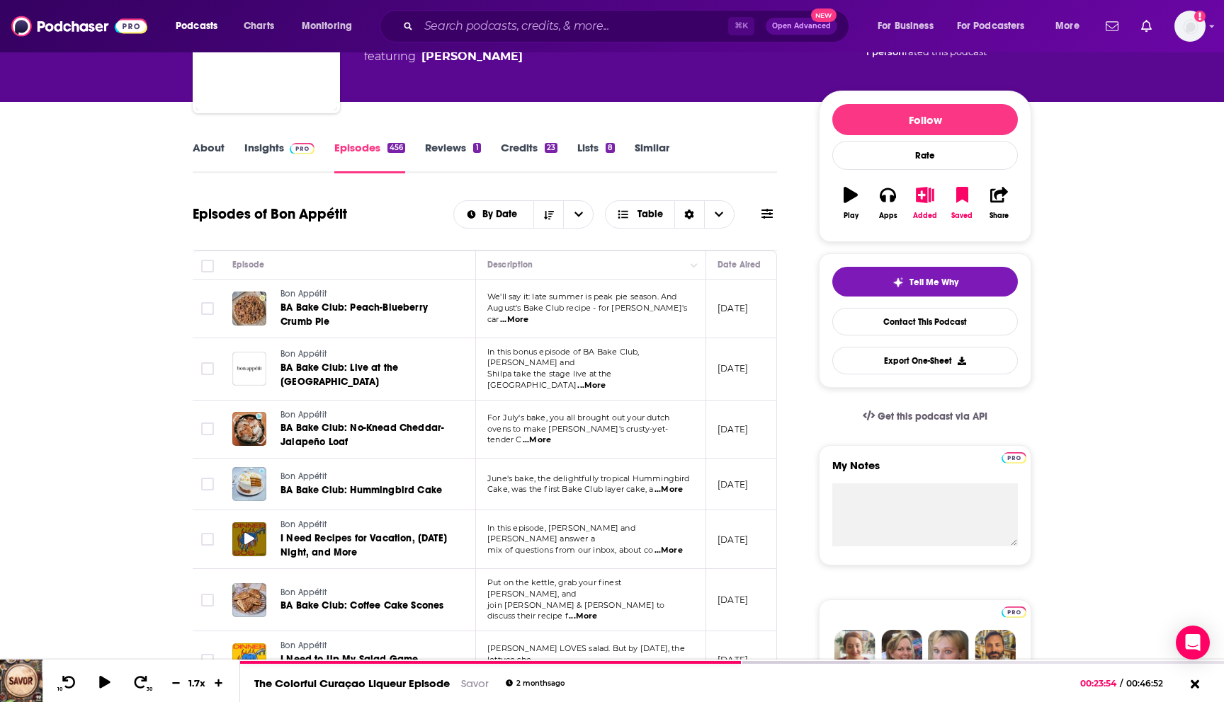
click at [251, 533] on icon at bounding box center [249, 538] width 10 height 11
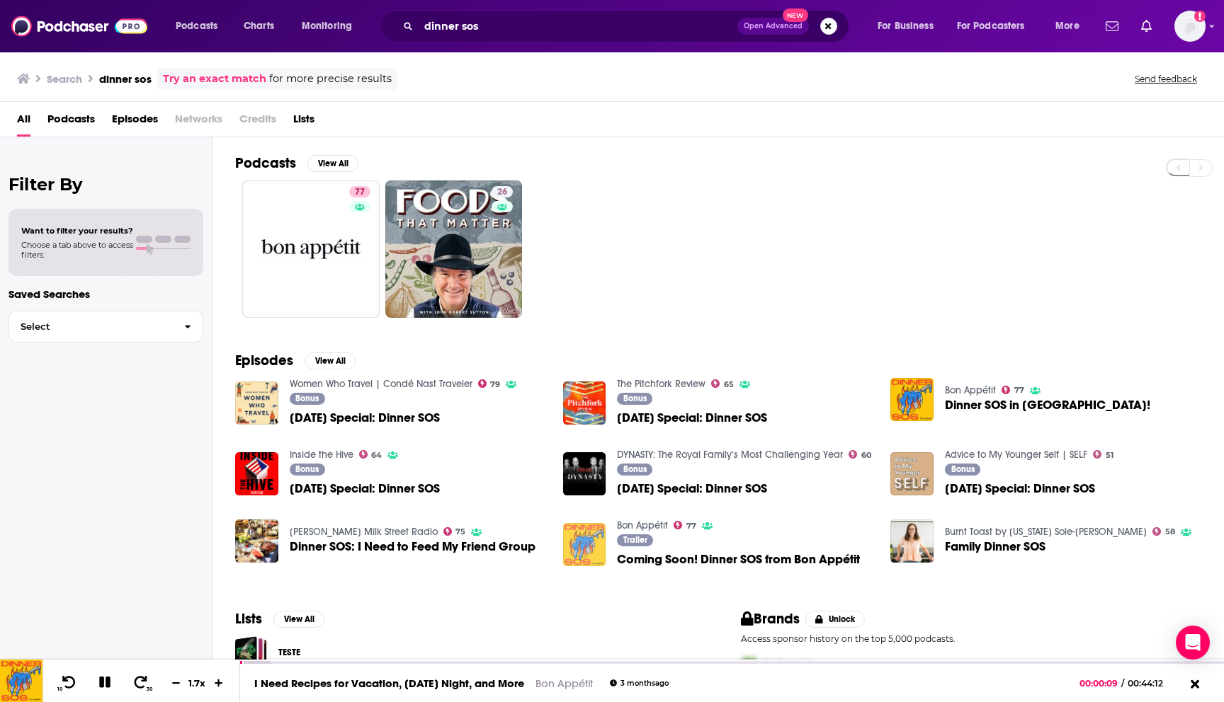
click at [583, 550] on img "Coming Soon! Dinner SOS from Bon Appétit" at bounding box center [584, 544] width 43 height 43
